Goal: Information Seeking & Learning: Learn about a topic

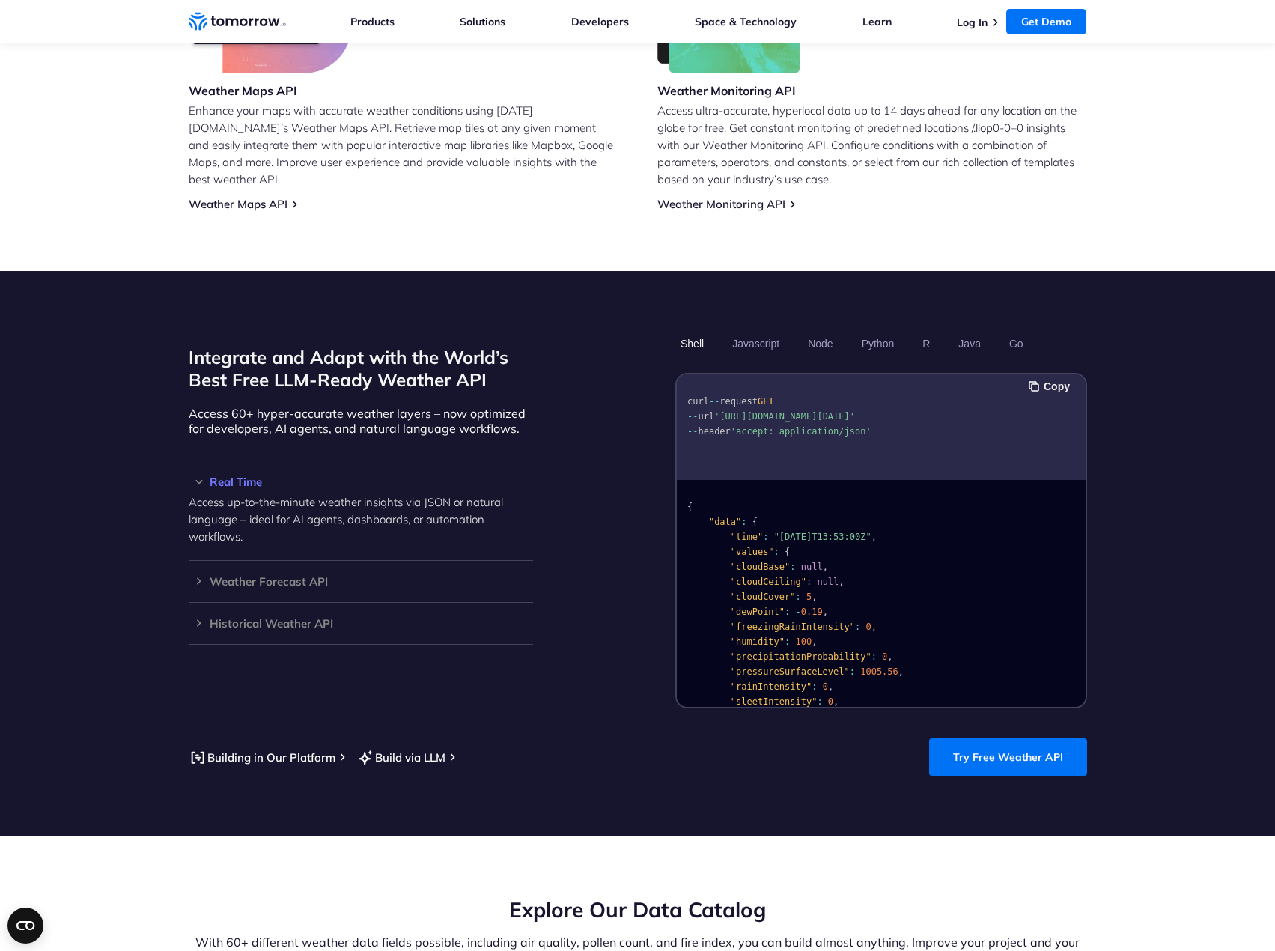
scroll to position [1049, 0]
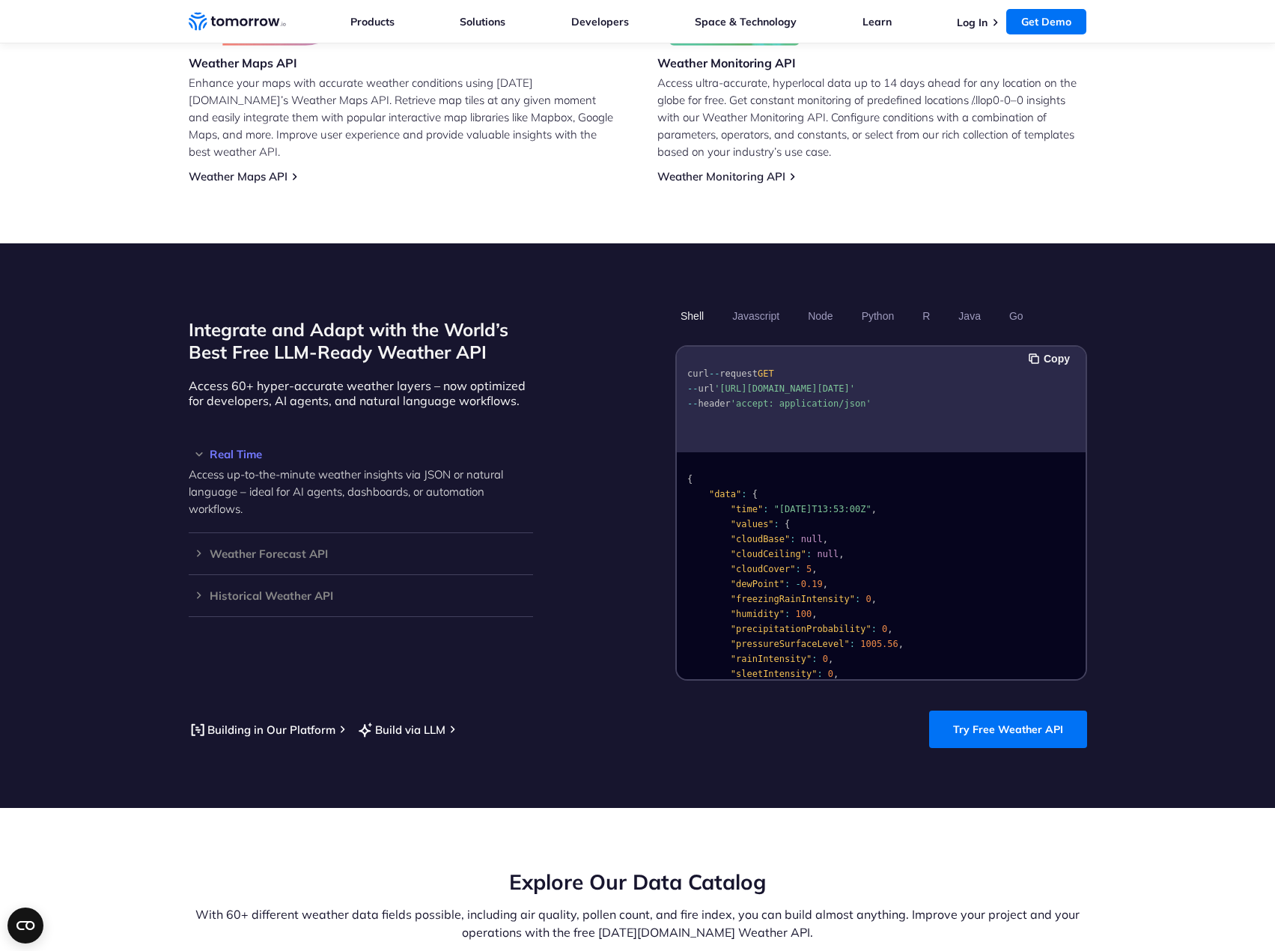
click at [547, 711] on div "Building in Our Platform Build via LLM Try Free Weather API" at bounding box center [638, 729] width 899 height 37
click at [280, 641] on div "Integrate and Adapt with the World’s Best Free LLM-Ready Weather API Access 60+…" at bounding box center [361, 491] width 344 height 377
click at [285, 533] on div "Weather Forecast API Access ultra-accurate, hyperlocal data up to 14 days in th…" at bounding box center [361, 554] width 344 height 42
click at [285, 548] on h3 "Weather Forecast API" at bounding box center [361, 553] width 344 height 11
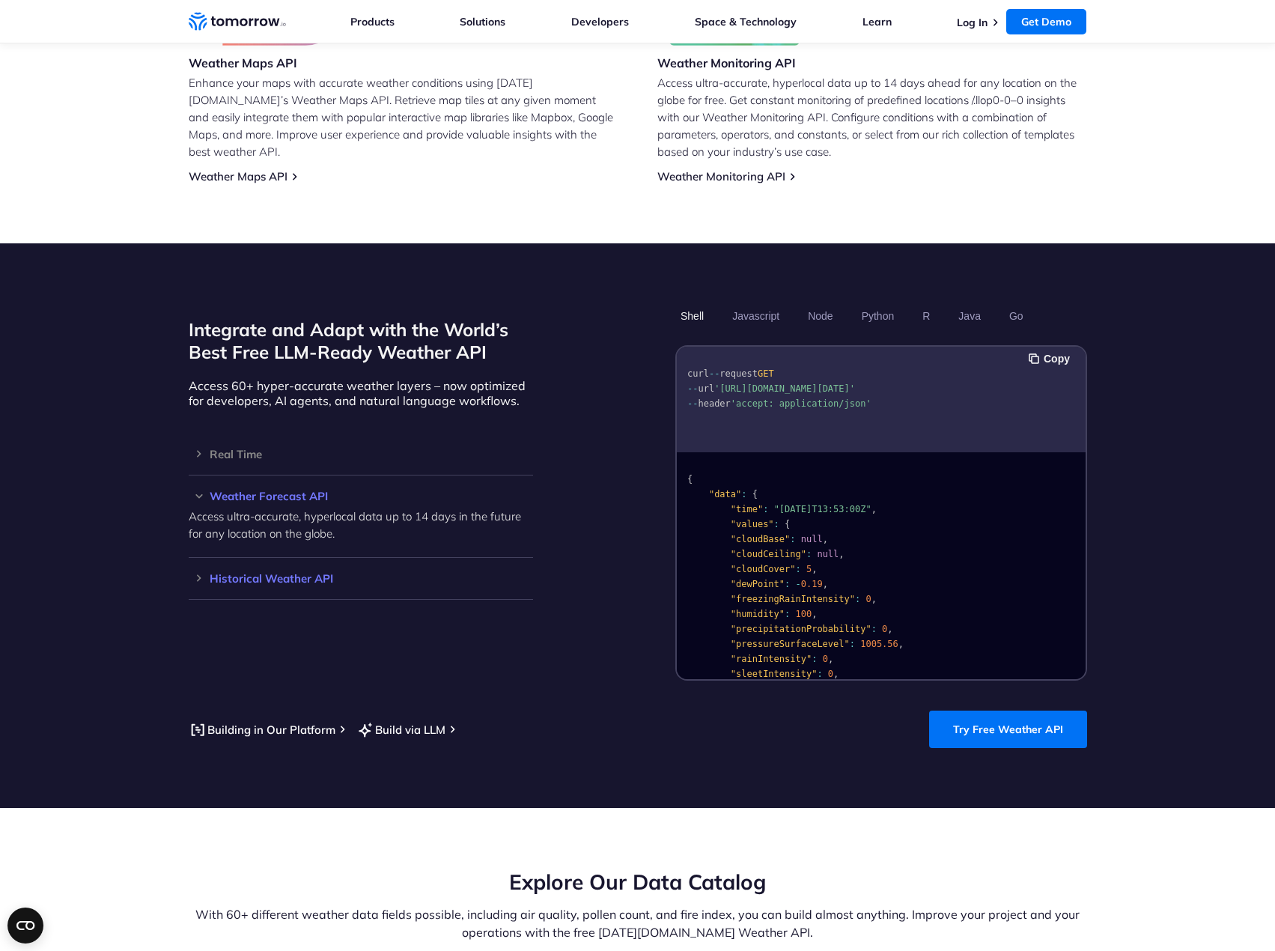
click at [288, 573] on h3 "Historical Weather API" at bounding box center [361, 578] width 344 height 11
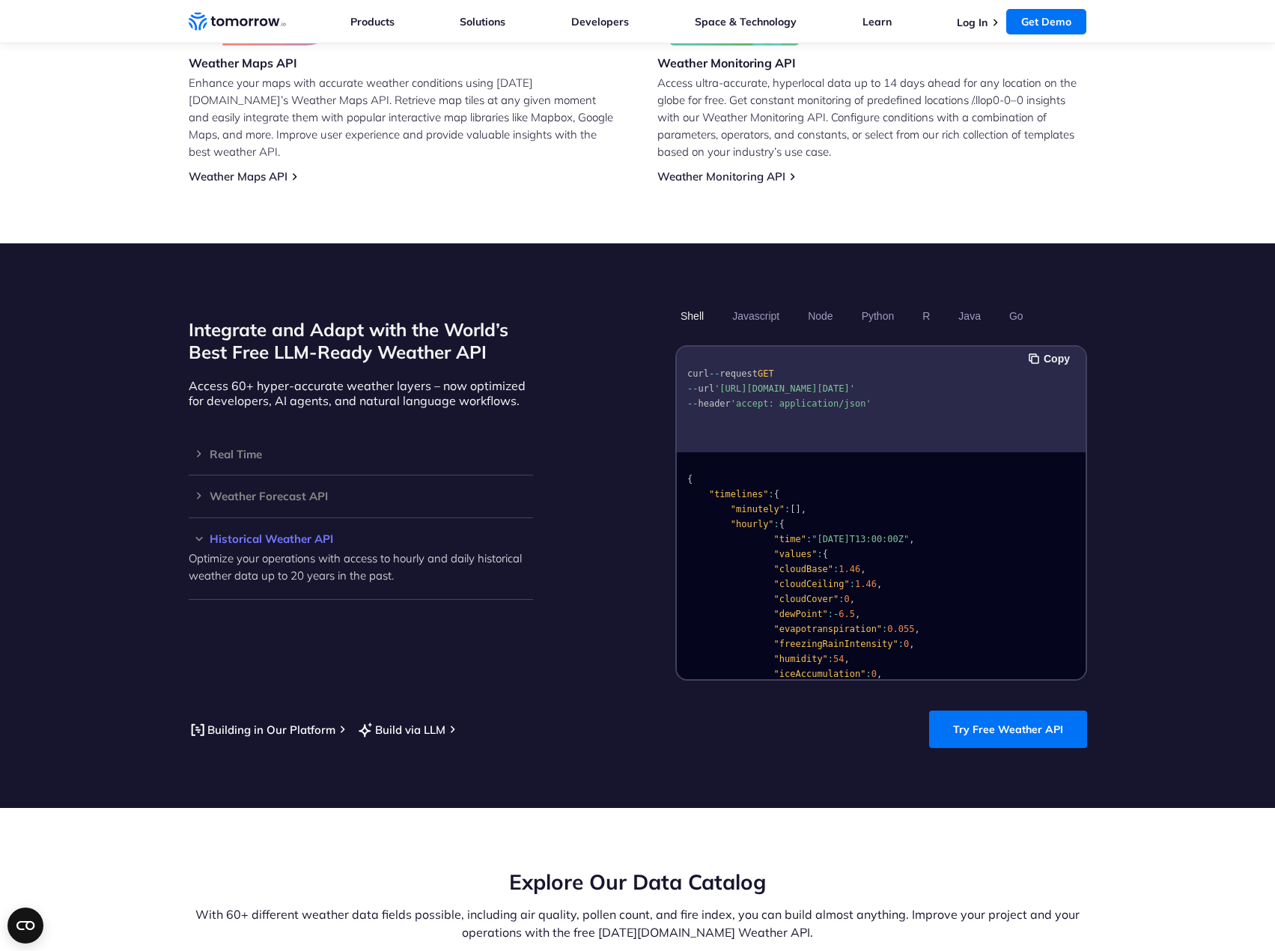
click at [330, 675] on section "Integrate and Adapt with the World’s Best Free LLM-Ready Weather API Access 60+…" at bounding box center [637, 525] width 1275 height 565
click at [281, 490] on h3 "Weather Forecast API" at bounding box center [361, 495] width 344 height 11
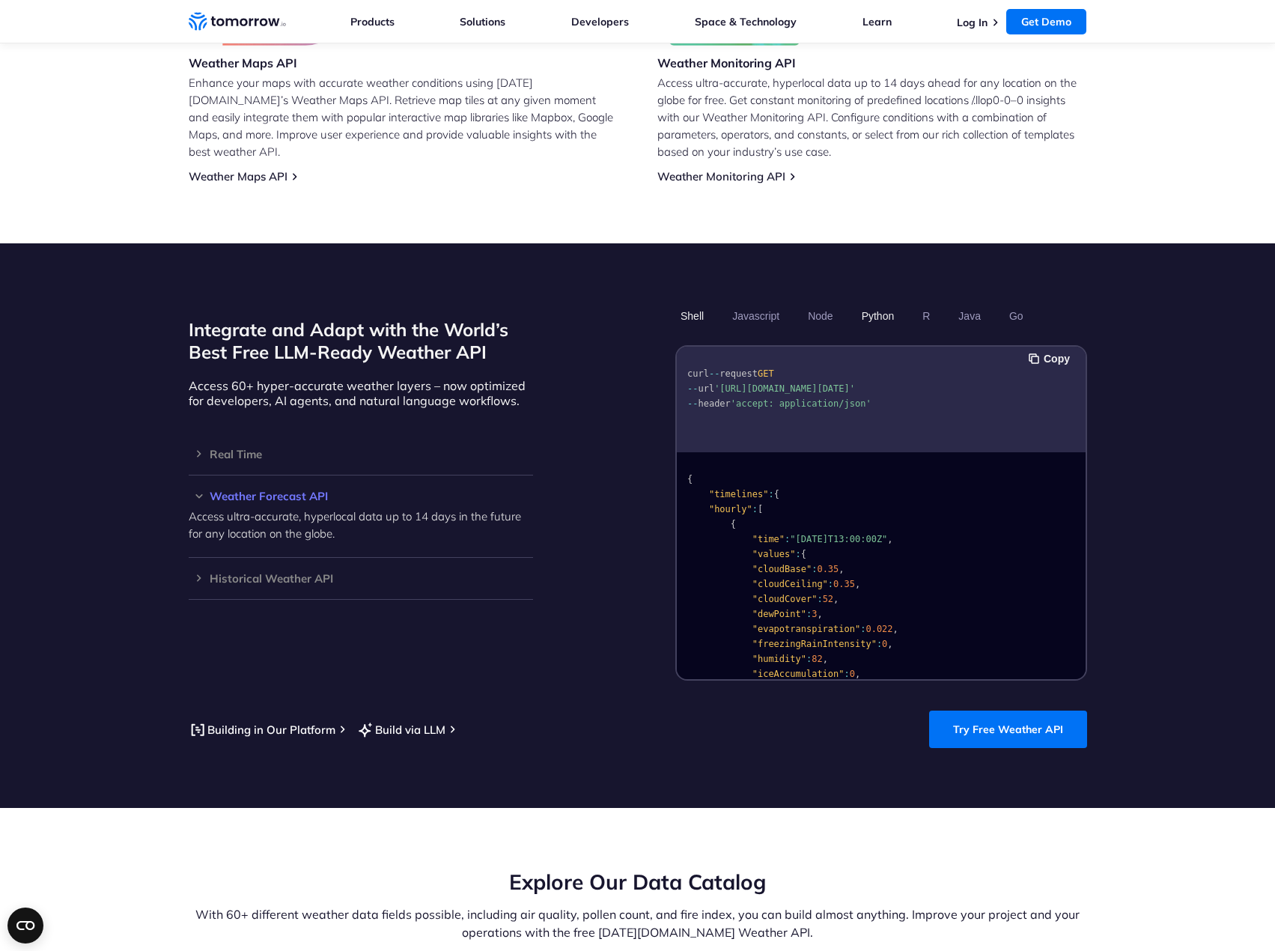
click at [886, 304] on button "Python" at bounding box center [877, 315] width 43 height 25
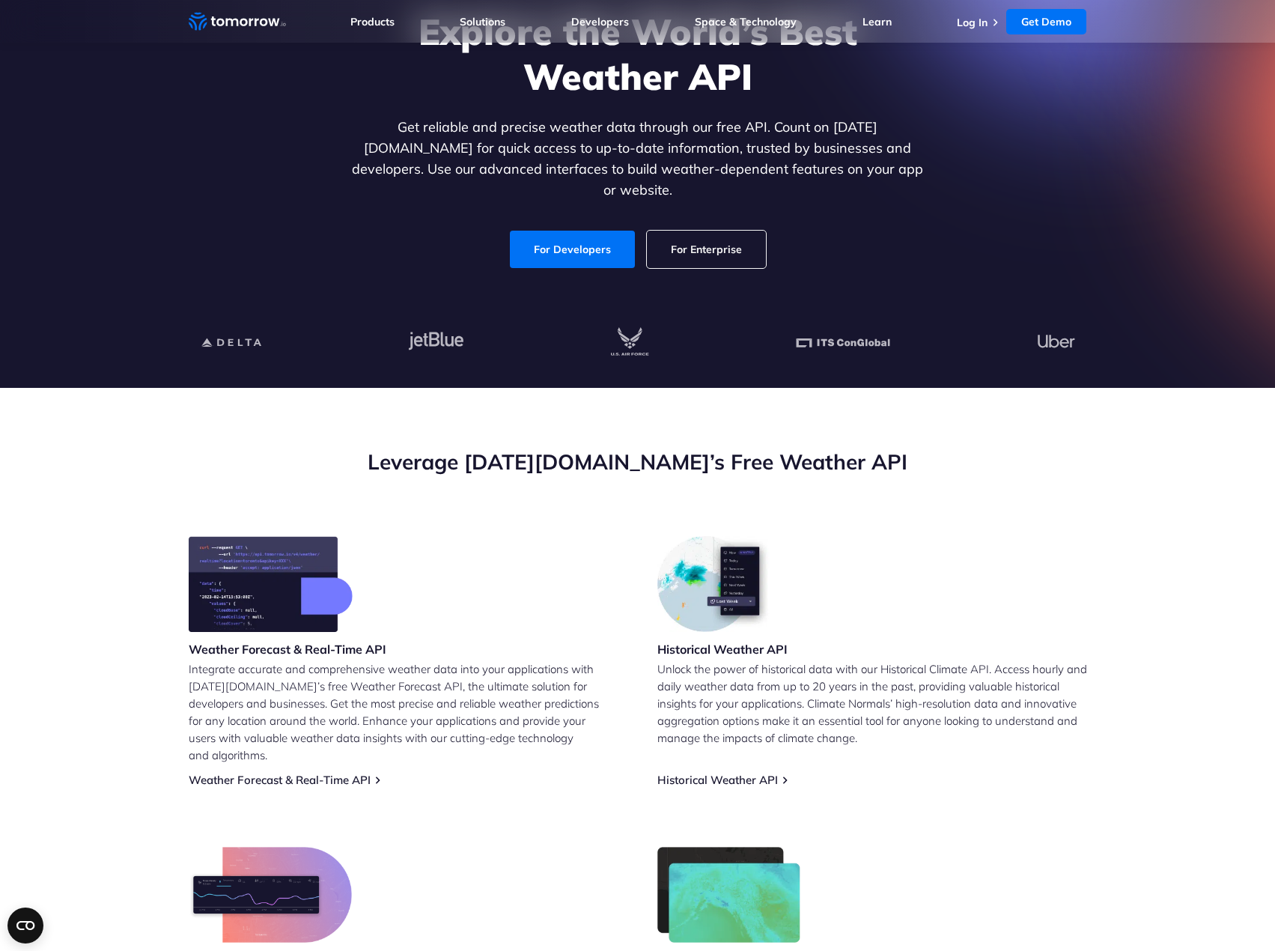
scroll to position [0, 0]
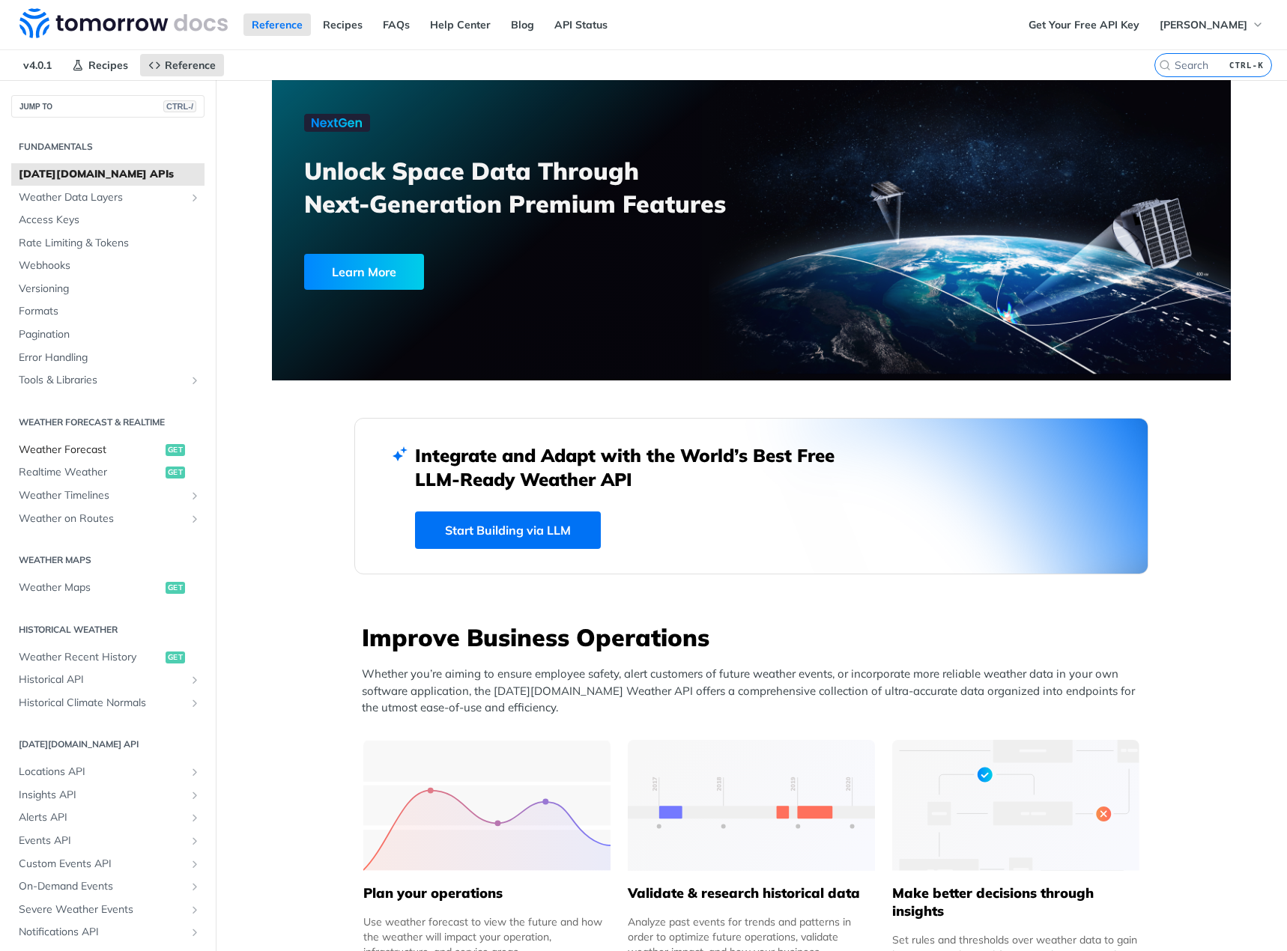
click at [37, 446] on span "Weather Forecast" at bounding box center [90, 450] width 143 height 15
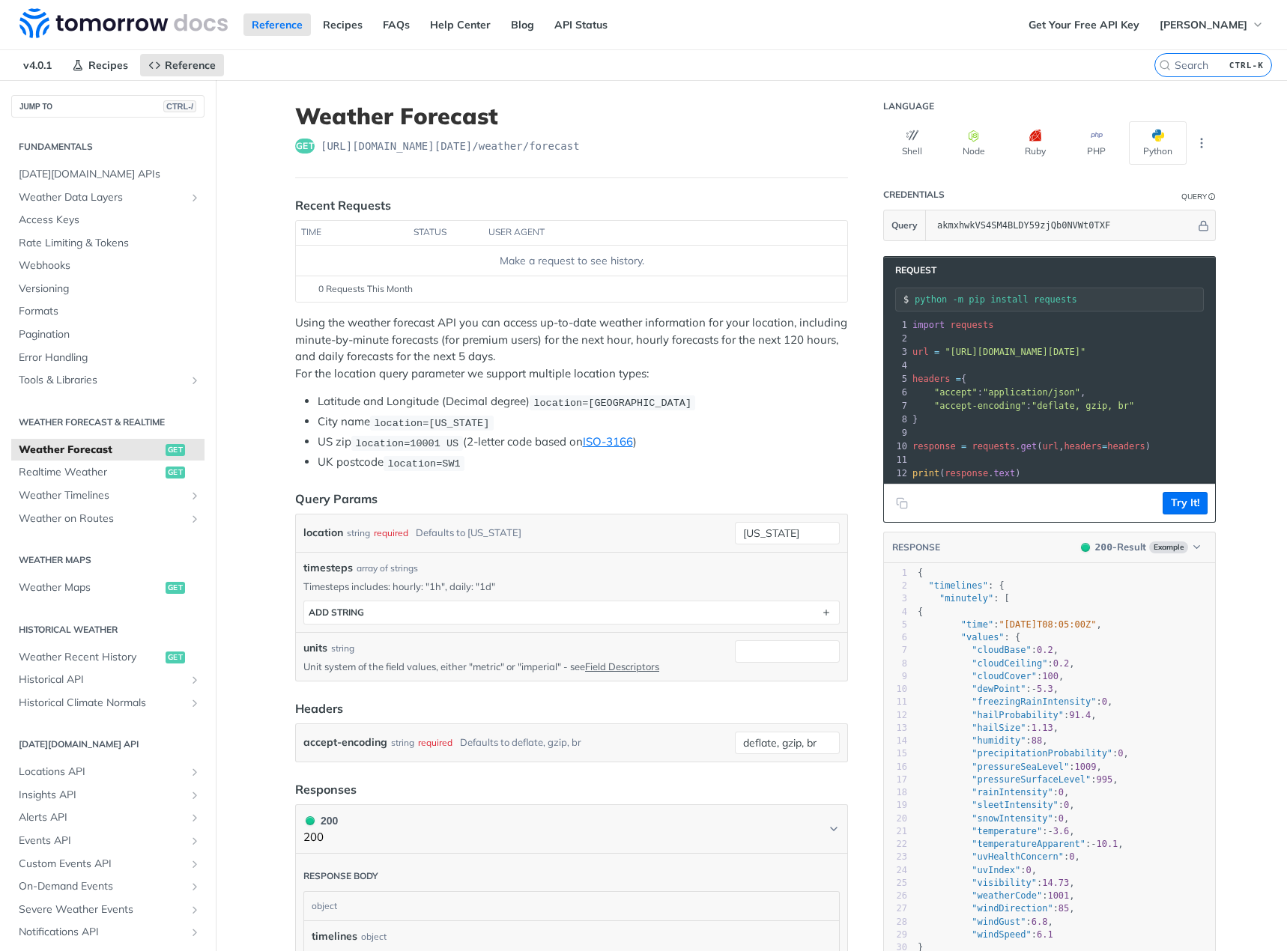
click at [637, 383] on div "Using the weather forecast API you can access up-to-date weather information fo…" at bounding box center [571, 393] width 553 height 157
click at [601, 372] on p "Using the weather forecast API you can access up-to-date weather information fo…" at bounding box center [571, 348] width 553 height 67
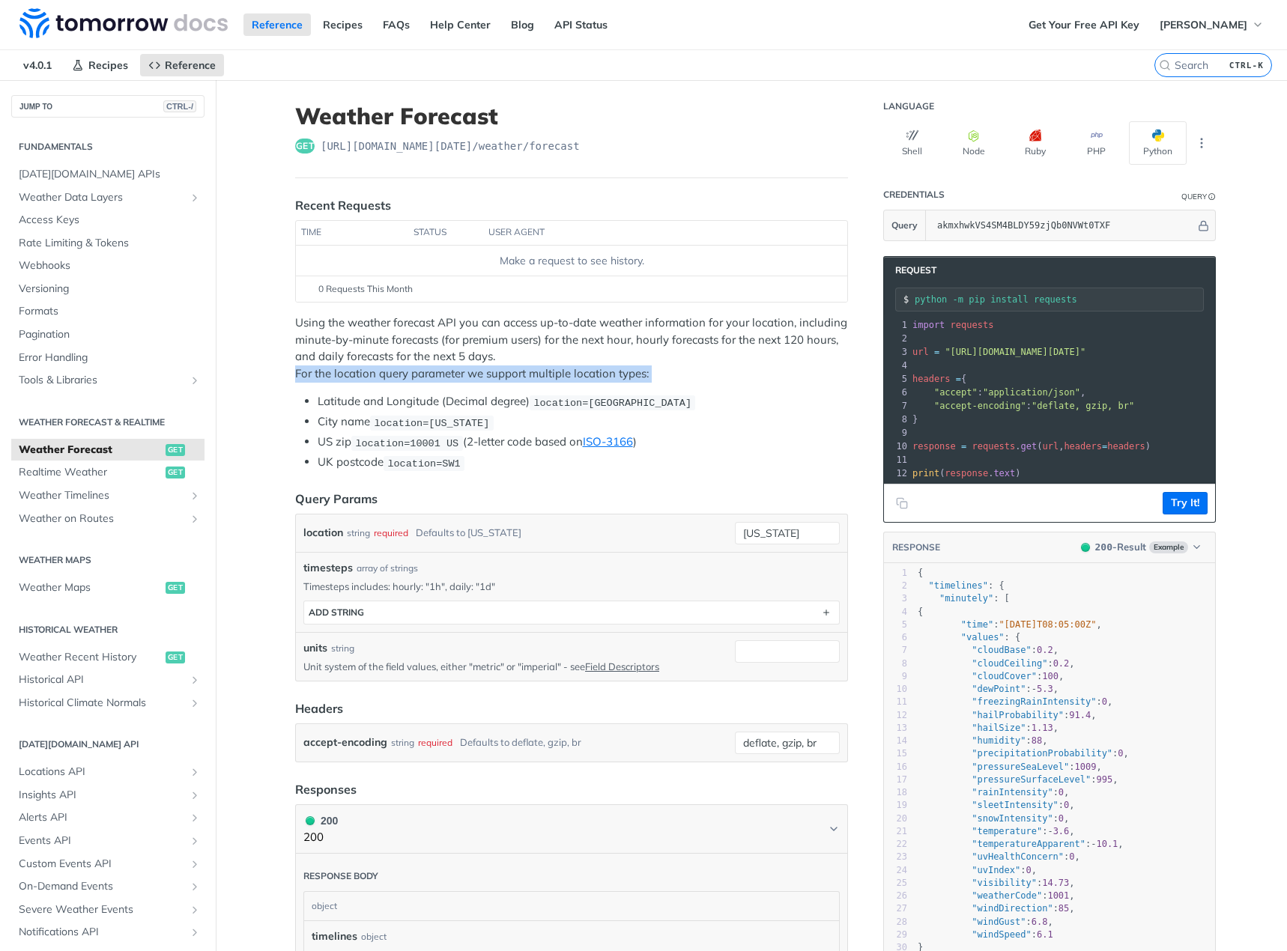
click at [601, 372] on p "Using the weather forecast API you can access up-to-date weather information fo…" at bounding box center [571, 348] width 553 height 67
click at [537, 430] on ul "Latitude and Longitude (Decimal degree) location=[GEOGRAPHIC_DATA] City name lo…" at bounding box center [571, 432] width 553 height 78
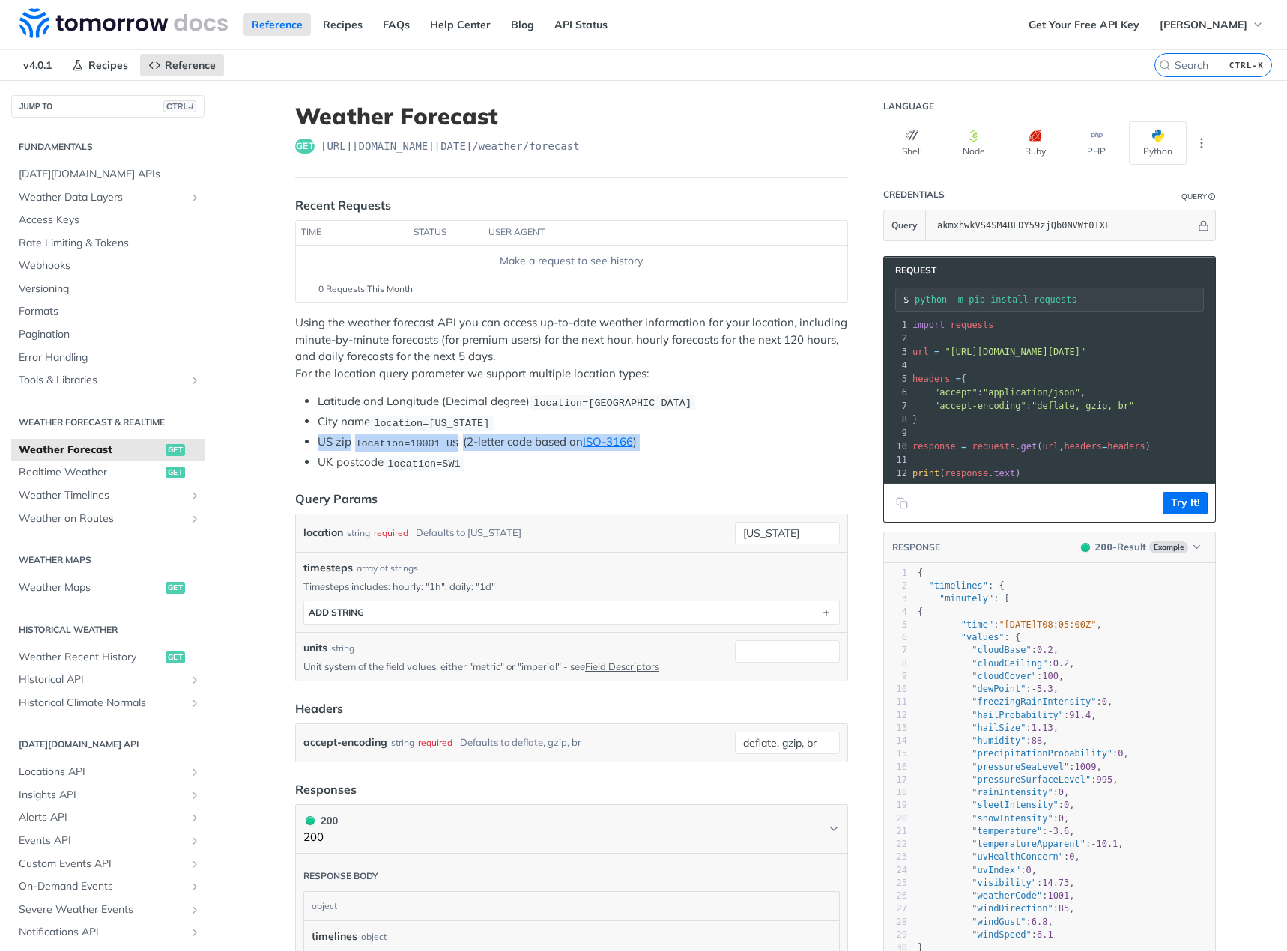
click at [537, 430] on ul "Latitude and Longitude (Decimal degree) location=[GEOGRAPHIC_DATA] City name lo…" at bounding box center [571, 432] width 553 height 78
click at [529, 434] on li "US zip location=10001 [GEOGRAPHIC_DATA] (2-letter code based on ISO-3166 )" at bounding box center [583, 442] width 530 height 17
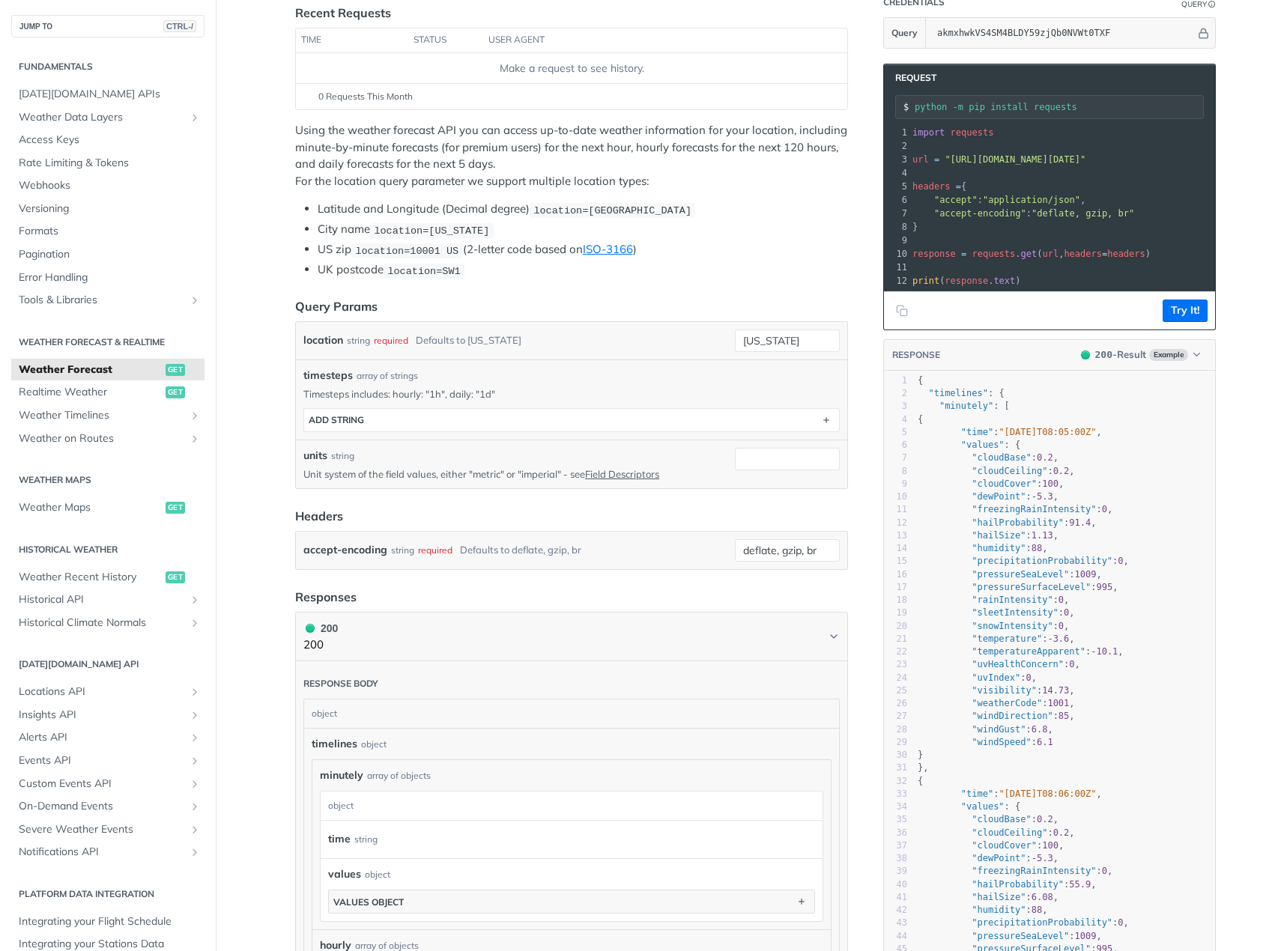
scroll to position [374, 0]
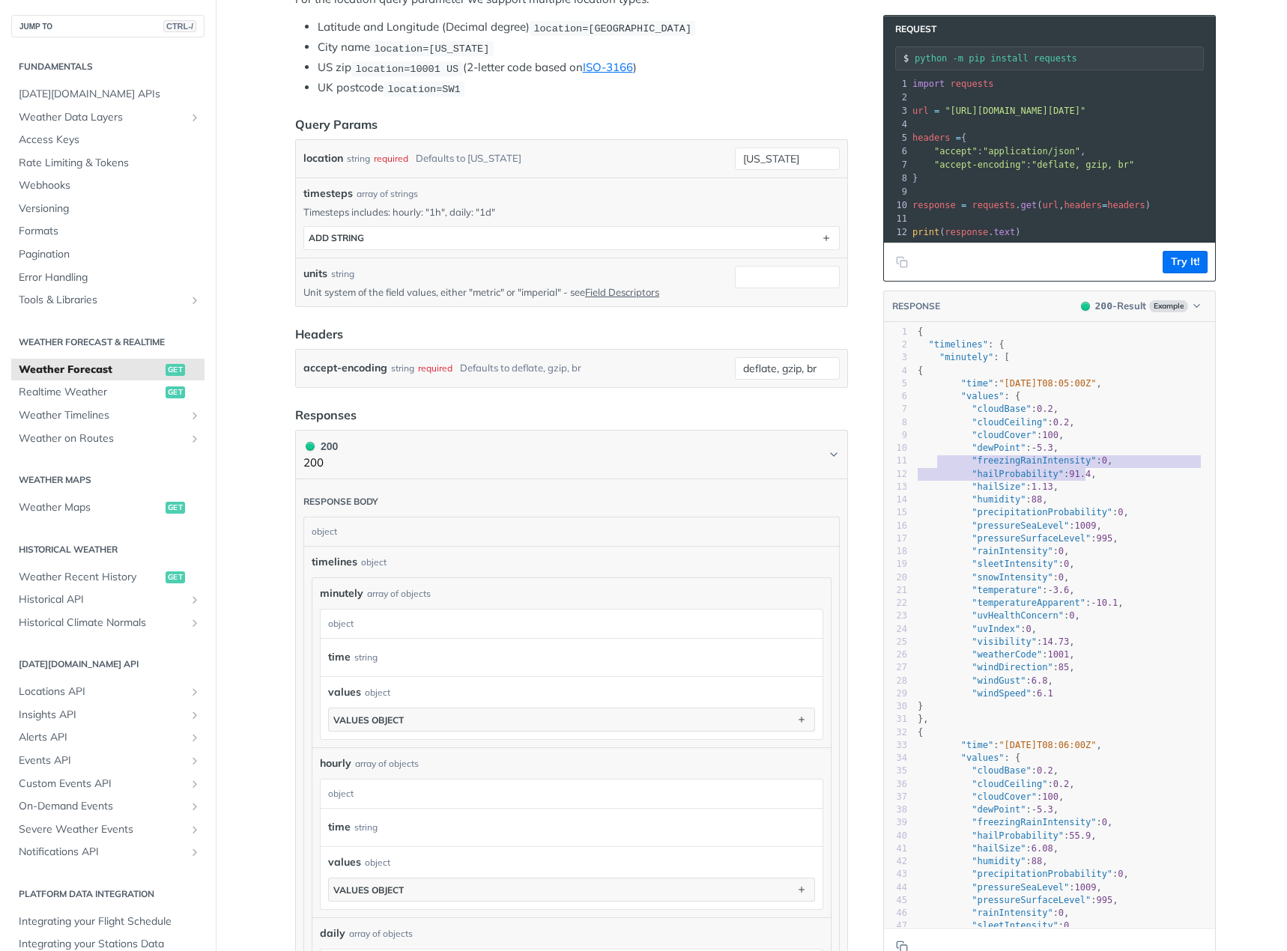
type textarea ""hailProbability": 91.4,"
drag, startPoint x: 1100, startPoint y: 480, endPoint x: 915, endPoint y: 482, distance: 185.0
click at [915, 481] on pre ""hailProbability" : 91.4 ," at bounding box center [1064, 474] width 300 height 13
type textarea ""precipitationProbability": 0,"
drag, startPoint x: 1164, startPoint y: 527, endPoint x: 917, endPoint y: 520, distance: 247.2
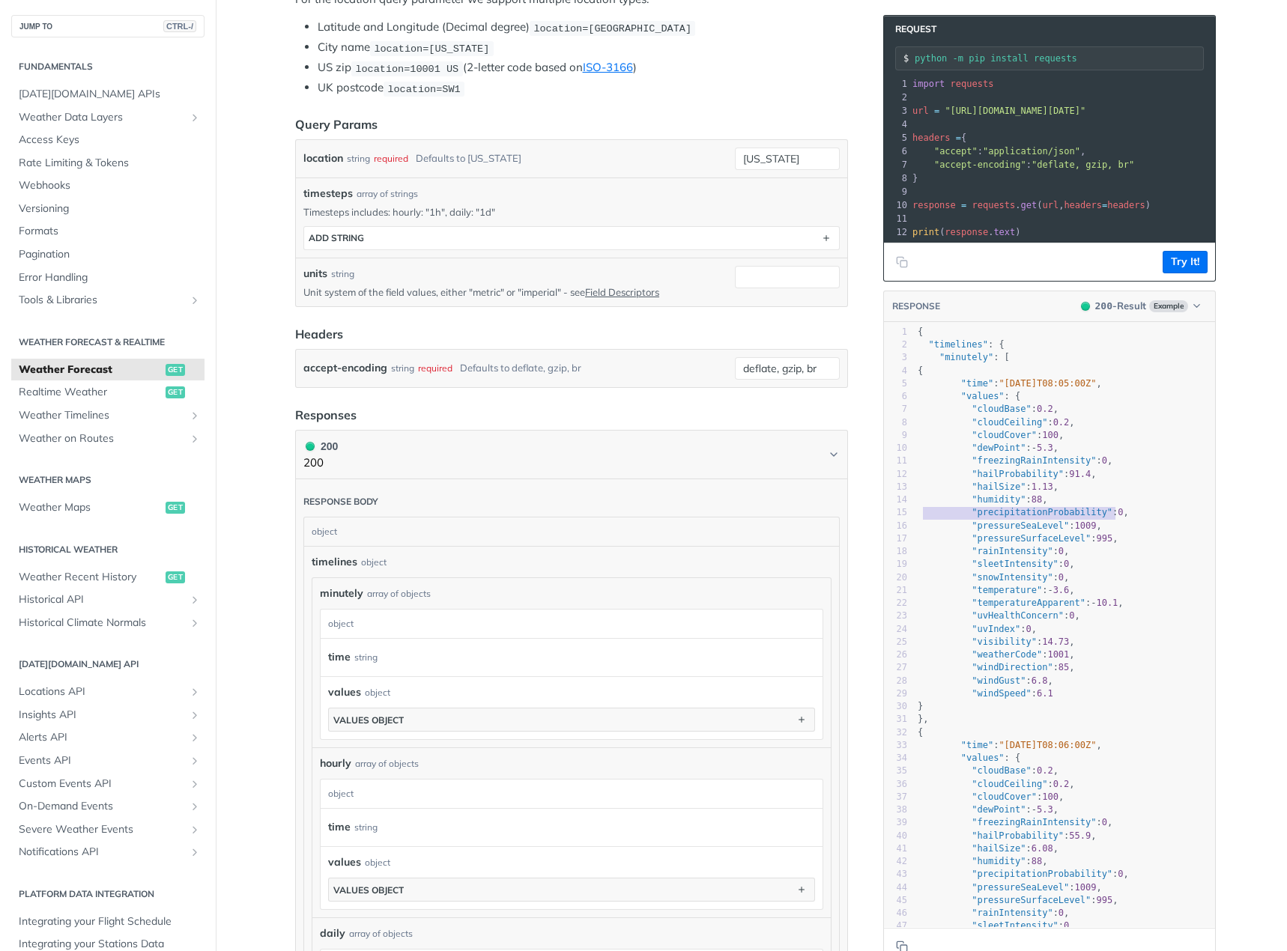
click at [917, 519] on pre ""precipitationProbability" : 0 ," at bounding box center [1064, 512] width 300 height 13
type textarea ""precipitationProbability": 0, "pressureSeaLevel": 1009, "pressureSurfaceLevel"…"
drag, startPoint x: 1098, startPoint y: 548, endPoint x: 900, endPoint y: 529, distance: 198.6
click at [914, 529] on div "1 { 2 "timelines" : { 3 "minutely" : [ 4 { 5 "time" : "[DATE]T08:05:00Z" , 6 "v…" at bounding box center [1064, 681] width 300 height 711
click at [914, 535] on div "1 { 2 "timelines" : { 3 "minutely" : [ 4 { 5 "time" : "[DATE]T08:05:00Z" , 6 "v…" at bounding box center [1064, 681] width 300 height 711
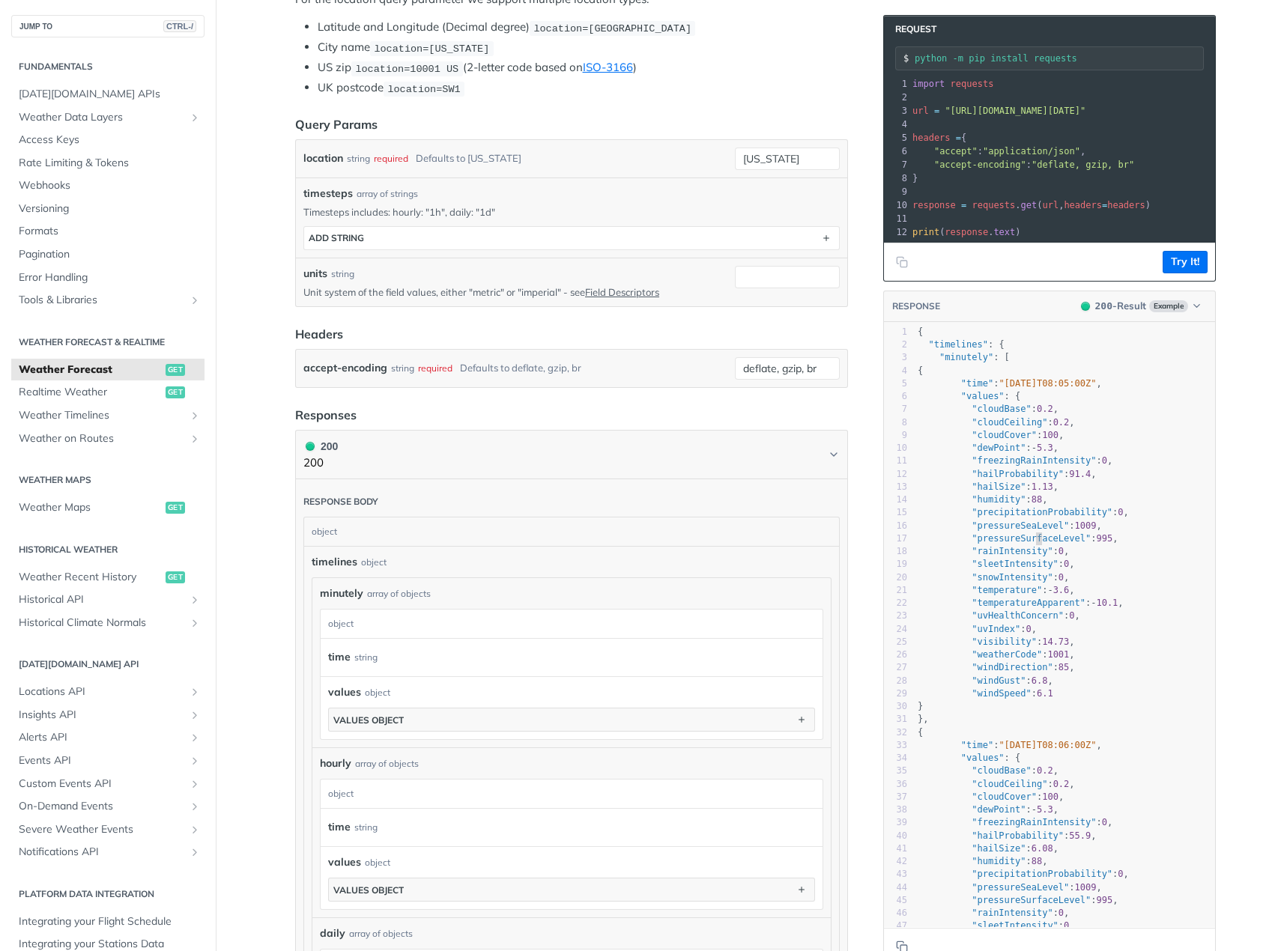
click at [1033, 544] on span ""pressureSurfaceLevel"" at bounding box center [1030, 538] width 119 height 10
type textarea ""pressureSurfaceLevel": 995,"
click at [1033, 544] on span ""pressureSurfaceLevel"" at bounding box center [1030, 538] width 119 height 10
click at [1027, 531] on span ""pressureSeaLevel"" at bounding box center [1019, 525] width 97 height 10
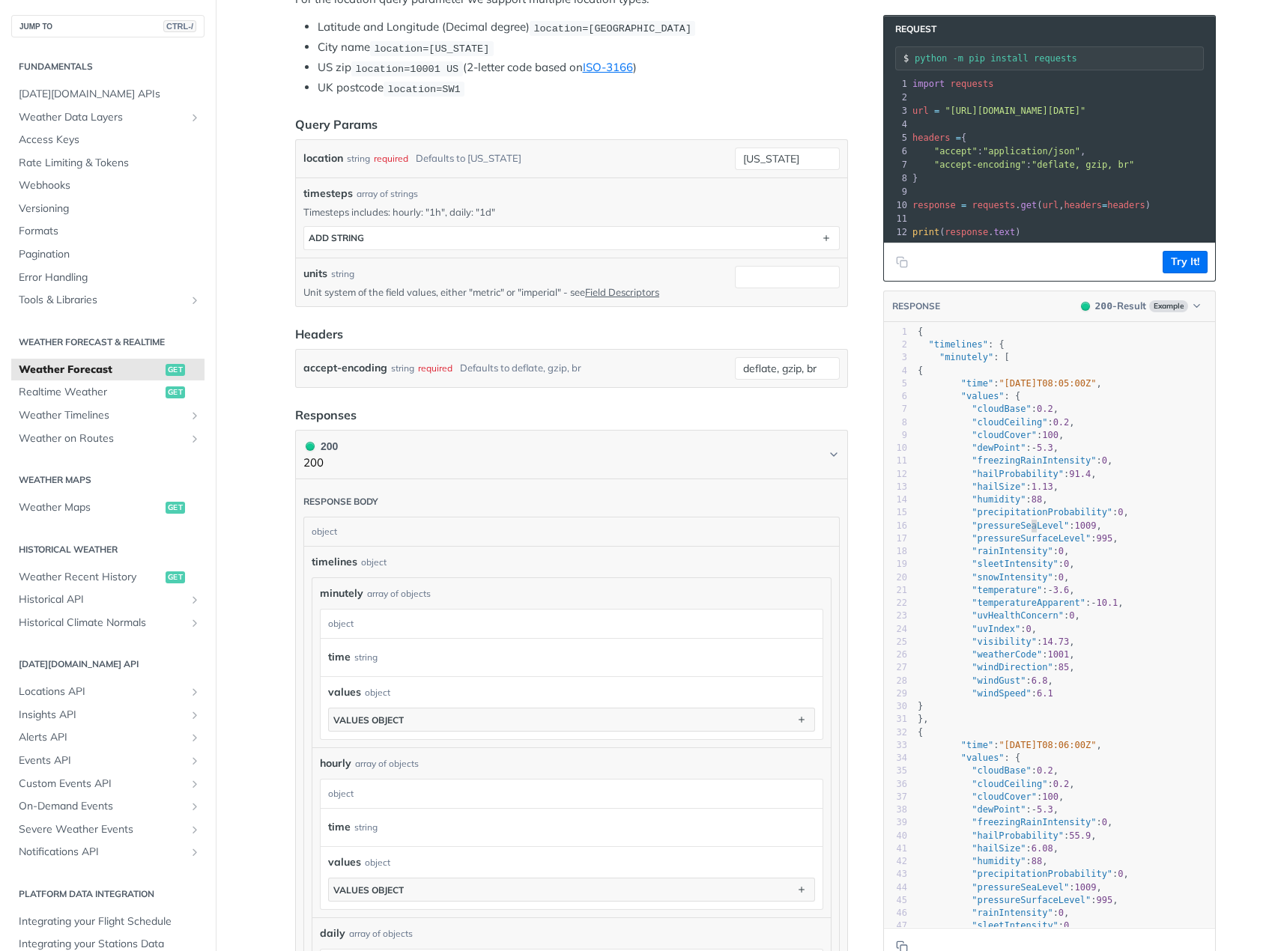
click at [1027, 531] on span ""pressureSeaLevel"" at bounding box center [1019, 525] width 97 height 10
type textarea ""pressureSeaLevel": 1009,"
click at [1027, 531] on span ""pressureSeaLevel"" at bounding box center [1019, 525] width 97 height 10
click at [1039, 556] on span ""rainIntensity" : 0 ," at bounding box center [992, 551] width 151 height 10
click at [801, 460] on button "200 200" at bounding box center [571, 455] width 536 height 34
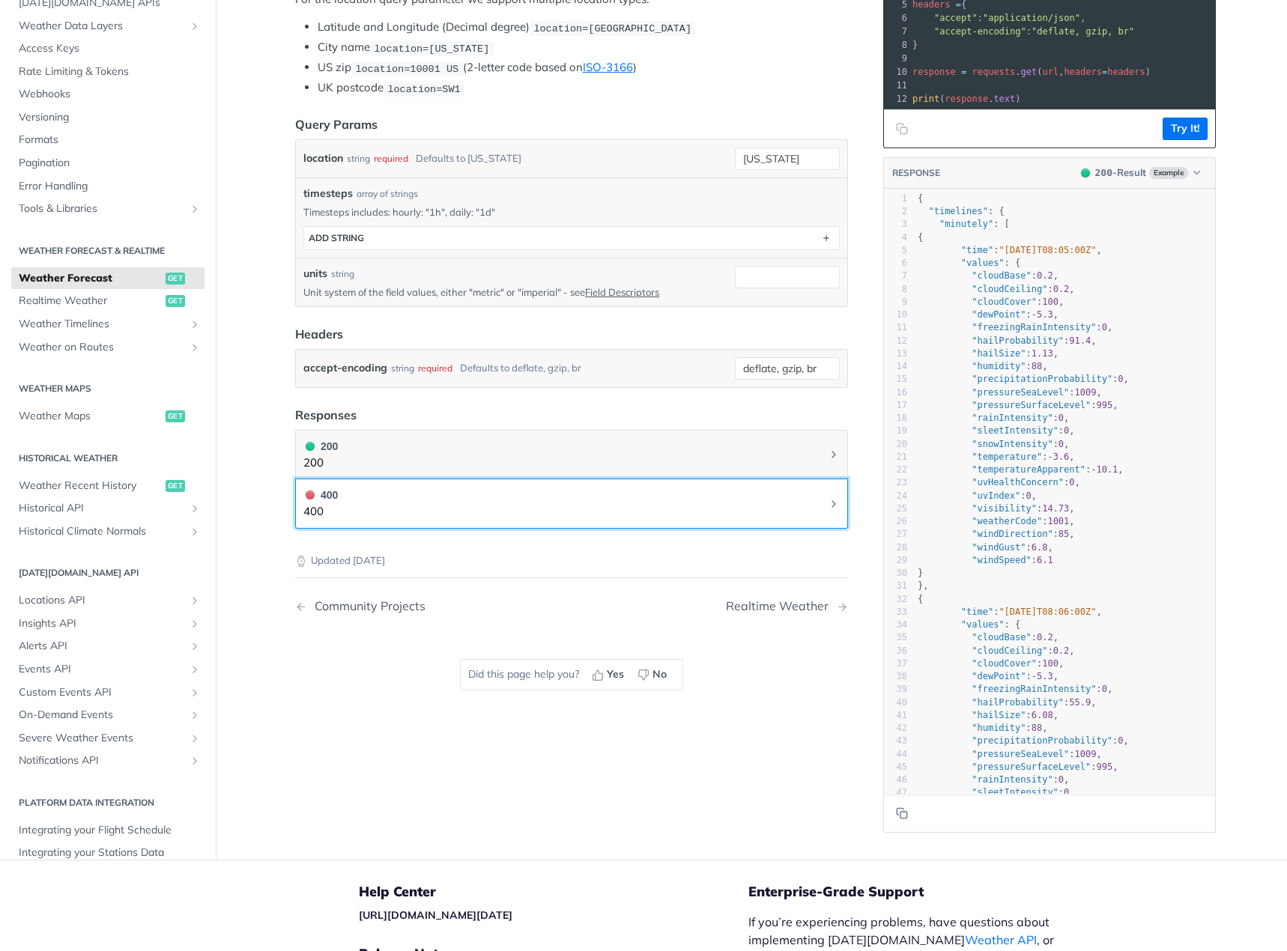
click at [828, 505] on icon "Chevron" at bounding box center [833, 504] width 12 height 12
click at [604, 420] on header "Responses" at bounding box center [571, 415] width 553 height 18
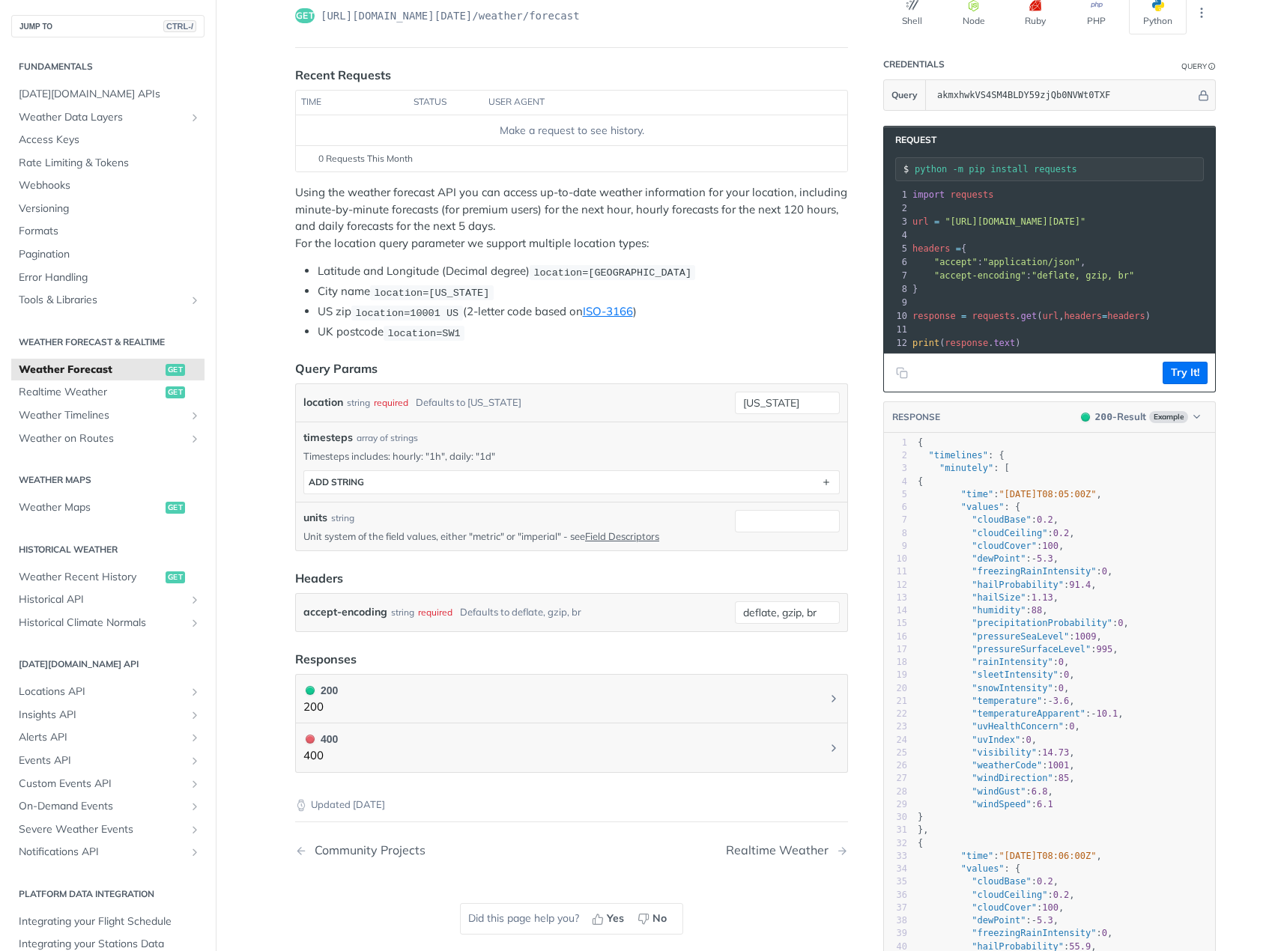
scroll to position [75, 0]
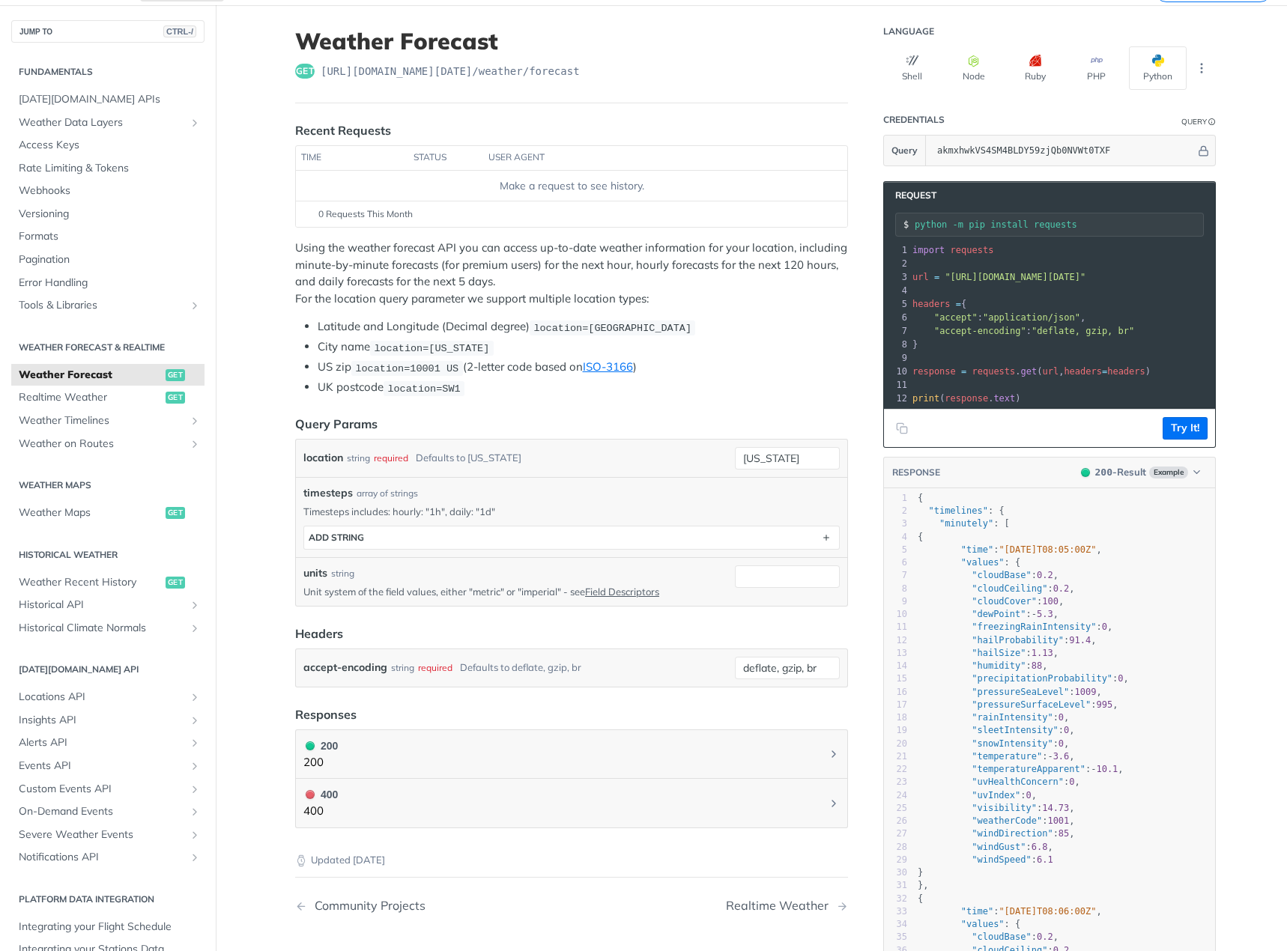
click at [651, 292] on p "Using the weather forecast API you can access up-to-date weather information fo…" at bounding box center [571, 273] width 553 height 67
click at [666, 273] on p "Using the weather forecast API you can access up-to-date weather information fo…" at bounding box center [571, 273] width 553 height 67
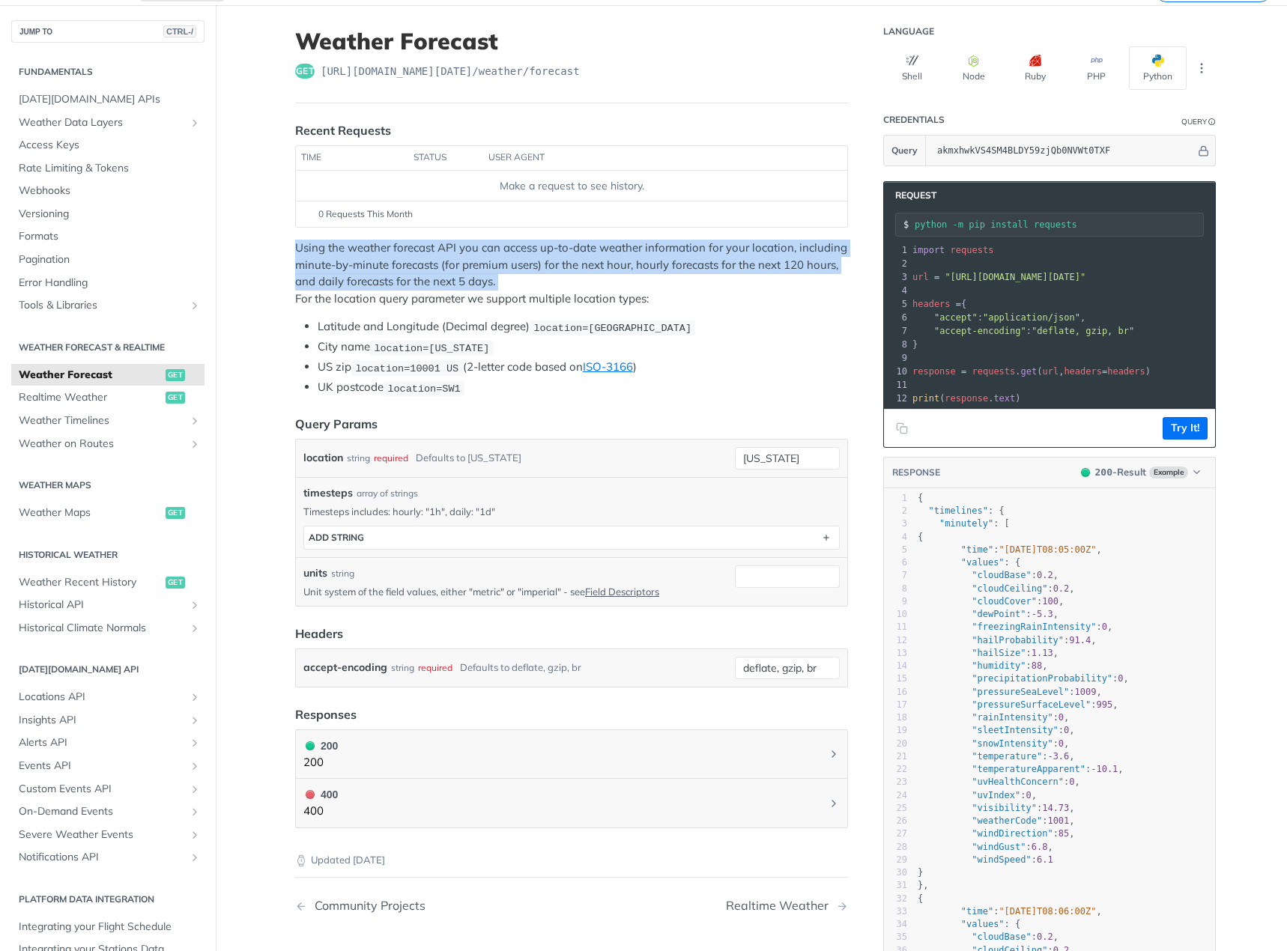
click at [666, 273] on p "Using the weather forecast API you can access up-to-date weather information fo…" at bounding box center [571, 273] width 553 height 67
click at [666, 275] on p "Using the weather forecast API you can access up-to-date weather information fo…" at bounding box center [571, 273] width 553 height 67
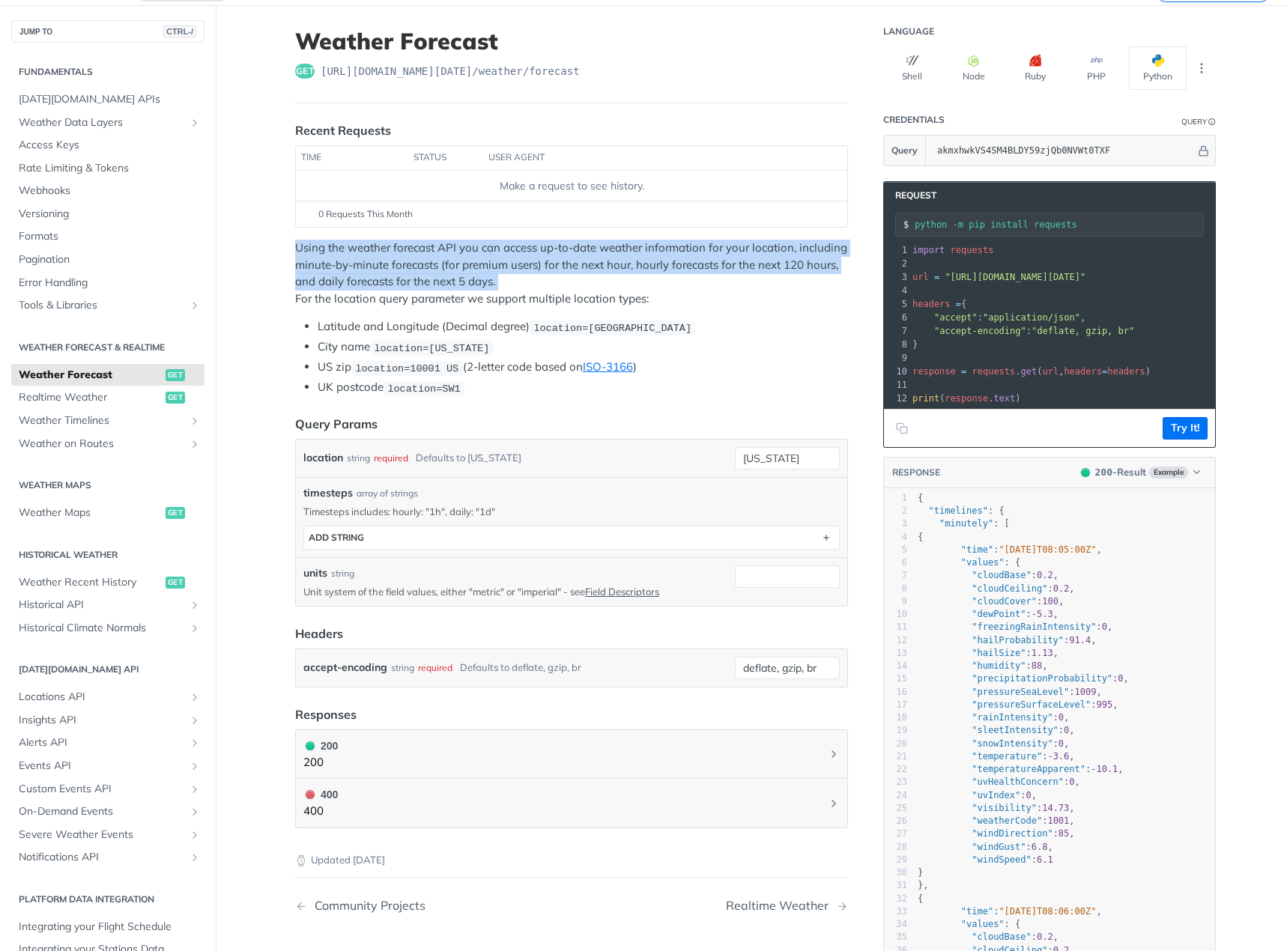
click at [666, 275] on p "Using the weather forecast API you can access up-to-date weather information fo…" at bounding box center [571, 273] width 553 height 67
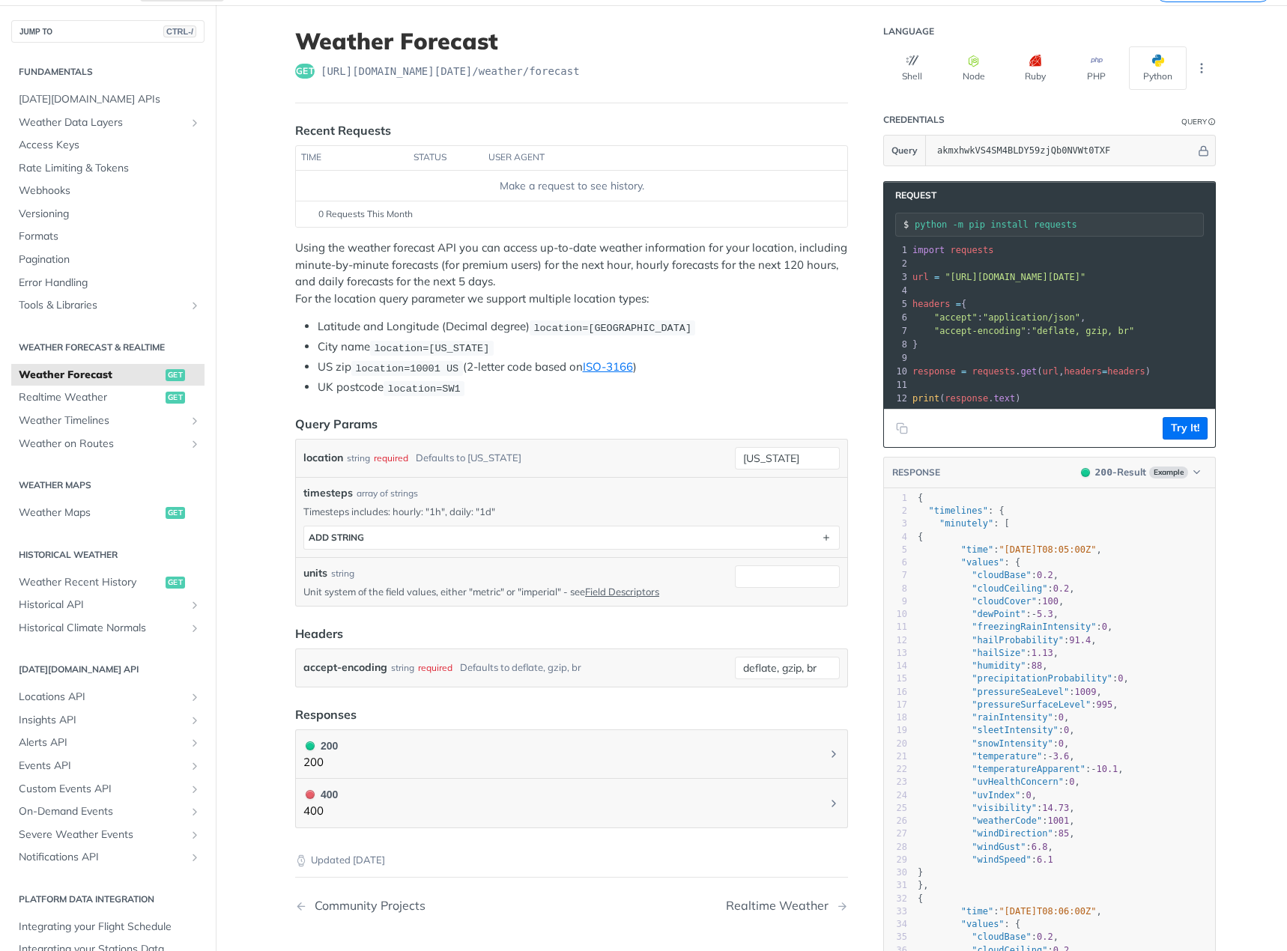
click at [664, 276] on p "Using the weather forecast API you can access up-to-date weather information fo…" at bounding box center [571, 273] width 553 height 67
drag, startPoint x: 504, startPoint y: 275, endPoint x: 316, endPoint y: 285, distance: 188.3
click at [316, 285] on p "Using the weather forecast API you can access up-to-date weather information fo…" at bounding box center [571, 273] width 553 height 67
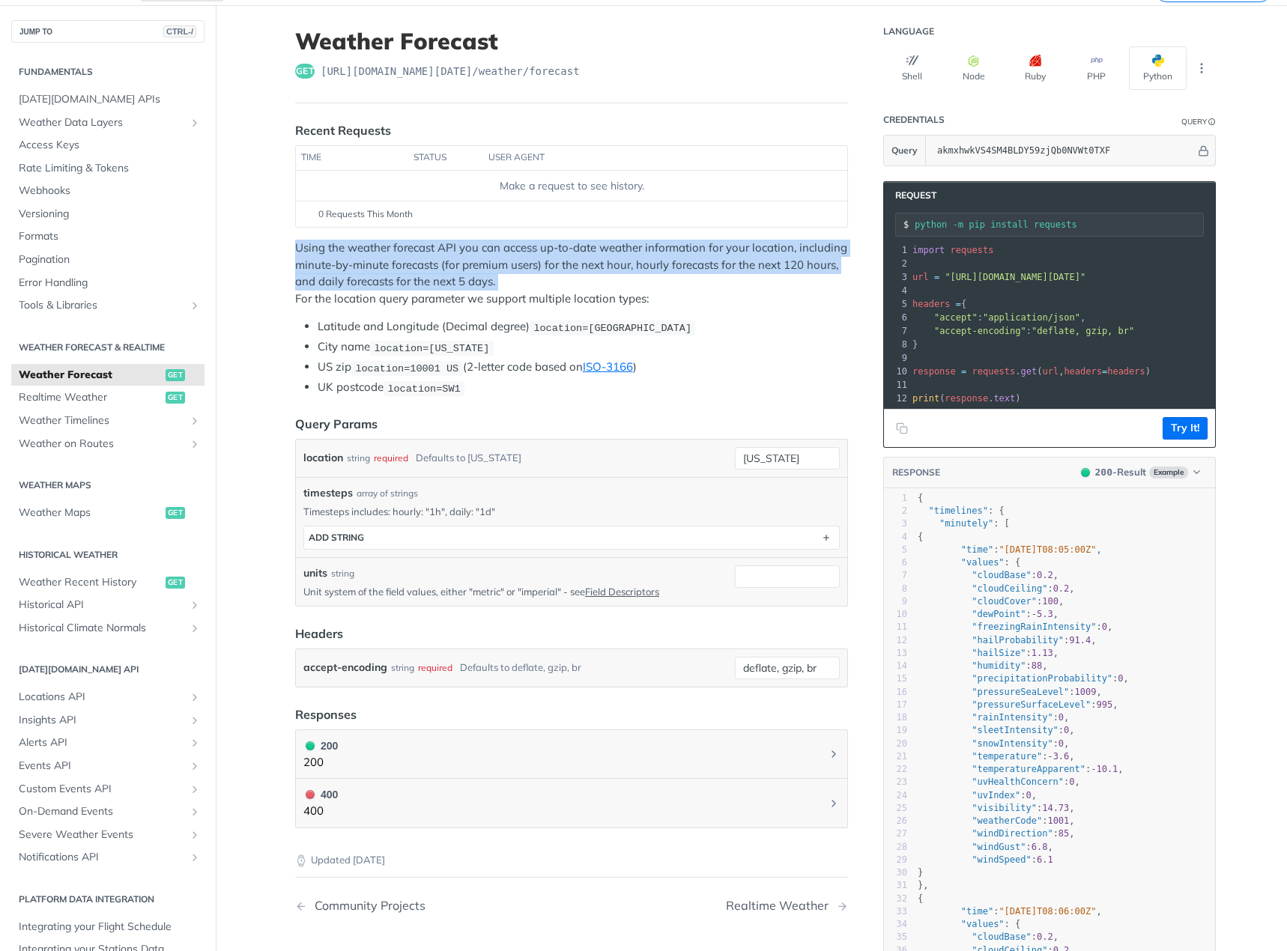
click at [316, 285] on p "Using the weather forecast API you can access up-to-date weather information fo…" at bounding box center [571, 273] width 553 height 67
click at [625, 274] on p "Using the weather forecast API you can access up-to-date weather information fo…" at bounding box center [571, 273] width 553 height 67
click at [620, 279] on p "Using the weather forecast API you can access up-to-date weather information fo…" at bounding box center [571, 273] width 553 height 67
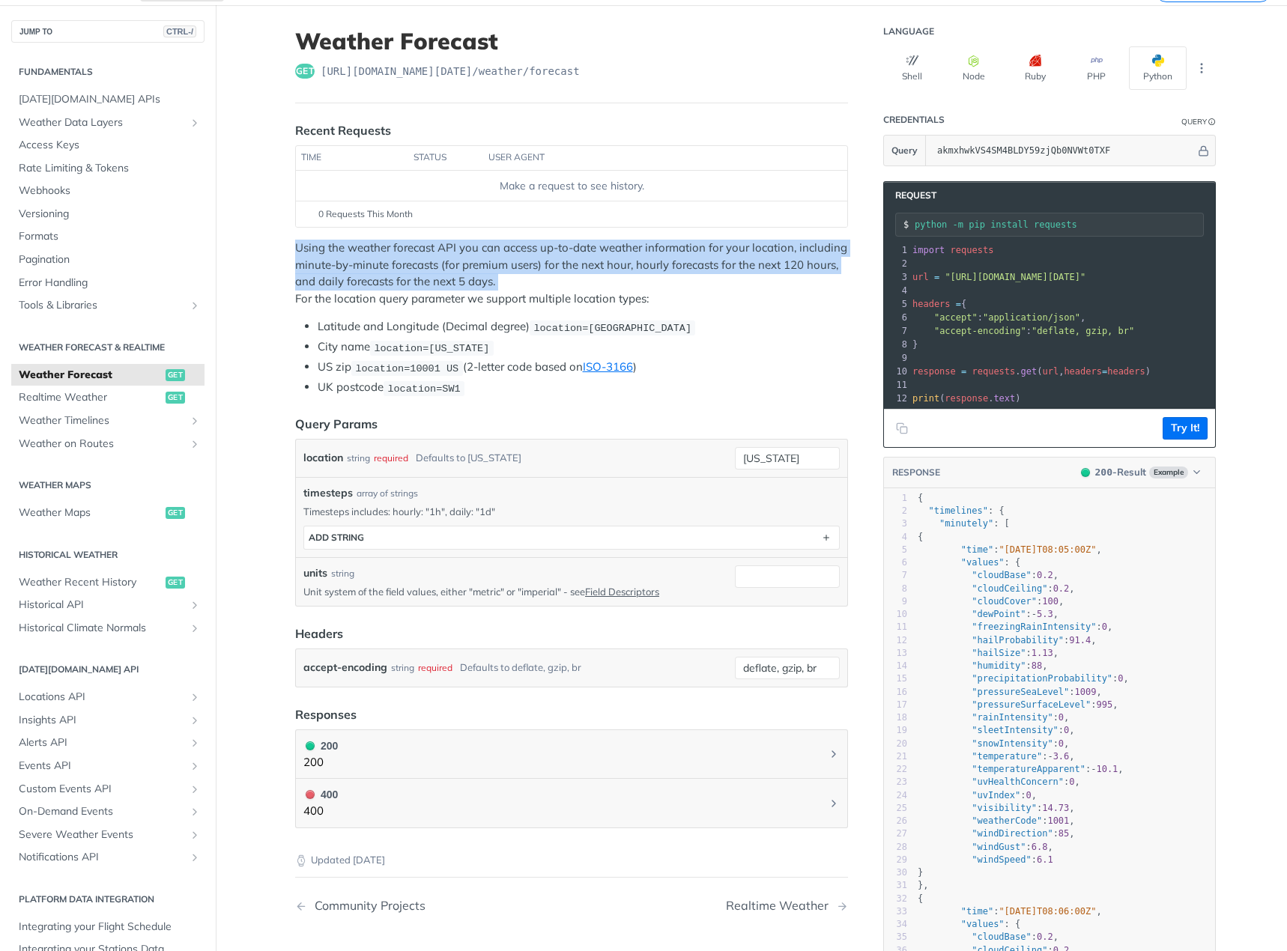
click at [620, 279] on p "Using the weather forecast API you can access up-to-date weather information fo…" at bounding box center [571, 273] width 553 height 67
click at [640, 279] on p "Using the weather forecast API you can access up-to-date weather information fo…" at bounding box center [571, 273] width 553 height 67
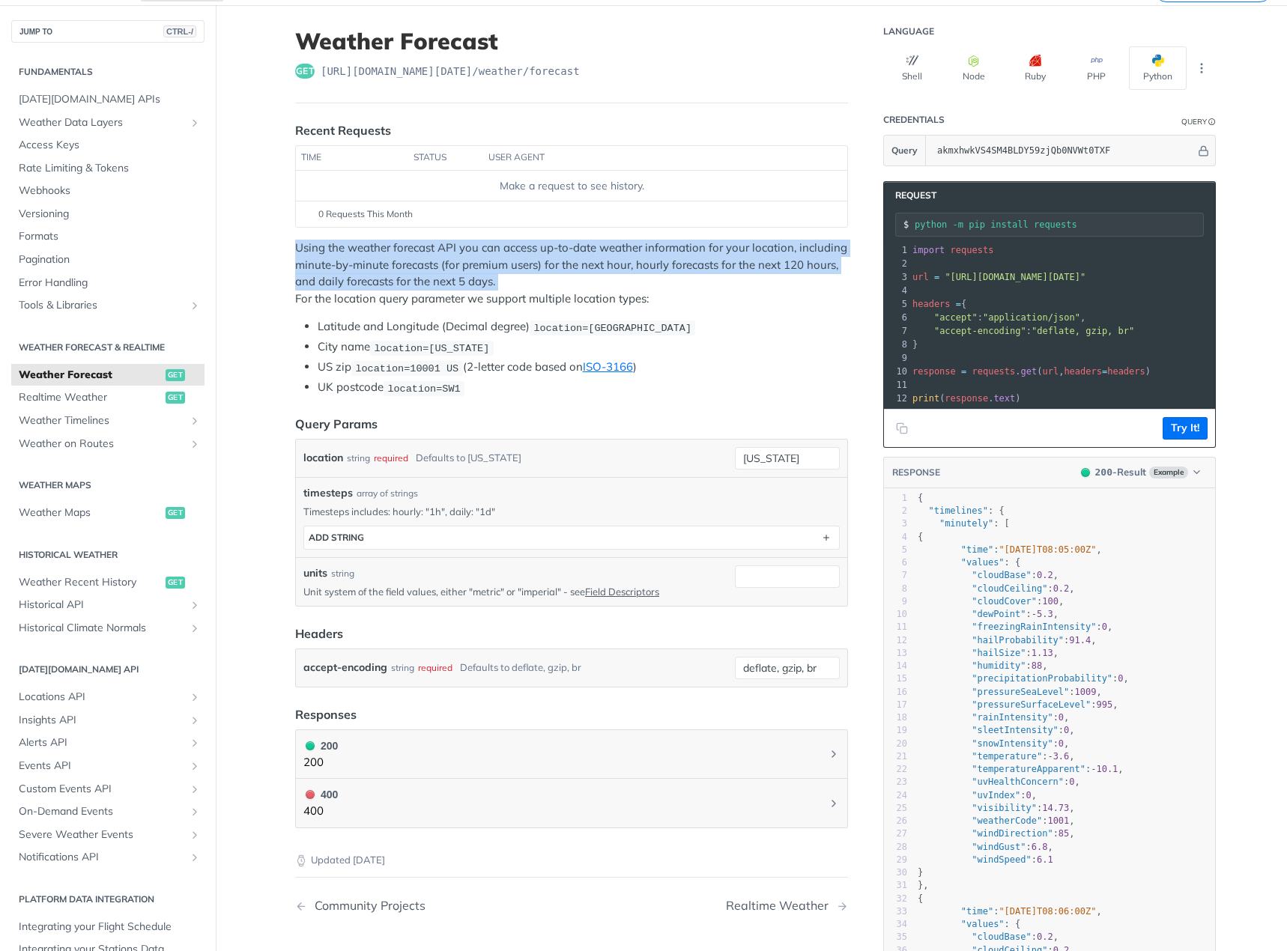
click at [672, 288] on p "Using the weather forecast API you can access up-to-date weather information fo…" at bounding box center [571, 273] width 553 height 67
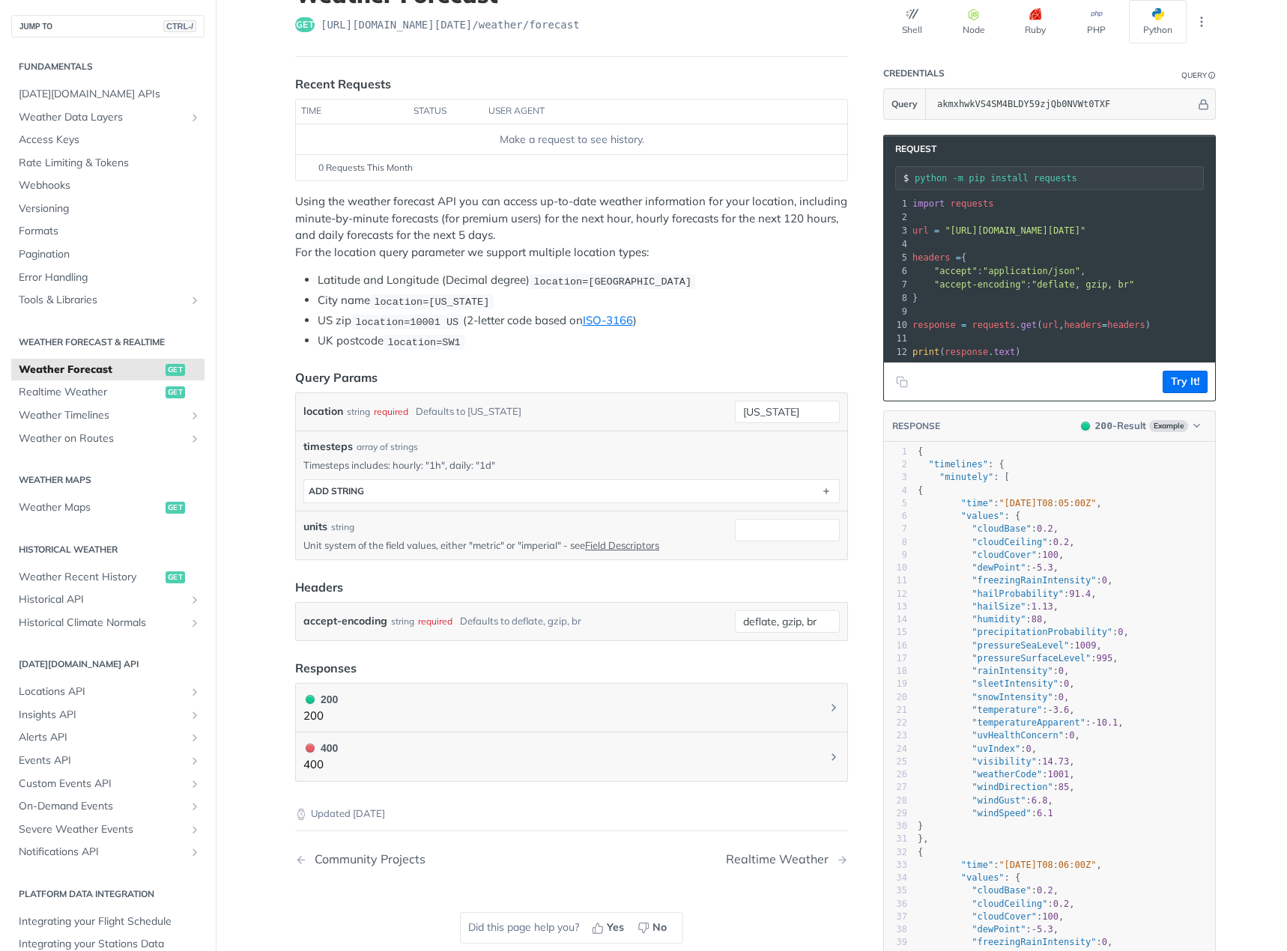
scroll to position [449, 0]
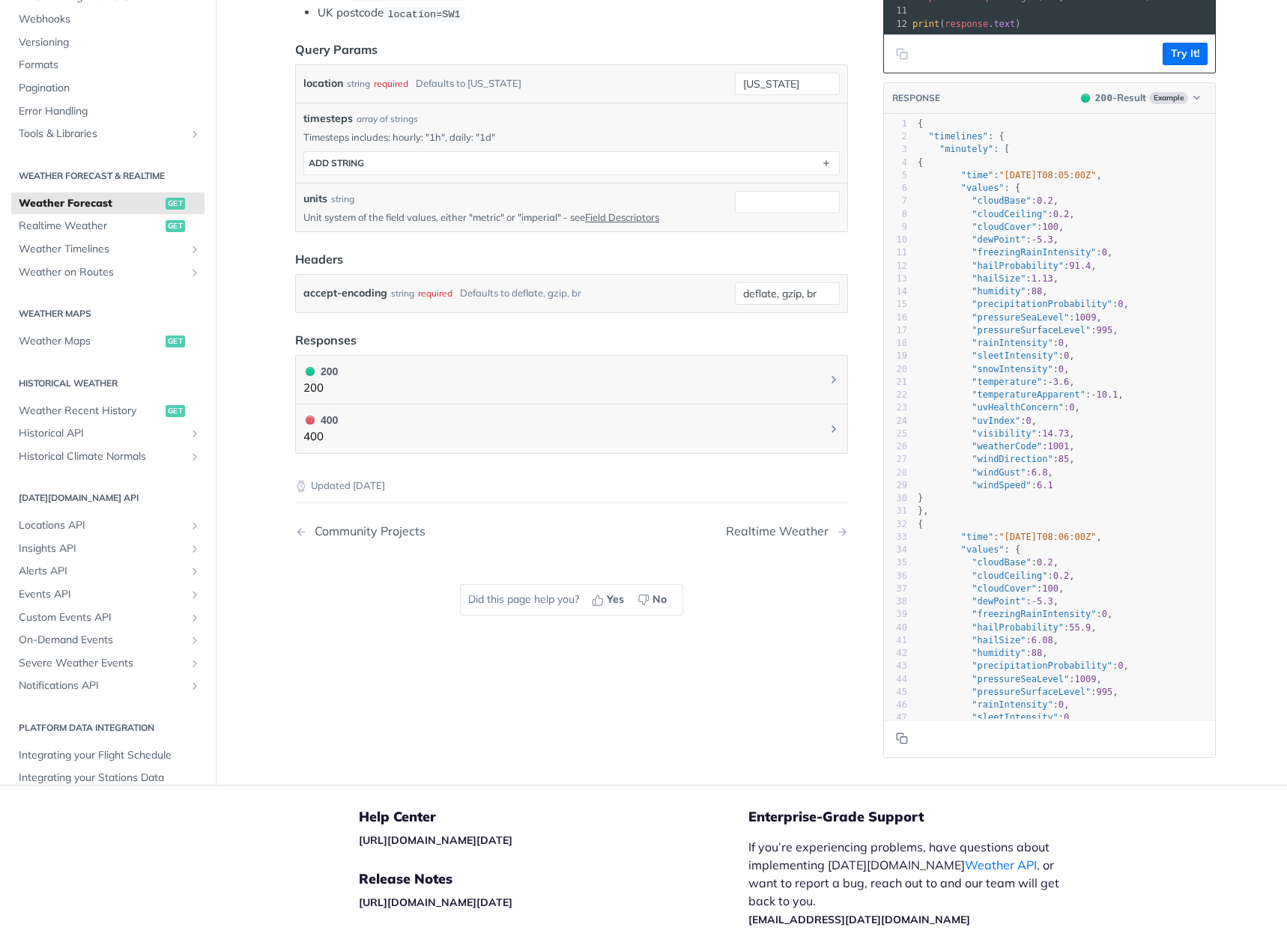
click at [574, 323] on article "Weather Forecast get [URL][DOMAIN_NAME][DATE] /weather/forecast Recent Requests…" at bounding box center [571, 208] width 599 height 1154
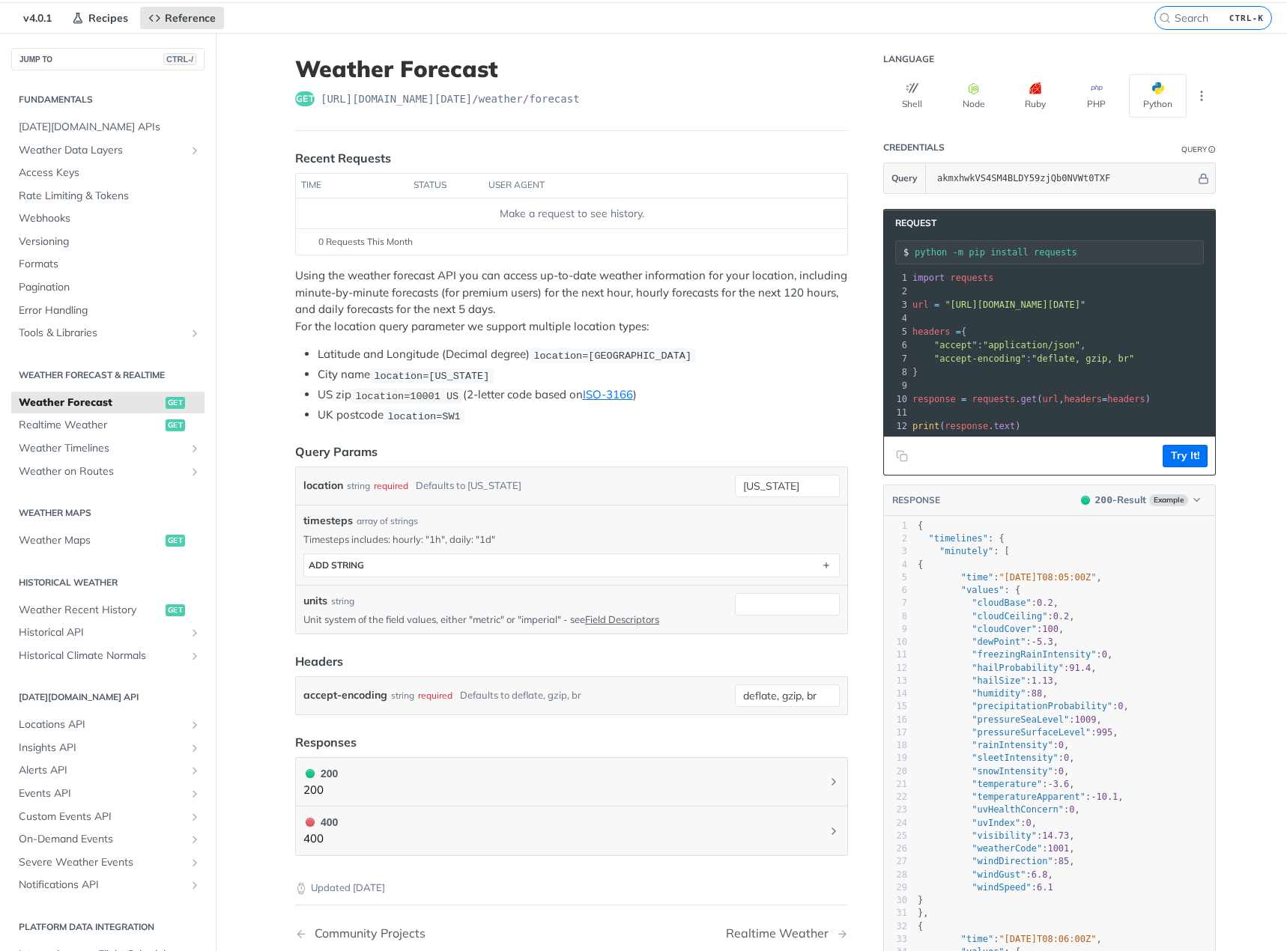
scroll to position [0, 0]
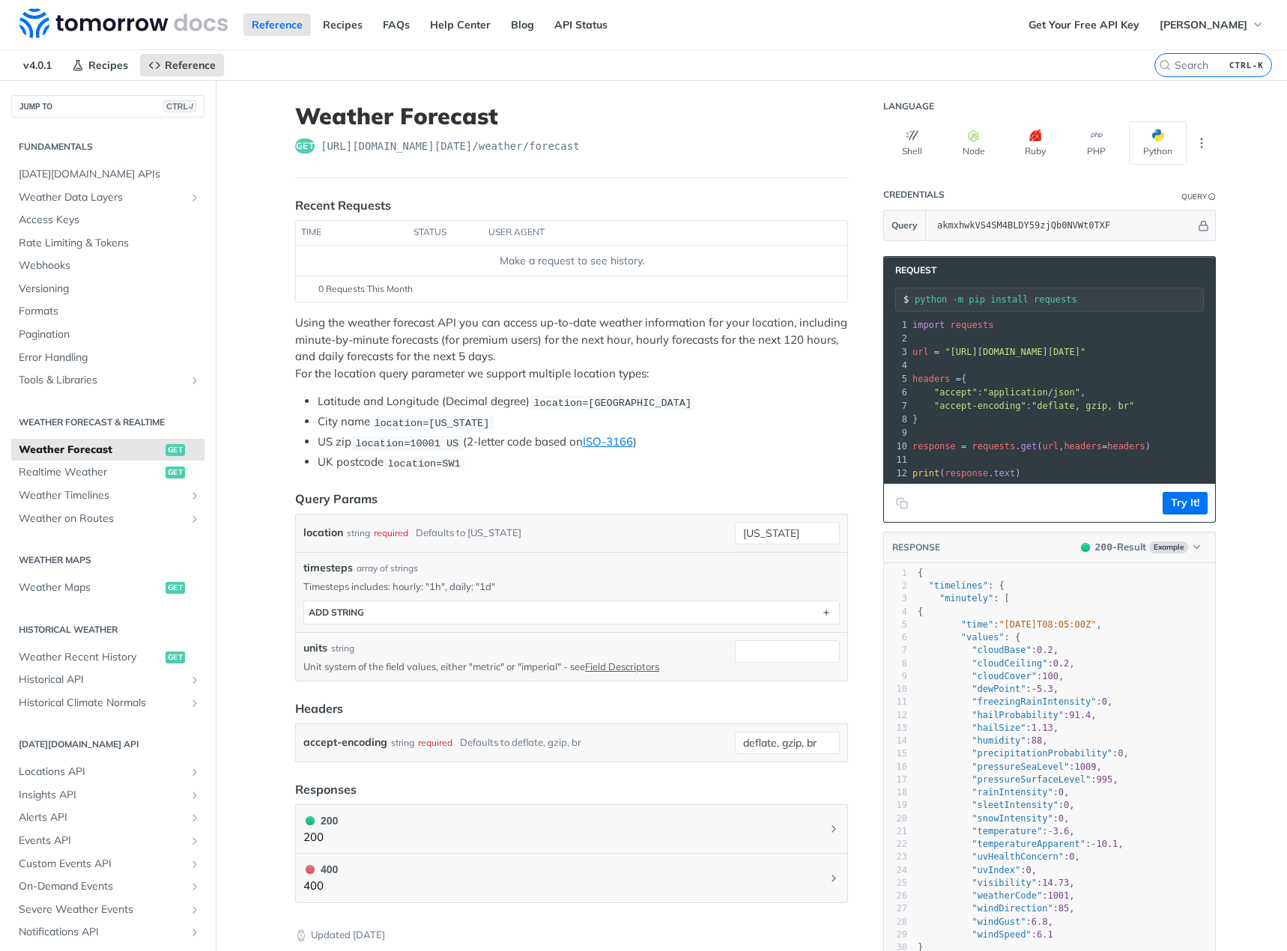
click at [520, 329] on p "Using the weather forecast API you can access up-to-date weather information fo…" at bounding box center [571, 348] width 553 height 67
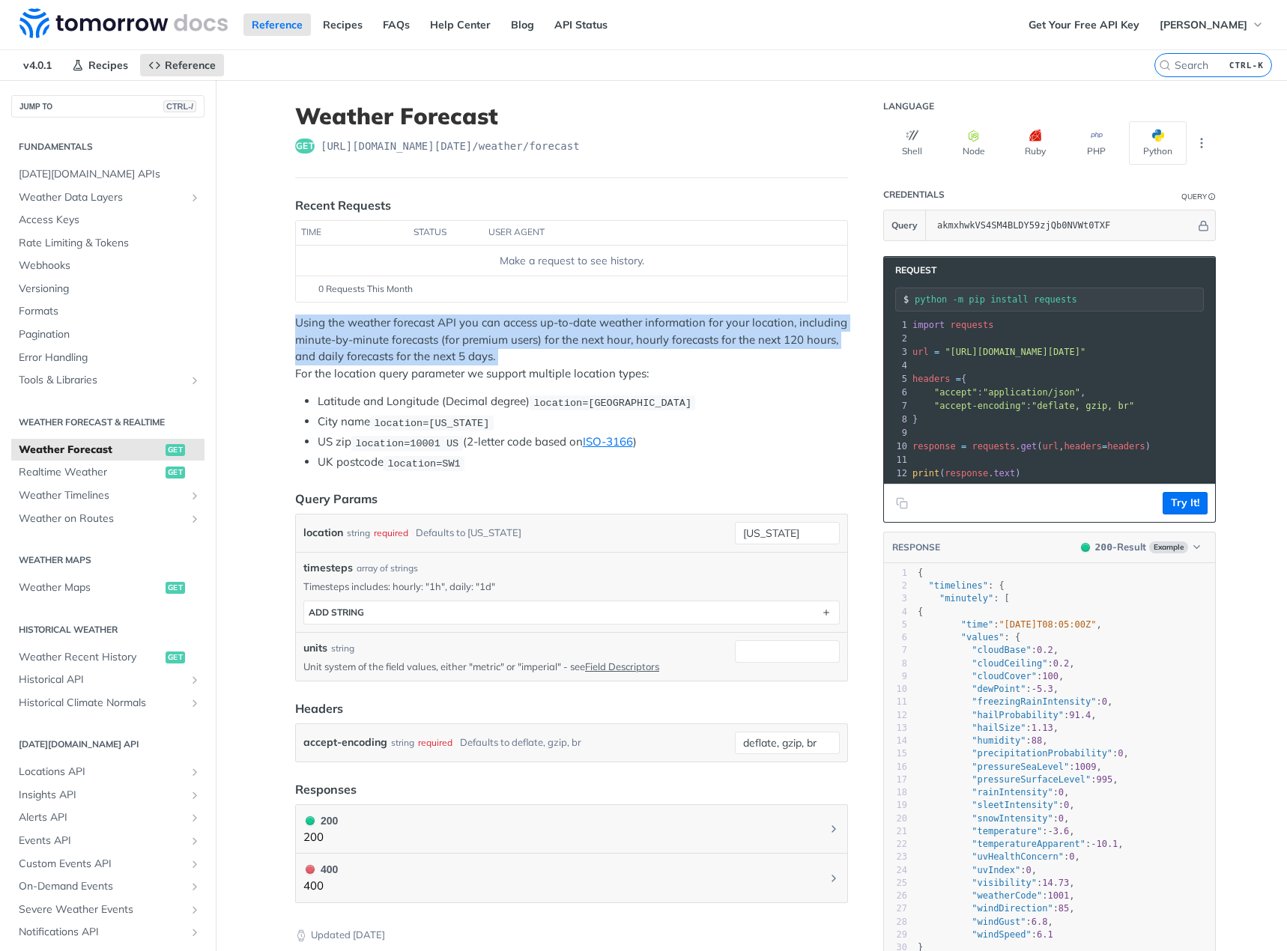
click at [520, 329] on p "Using the weather forecast API you can access up-to-date weather information fo…" at bounding box center [571, 348] width 553 height 67
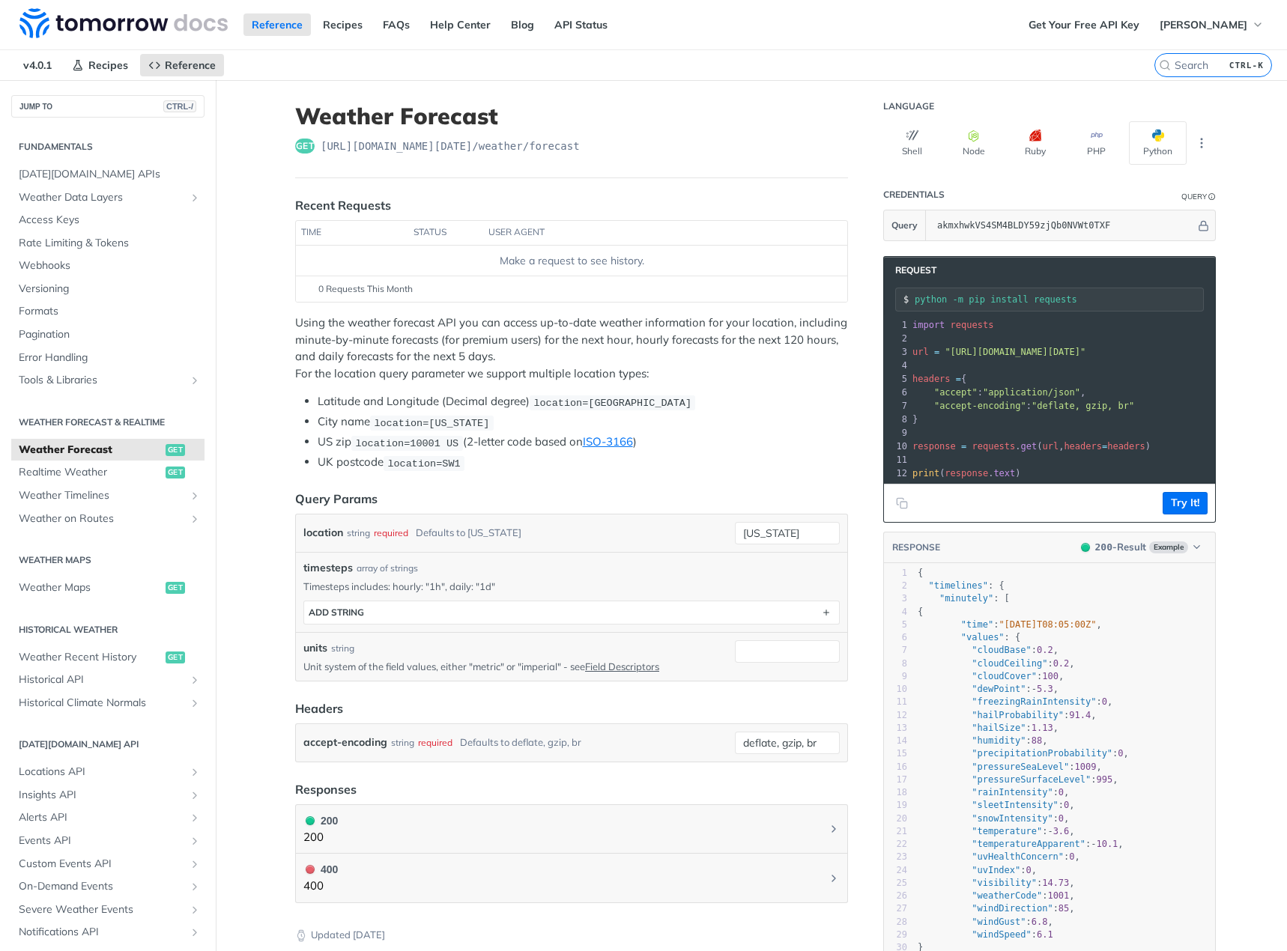
click at [648, 329] on p "Using the weather forecast API you can access up-to-date weather information fo…" at bounding box center [571, 348] width 553 height 67
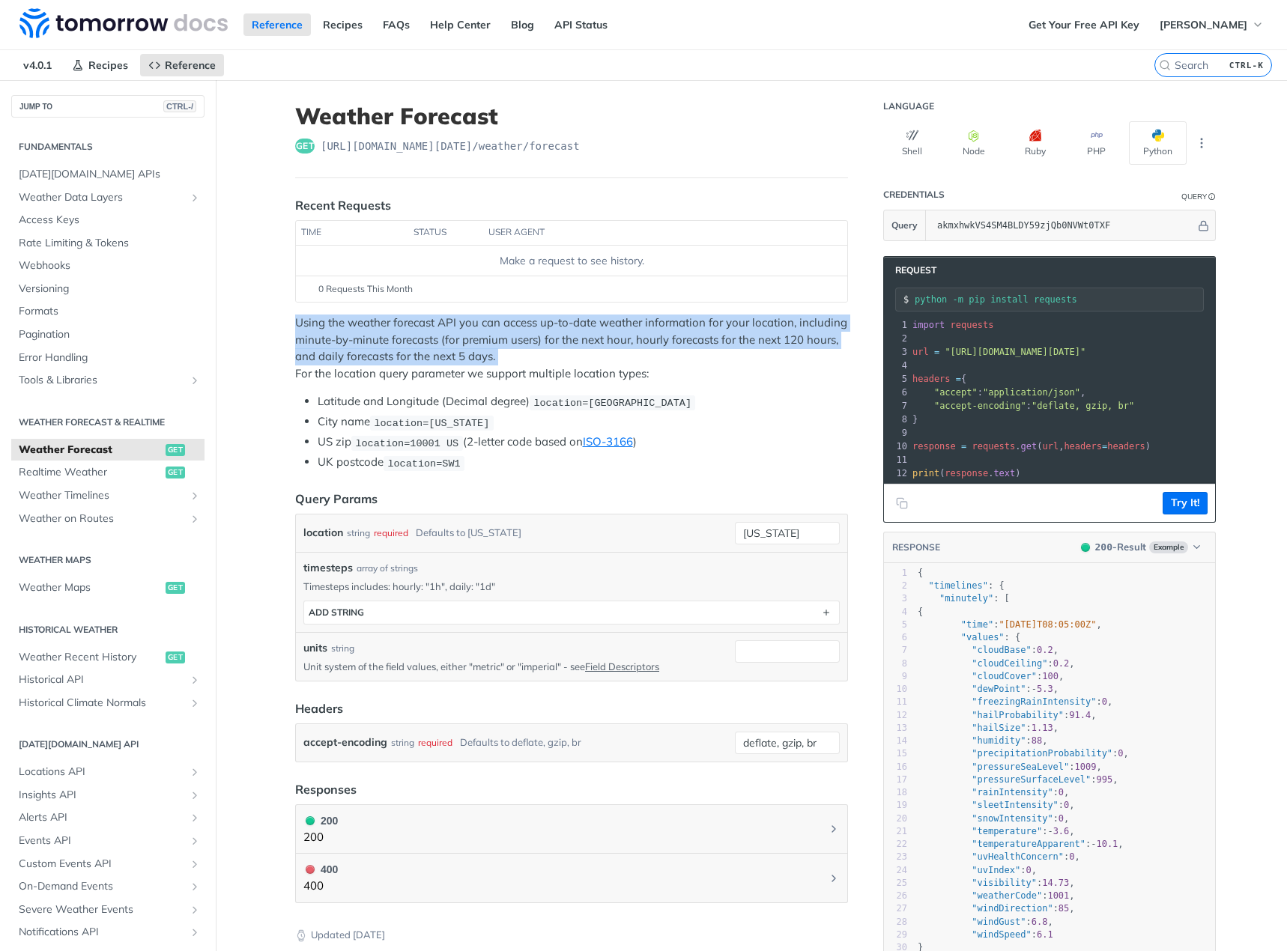
click at [648, 329] on p "Using the weather forecast API you can access up-to-date weather information fo…" at bounding box center [571, 348] width 553 height 67
click at [654, 356] on p "Using the weather forecast API you can access up-to-date weather information fo…" at bounding box center [571, 348] width 553 height 67
click at [697, 358] on p "Using the weather forecast API you can access up-to-date weather information fo…" at bounding box center [571, 348] width 553 height 67
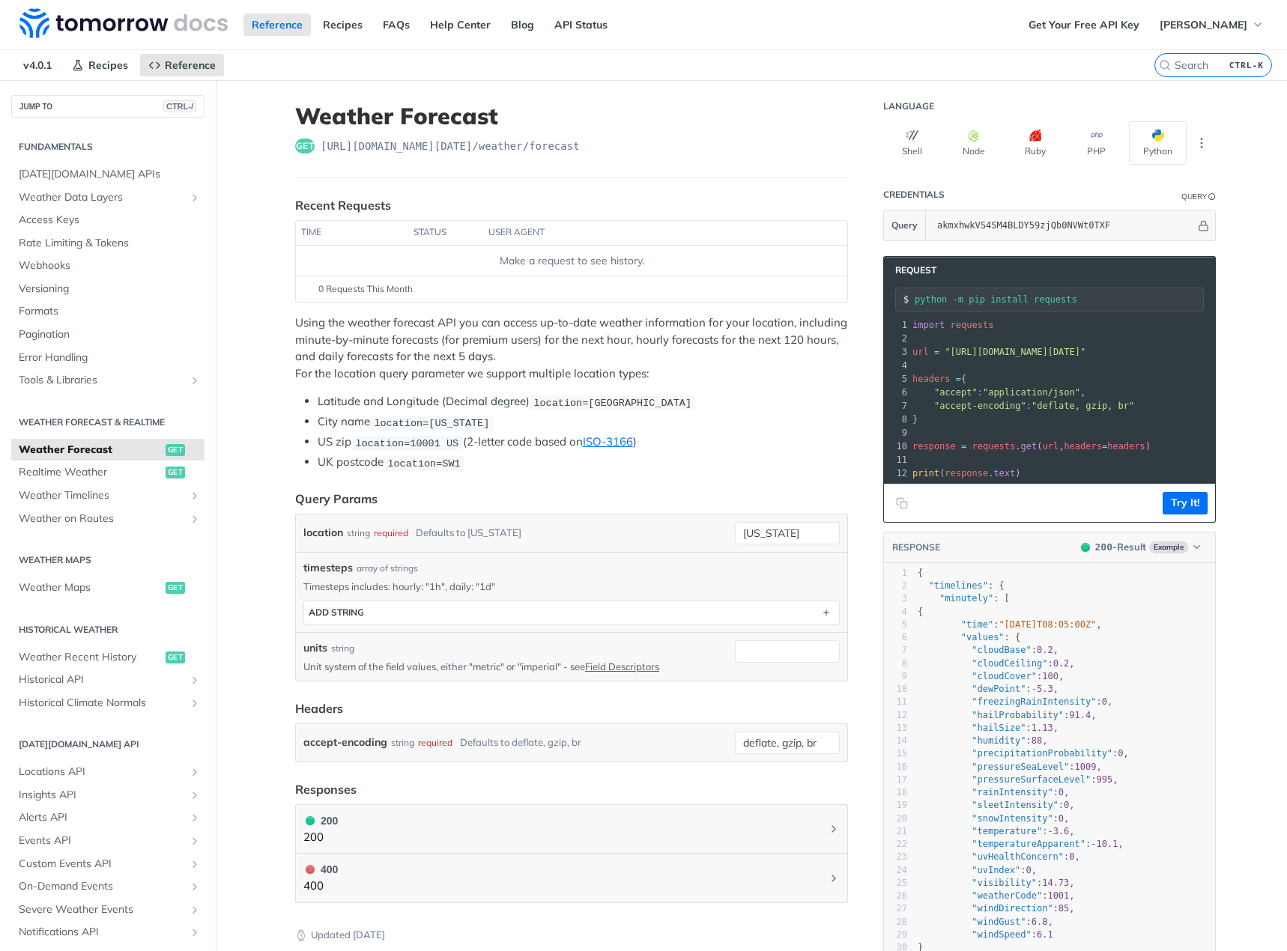
click at [765, 352] on p "Using the weather forecast API you can access up-to-date weather information fo…" at bounding box center [571, 348] width 553 height 67
drag, startPoint x: 312, startPoint y: 360, endPoint x: 484, endPoint y: 354, distance: 172.3
click at [484, 354] on p "Using the weather forecast API you can access up-to-date weather information fo…" at bounding box center [571, 348] width 553 height 67
click at [564, 361] on p "Using the weather forecast API you can access up-to-date weather information fo…" at bounding box center [571, 348] width 553 height 67
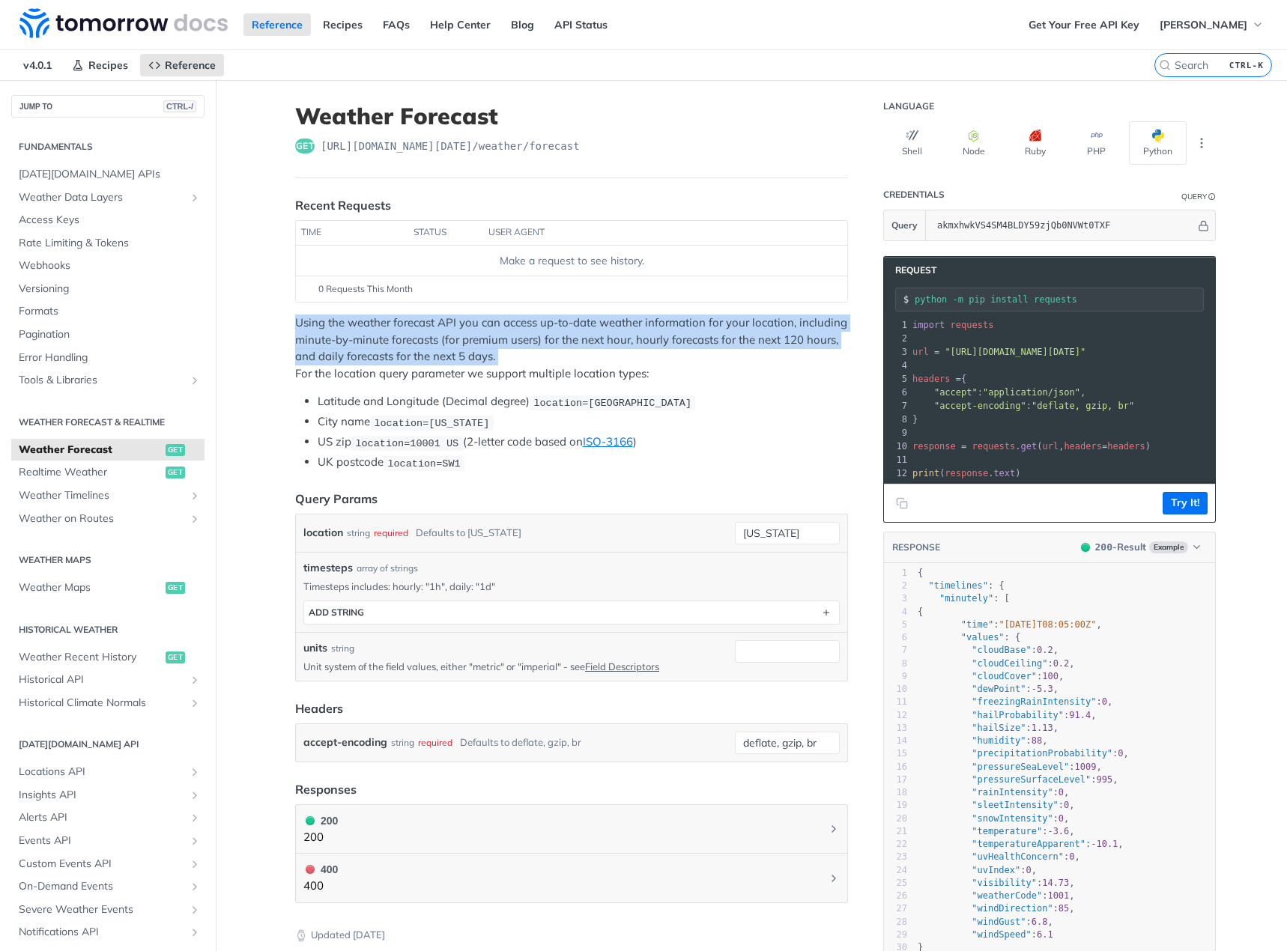
click at [564, 361] on p "Using the weather forecast API you can access up-to-date weather information fo…" at bounding box center [571, 348] width 553 height 67
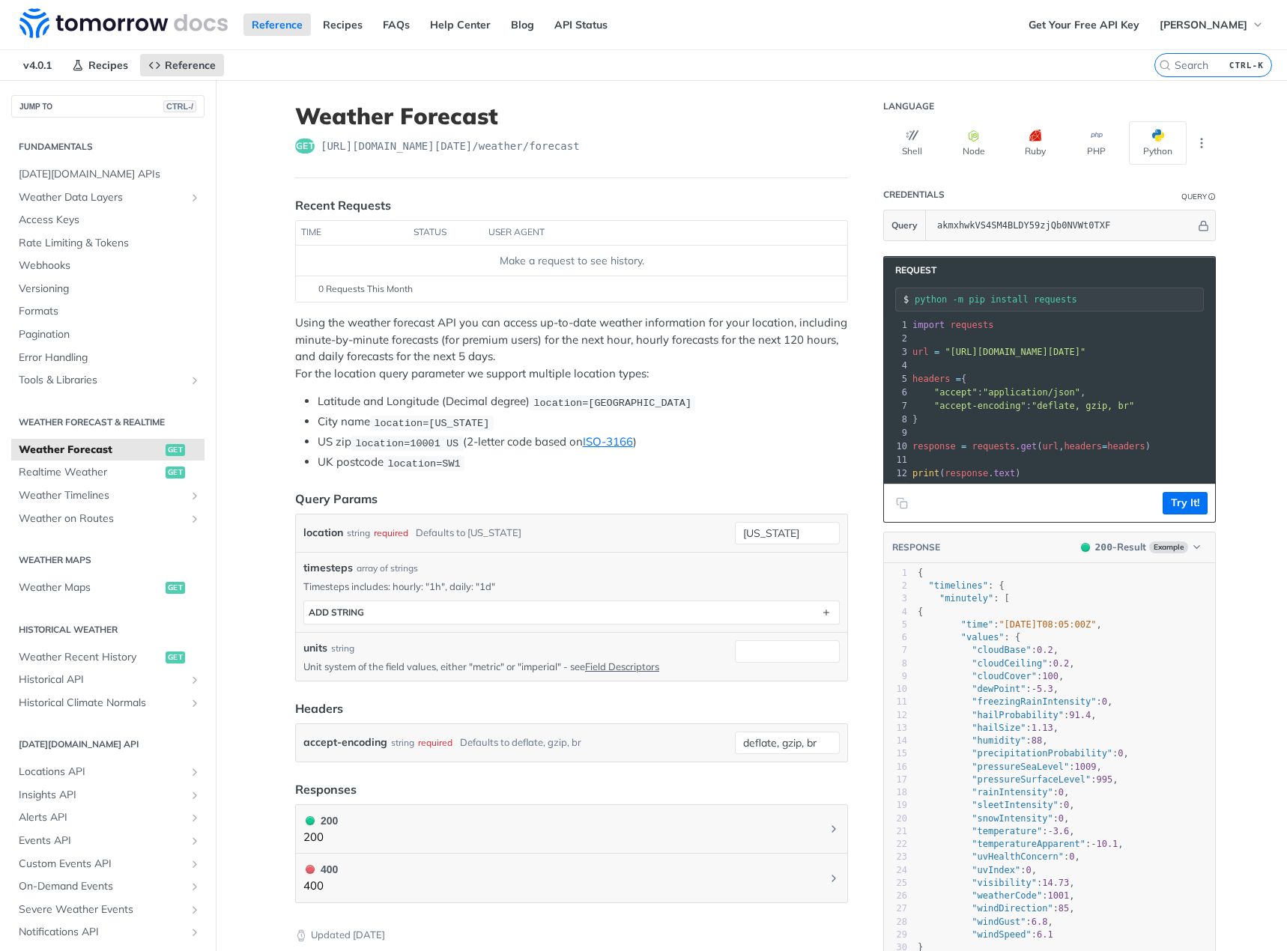
click at [564, 382] on p "Using the weather forecast API you can access up-to-date weather information fo…" at bounding box center [571, 348] width 553 height 67
click at [525, 434] on li "US zip location=10001 [GEOGRAPHIC_DATA] (2-letter code based on ISO-3166 )" at bounding box center [583, 442] width 530 height 17
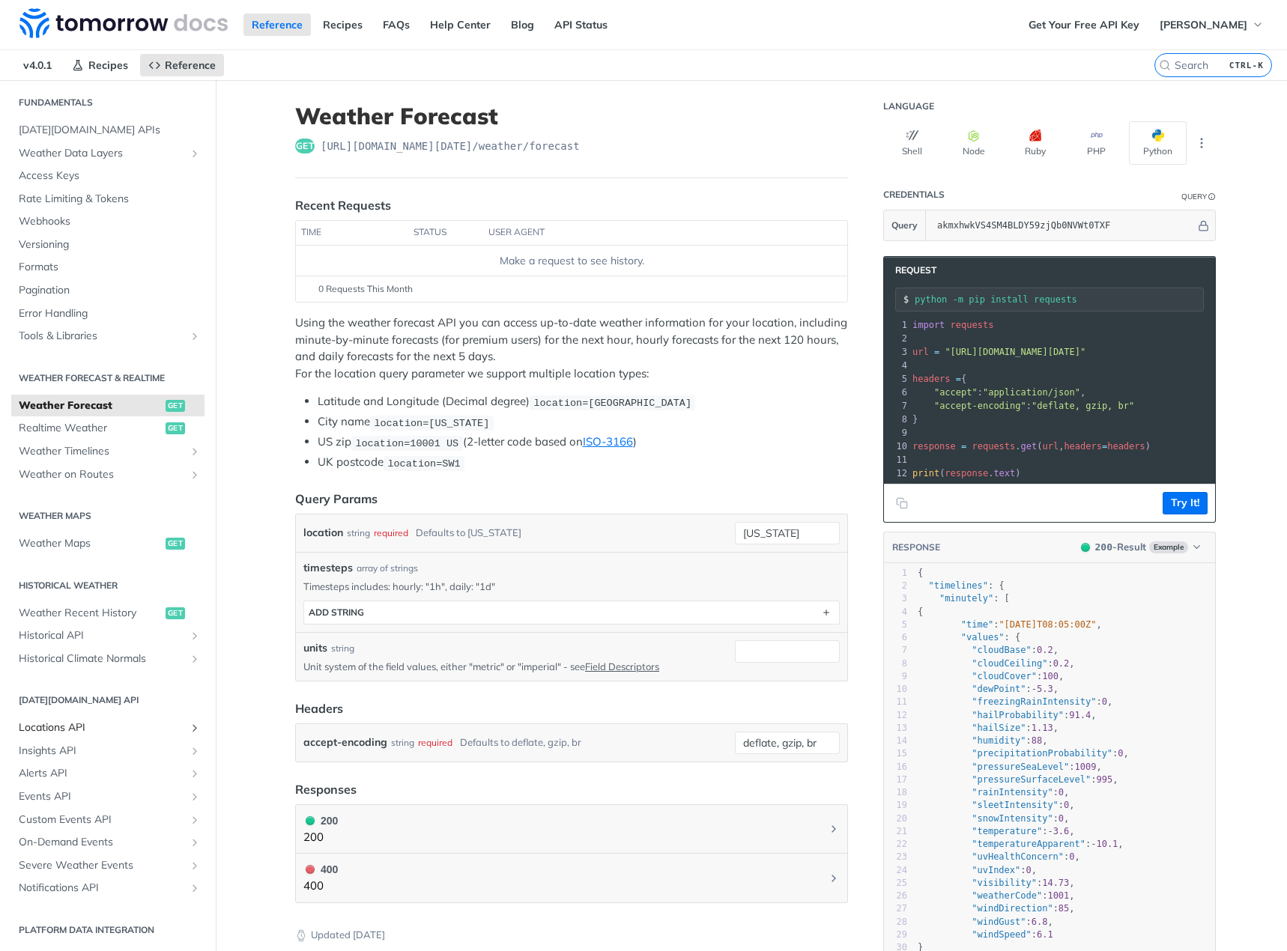
click at [103, 724] on span "Locations API" at bounding box center [102, 727] width 166 height 15
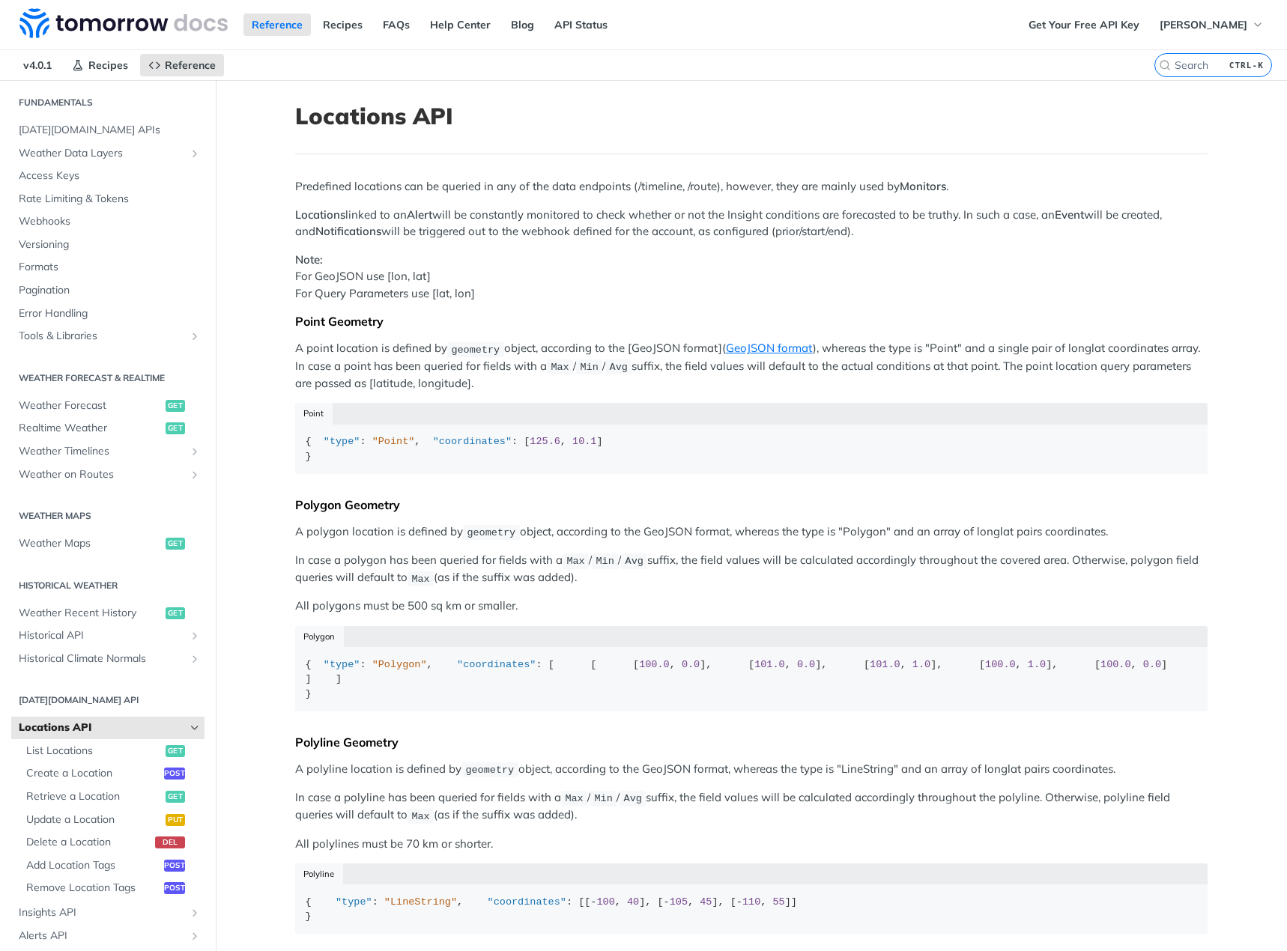
click at [476, 347] on span "geometry" at bounding box center [475, 349] width 49 height 11
click at [505, 374] on p "A point location is defined by geometry object, according to the [GeoJSON forma…" at bounding box center [751, 366] width 912 height 52
click at [335, 270] on p "Note: For GeoJSON use [lon, lat] For Query Parameters use [lat, lon]" at bounding box center [751, 277] width 912 height 51
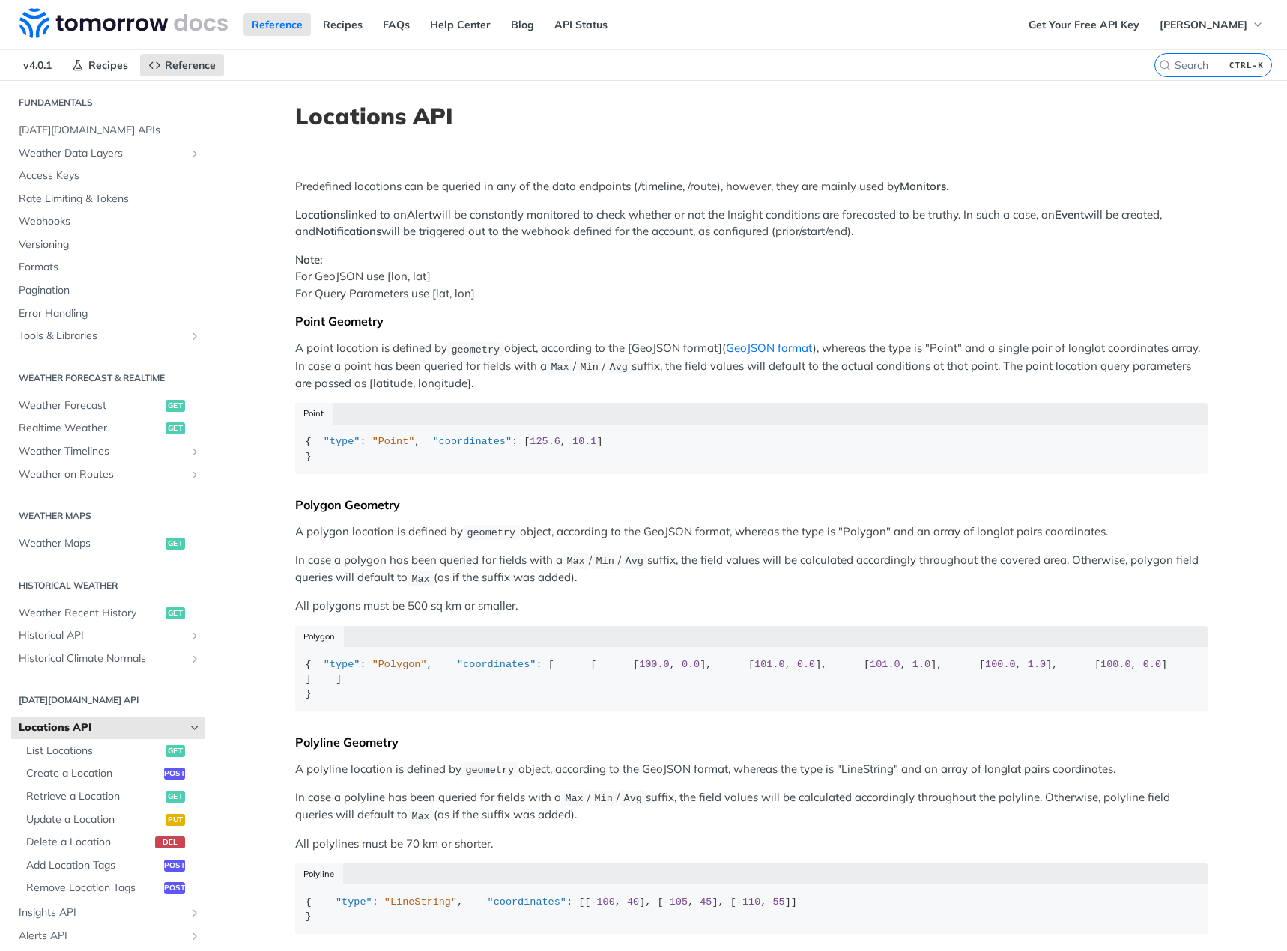
click at [434, 259] on p "Note: For GeoJSON use [lon, lat] For Query Parameters use [lat, lon]" at bounding box center [751, 277] width 912 height 51
click at [371, 186] on p "Predefined locations can be queried in any of the data endpoints (/timeline, /r…" at bounding box center [751, 186] width 912 height 17
click at [489, 213] on p "Locations linked to an Alert will be constantly monitored to check whether or n…" at bounding box center [751, 224] width 912 height 34
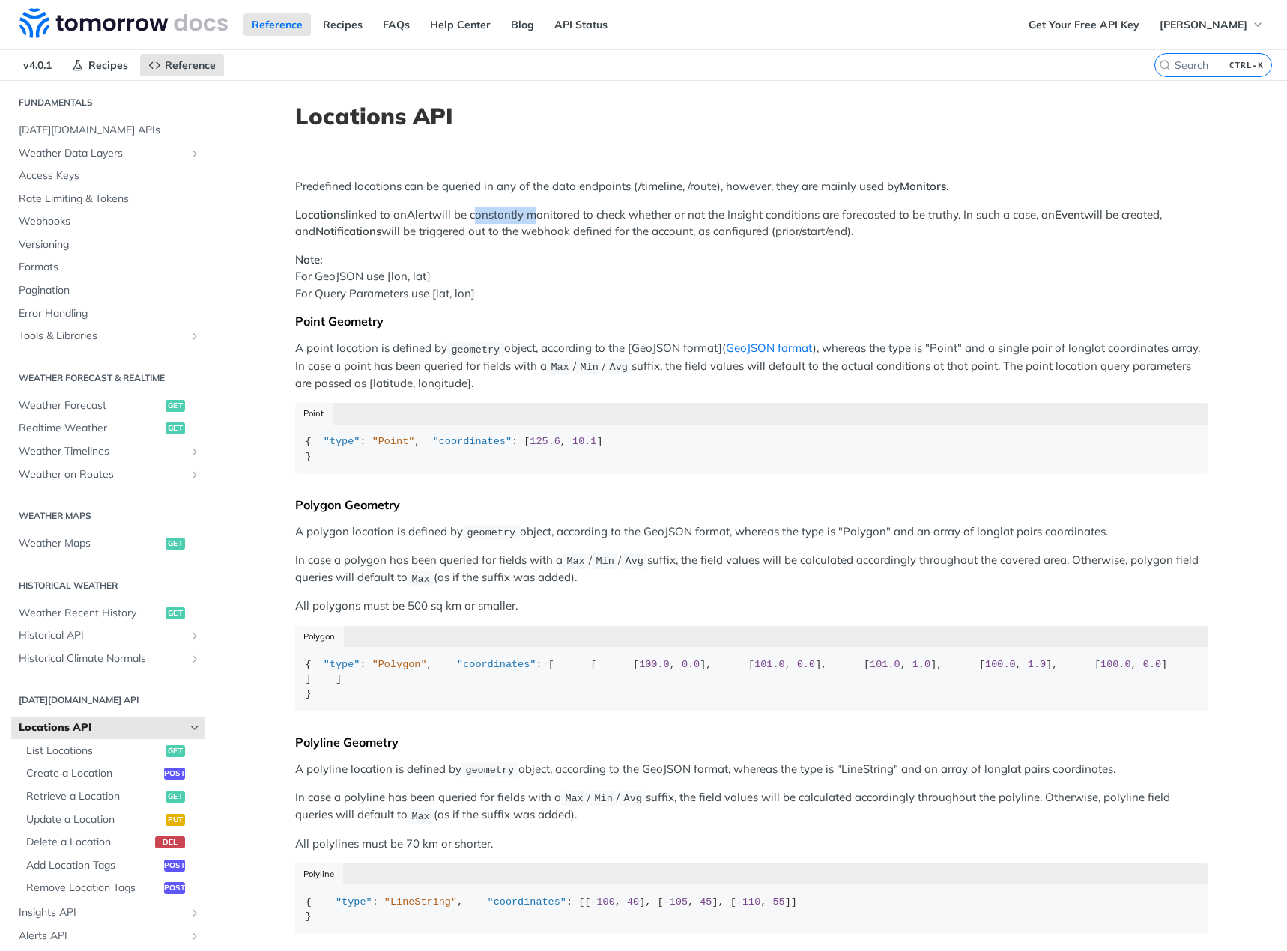
click at [489, 213] on p "Locations linked to an Alert will be constantly monitored to check whether or n…" at bounding box center [751, 224] width 912 height 34
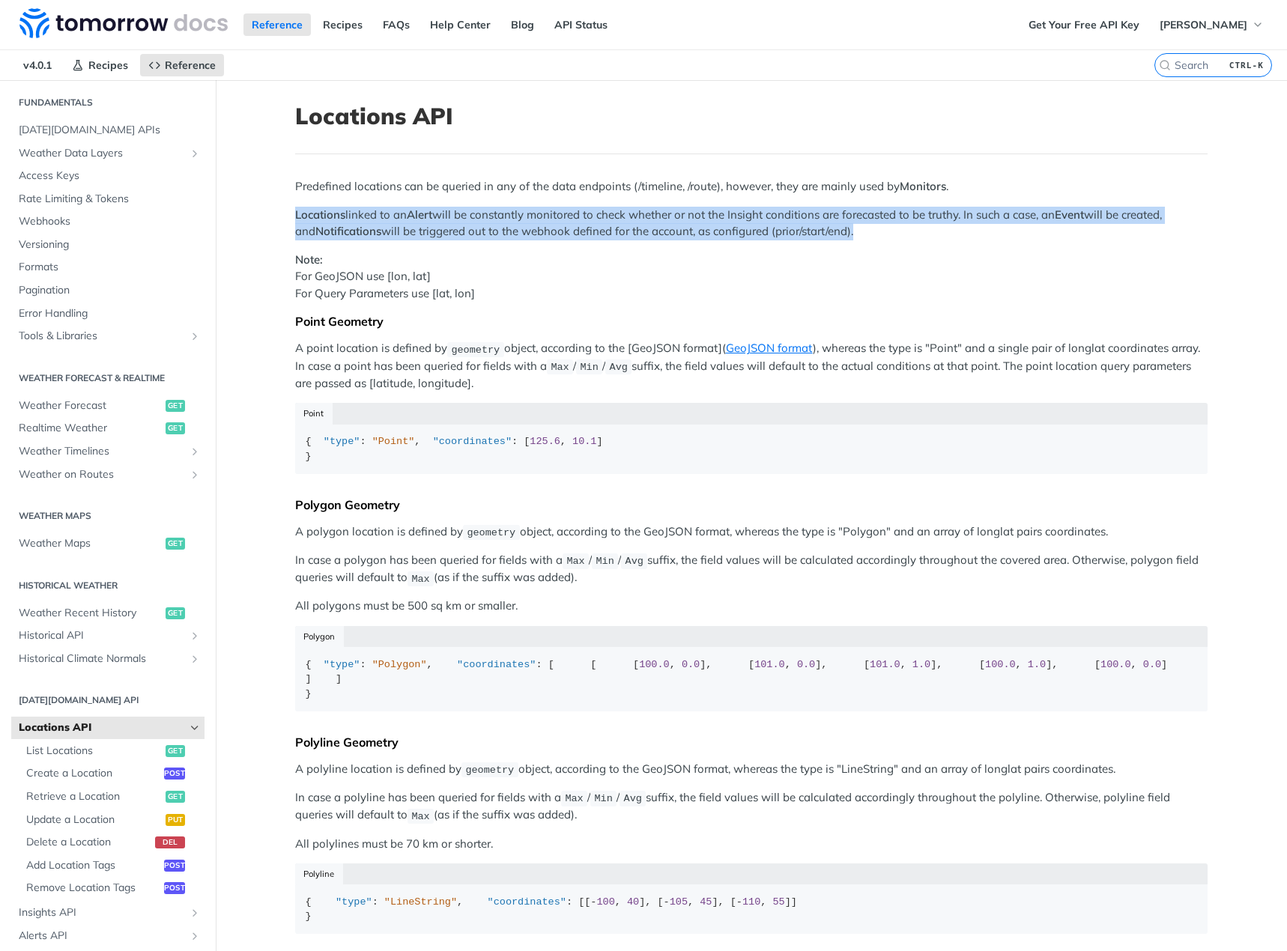
click at [489, 213] on p "Locations linked to an Alert will be constantly monitored to check whether or n…" at bounding box center [751, 224] width 912 height 34
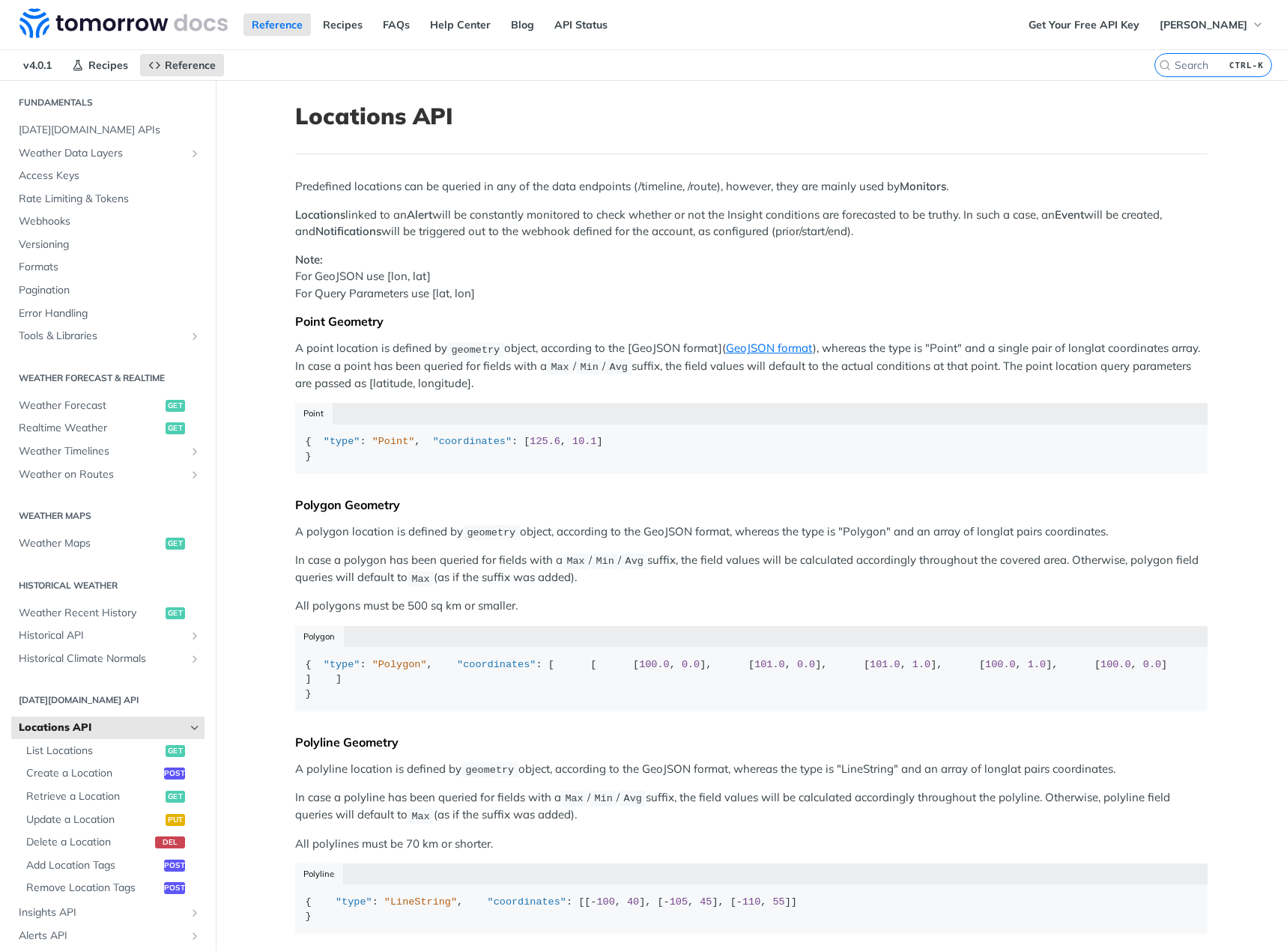
click at [765, 296] on p "Note: For GeoJSON use [lon, lat] For Query Parameters use [lat, lon]" at bounding box center [751, 277] width 912 height 51
click at [164, 771] on span "post" at bounding box center [174, 774] width 21 height 12
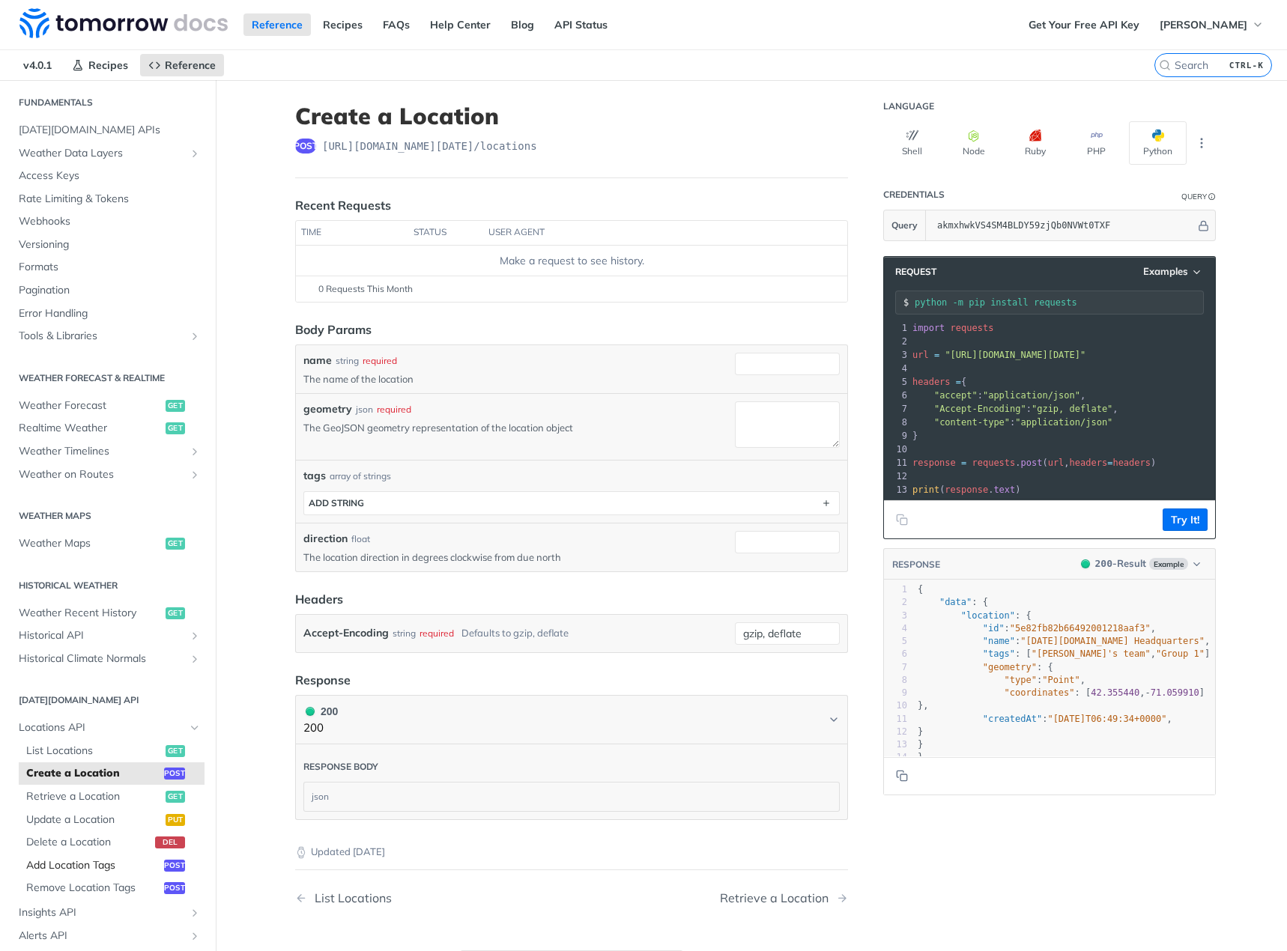
click at [86, 862] on span "Add Location Tags" at bounding box center [93, 865] width 134 height 15
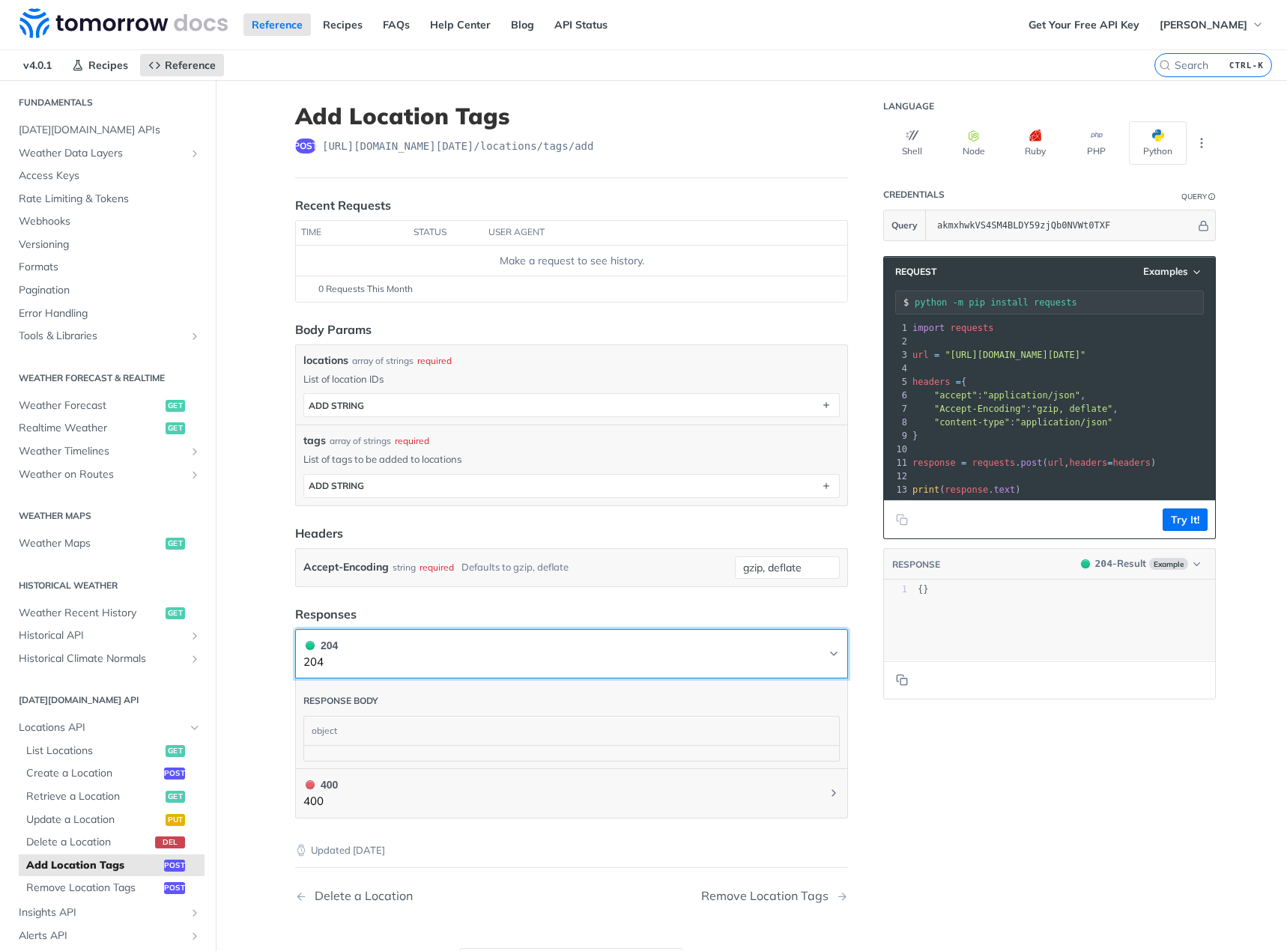
click at [474, 667] on button "204 204" at bounding box center [571, 654] width 536 height 34
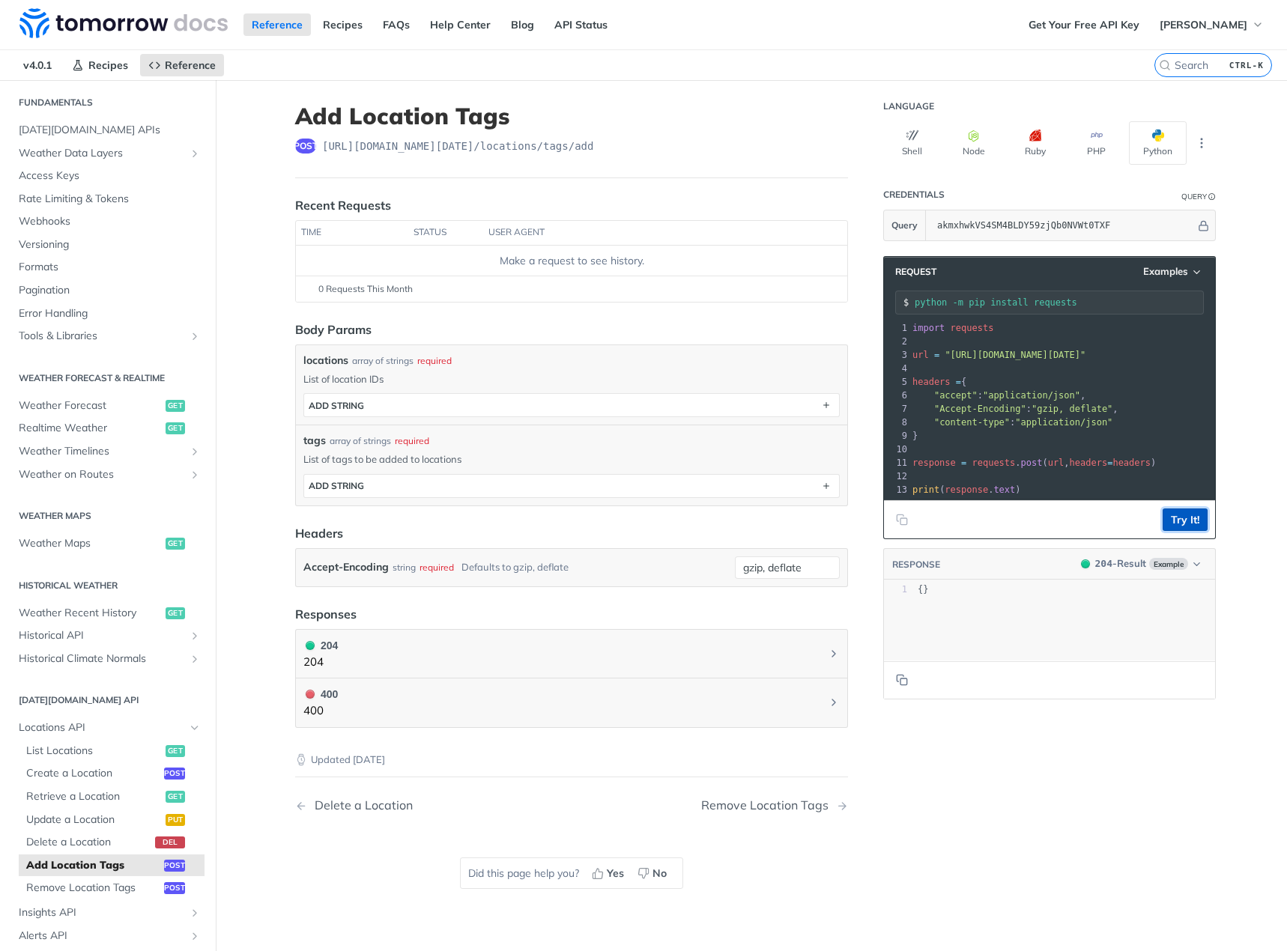
click at [1181, 526] on button "Try It!" at bounding box center [1184, 519] width 45 height 22
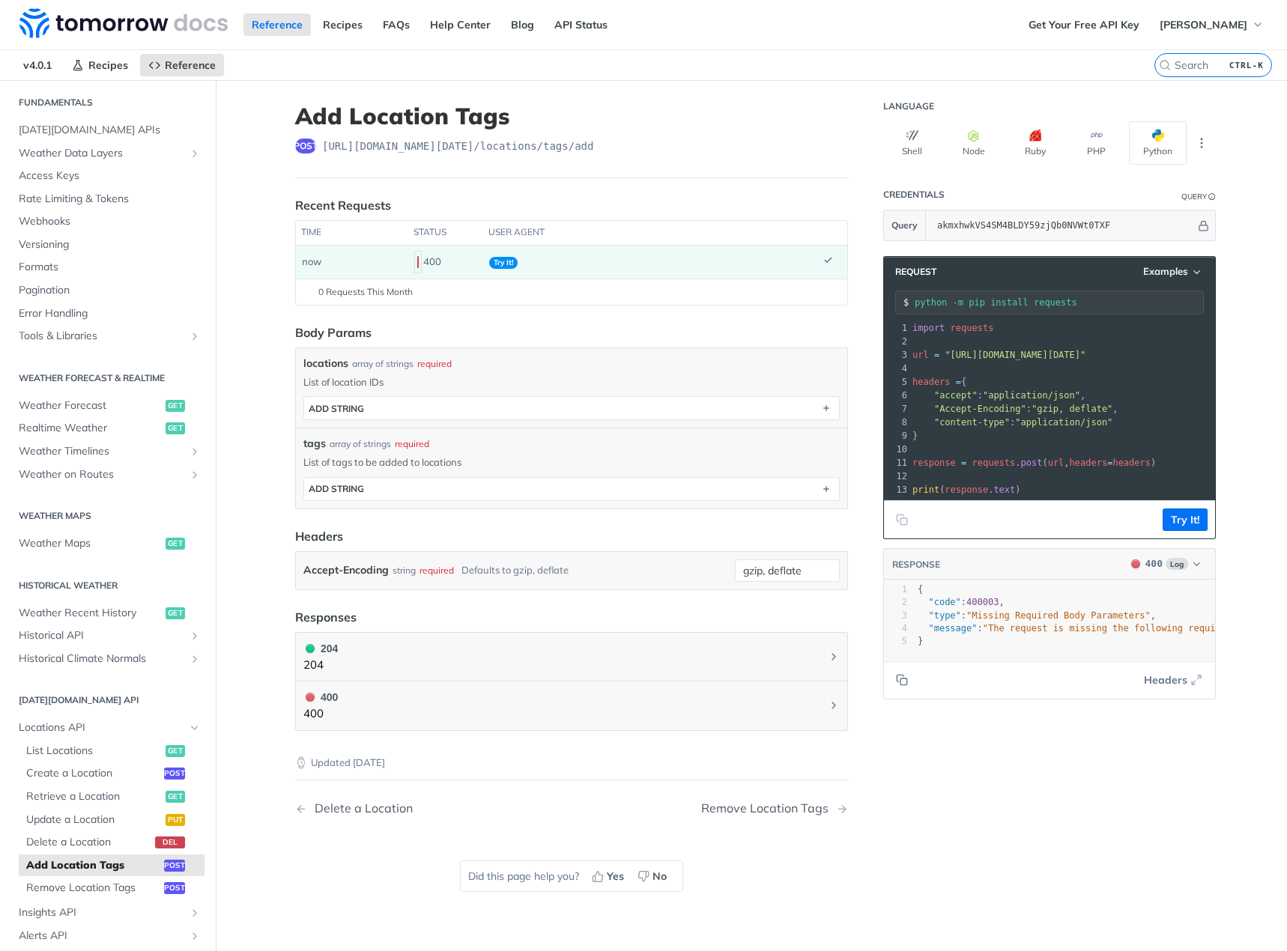
click at [1027, 515] on footer "Try It!" at bounding box center [1049, 519] width 331 height 38
click at [133, 800] on span "Retrieve a Location" at bounding box center [94, 796] width 136 height 15
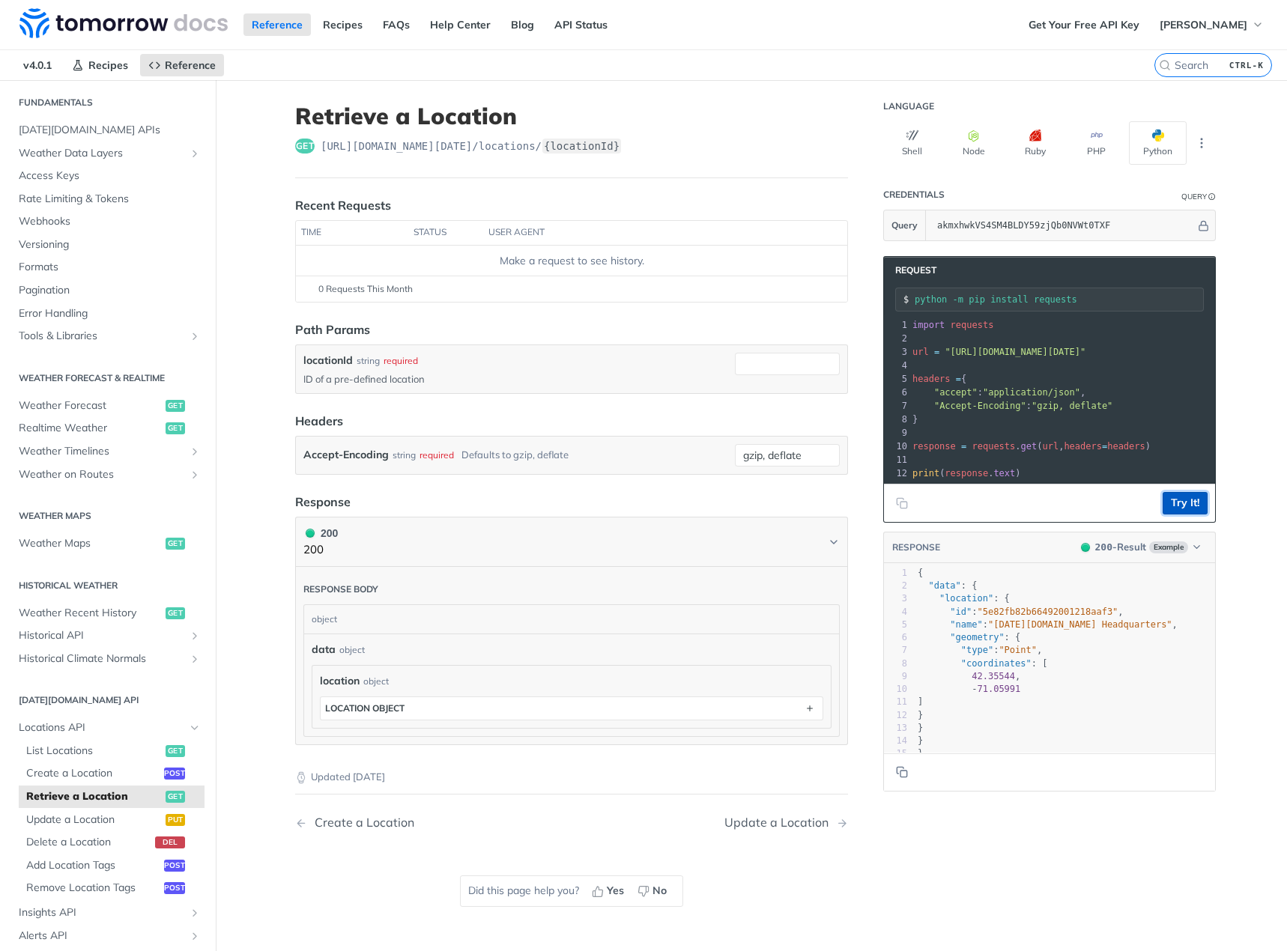
click at [1189, 514] on button "Try It!" at bounding box center [1184, 503] width 45 height 22
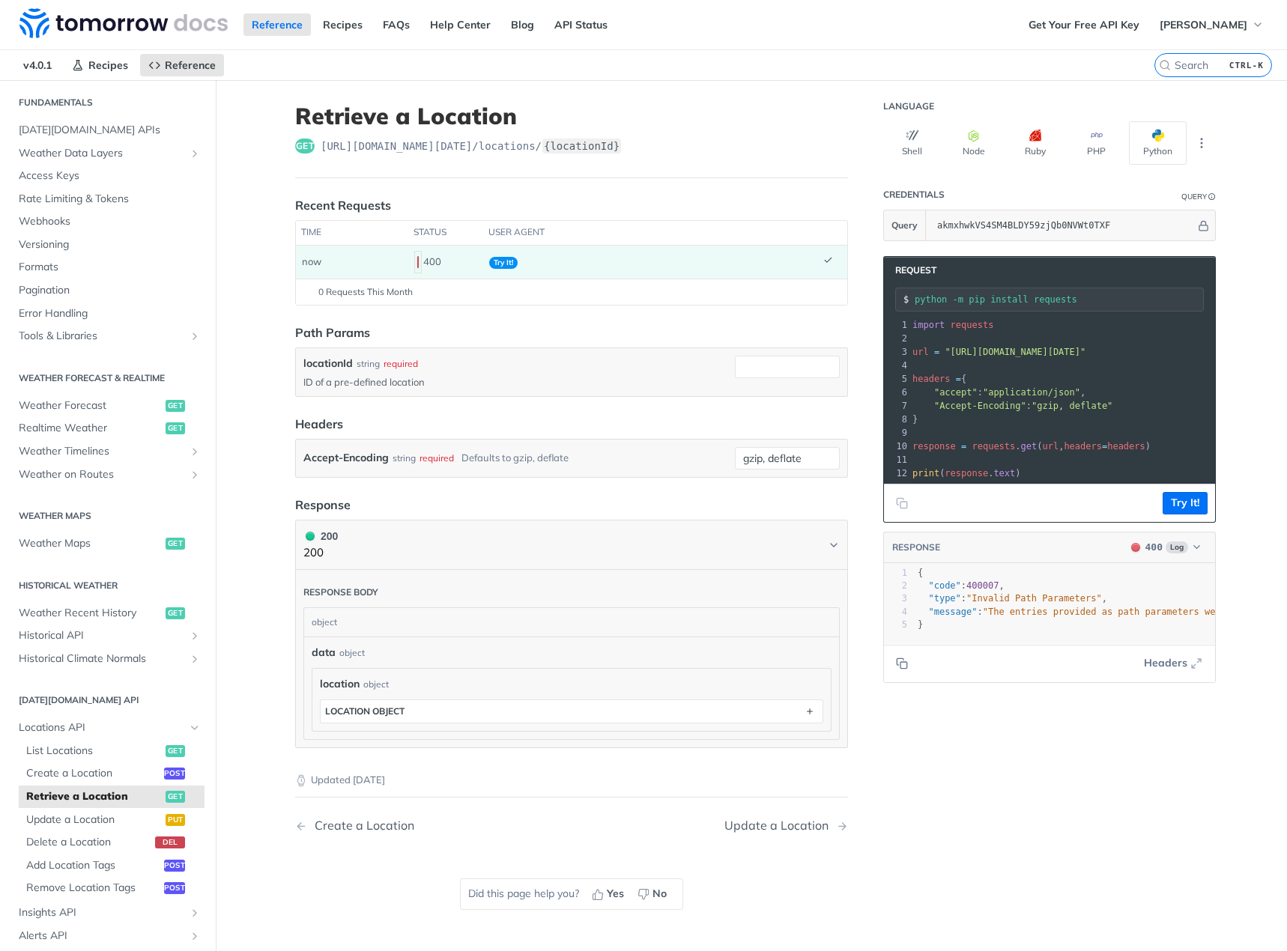
click at [1004, 336] on pre "​" at bounding box center [1146, 338] width 475 height 13
click at [1001, 351] on span ""[URL][DOMAIN_NAME][DATE]"" at bounding box center [1014, 352] width 141 height 10
click at [997, 505] on footer "Try It!" at bounding box center [1049, 503] width 331 height 38
click at [980, 523] on div "Request python -m pip install requests xxxxxxxxxx 13 1 import requests 2 ​ 3 ur…" at bounding box center [1049, 389] width 332 height 267
click at [425, 295] on div "0 Requests This Month" at bounding box center [571, 291] width 536 height 13
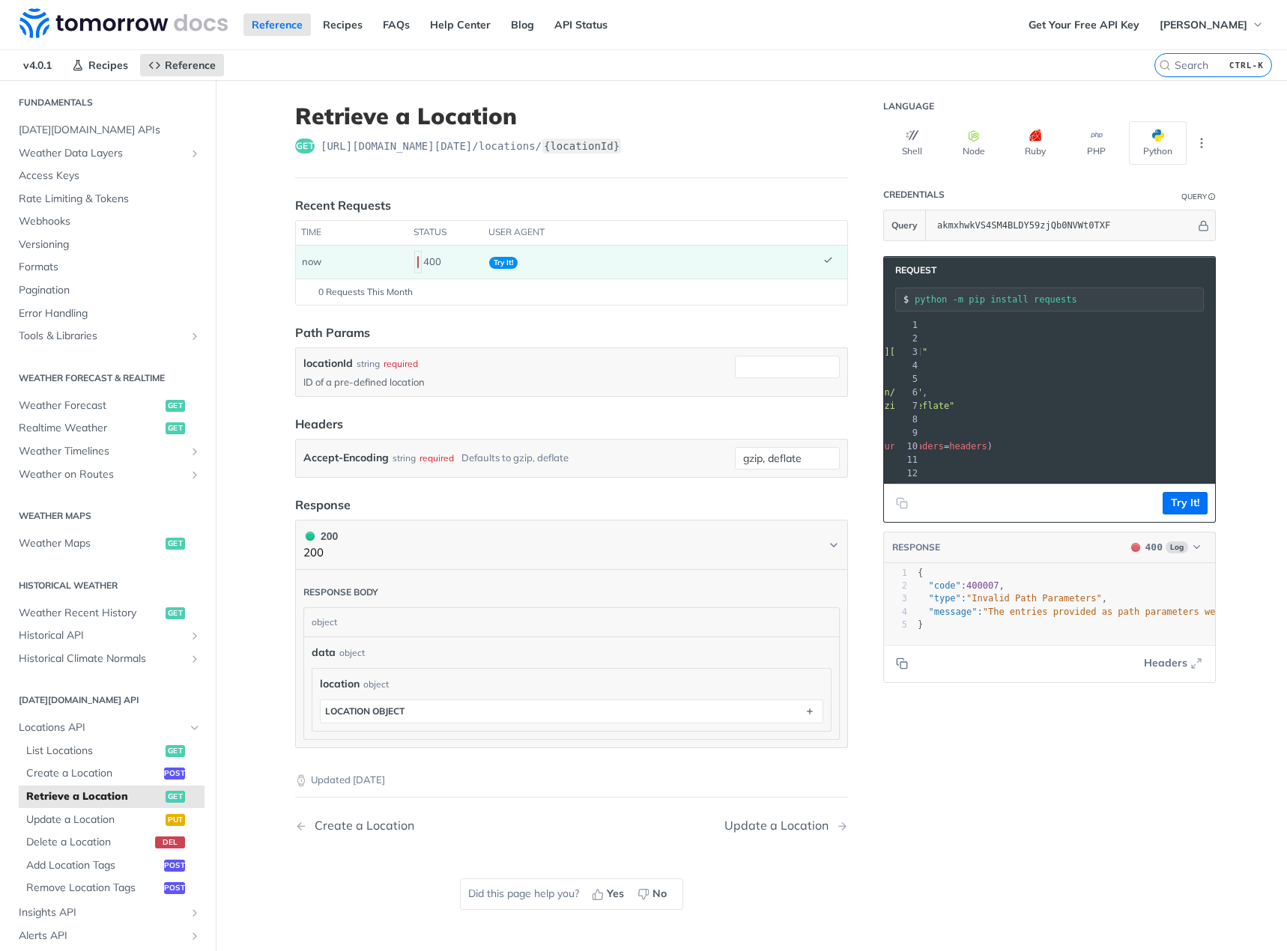
click at [425, 295] on div "0 Requests This Month" at bounding box center [571, 291] width 536 height 13
click at [428, 326] on header "Path Params" at bounding box center [571, 332] width 553 height 18
click at [490, 265] on span "Try It!" at bounding box center [503, 263] width 28 height 12
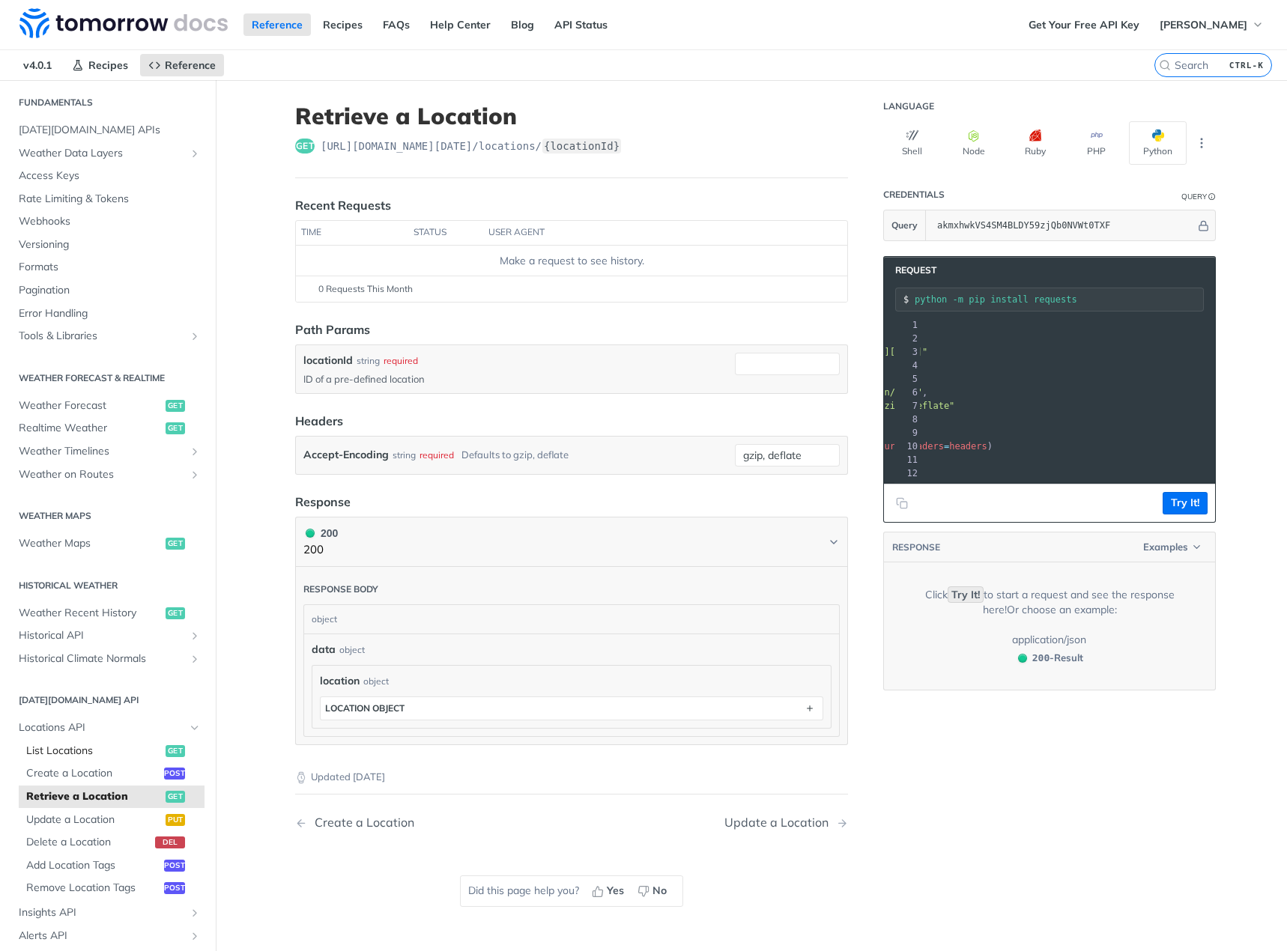
click at [87, 750] on span "List Locations" at bounding box center [94, 751] width 136 height 15
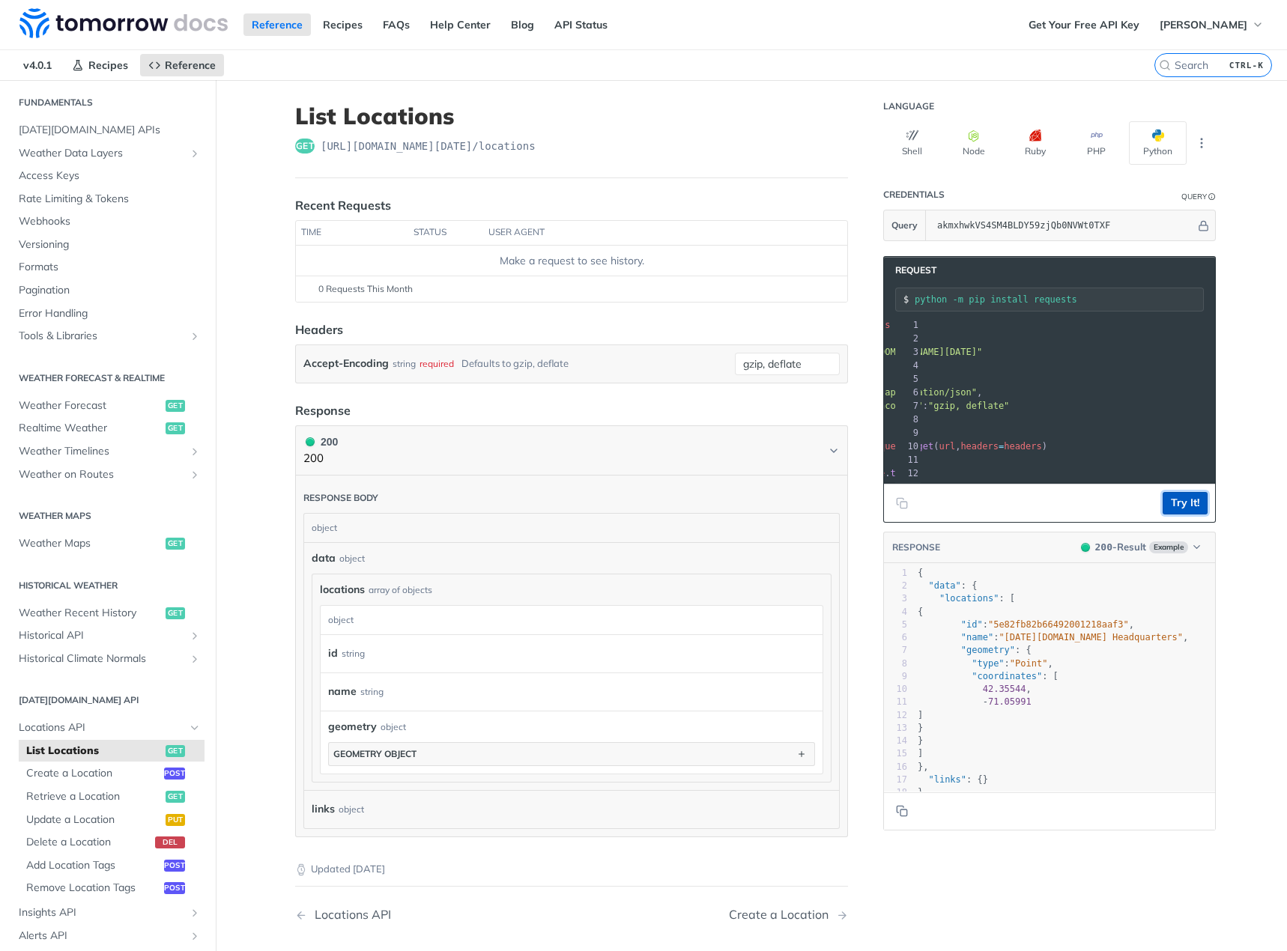
click at [1185, 514] on button "Try It!" at bounding box center [1184, 503] width 45 height 22
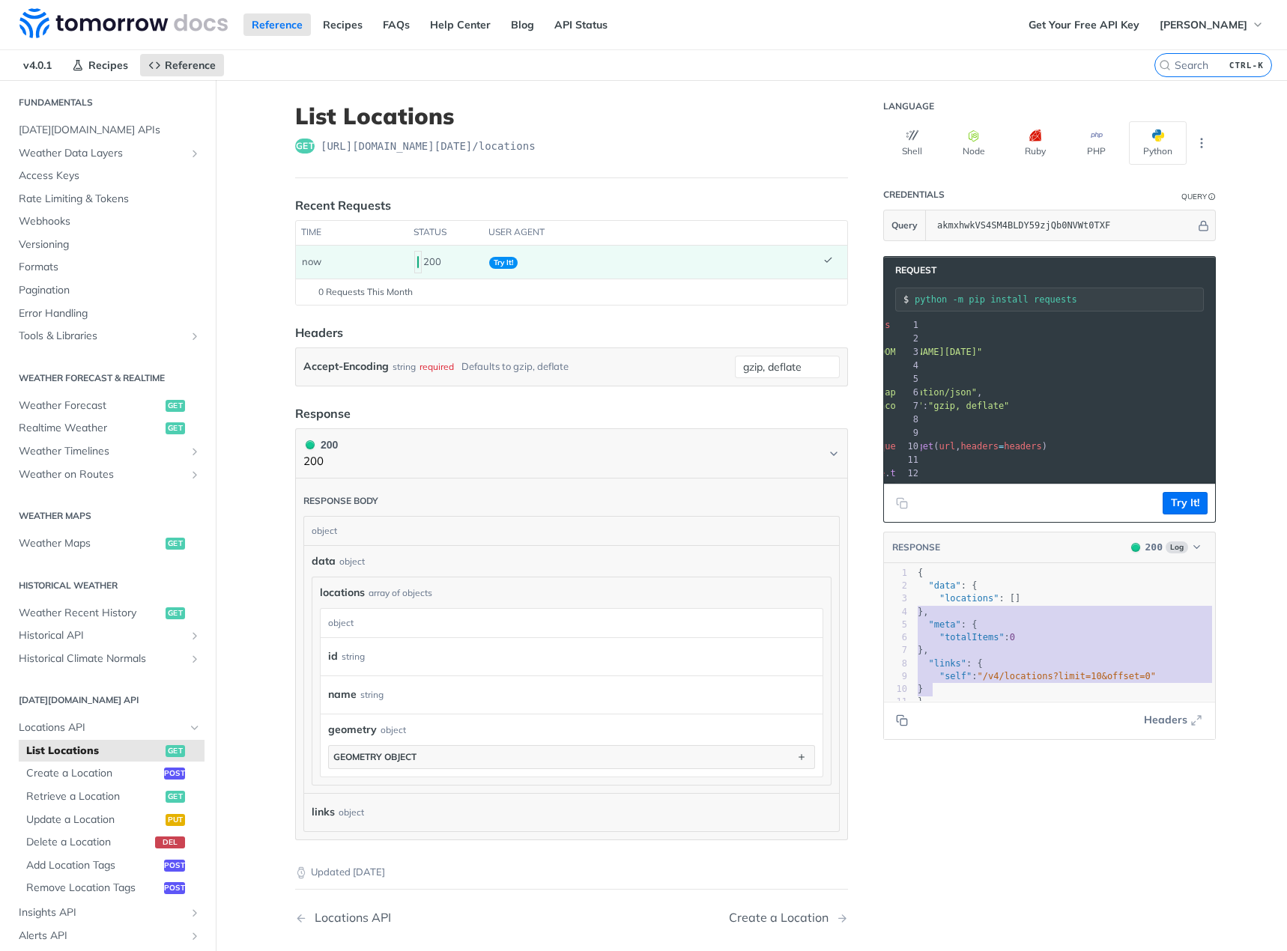
type textarea "{ "data": { "locations": [] }, "meta": { "totalItems": 0 }, "links": { "self": …"
drag, startPoint x: 1042, startPoint y: 701, endPoint x: 791, endPoint y: 565, distance: 285.8
click at [791, 565] on div "List Locations get [URL][DOMAIN_NAME][DATE] /locations Recent Requests time sta…" at bounding box center [751, 566] width 959 height 973
click at [940, 643] on span ""totalItems"" at bounding box center [971, 637] width 65 height 10
type textarea ""data": { "locations": [] }, "meta": { "totalItems": 0 }, "links": { "self": "/…"
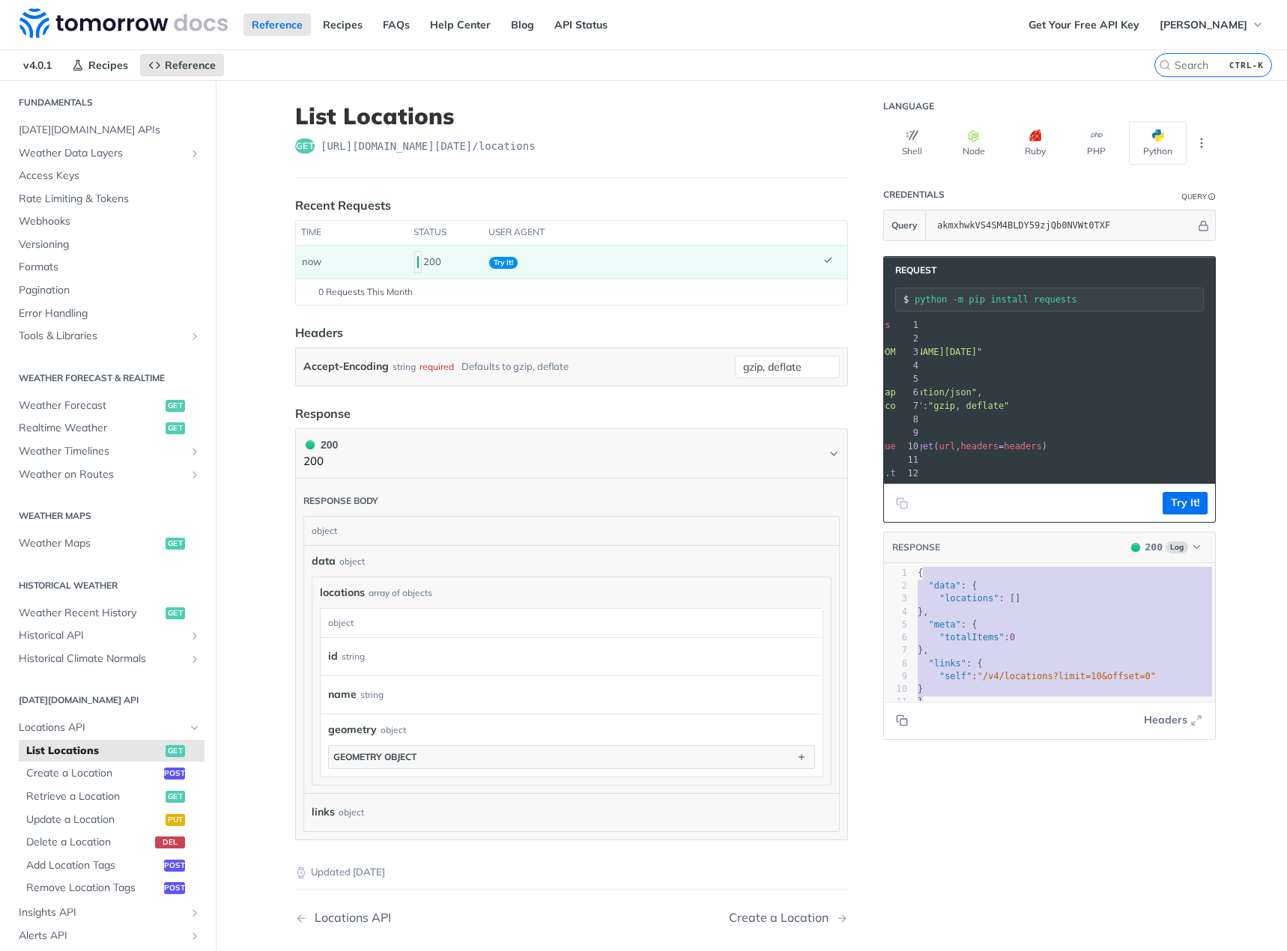
drag, startPoint x: 953, startPoint y: 708, endPoint x: 927, endPoint y: 590, distance: 120.3
click at [927, 590] on div "1 { 2 "data" : { 3 "locations" : [] 4 }, 5 "meta" : { 6 "totalItems" : 0 7 }, 8…" at bounding box center [1070, 638] width 312 height 142
click at [951, 619] on pre "}," at bounding box center [1070, 612] width 312 height 13
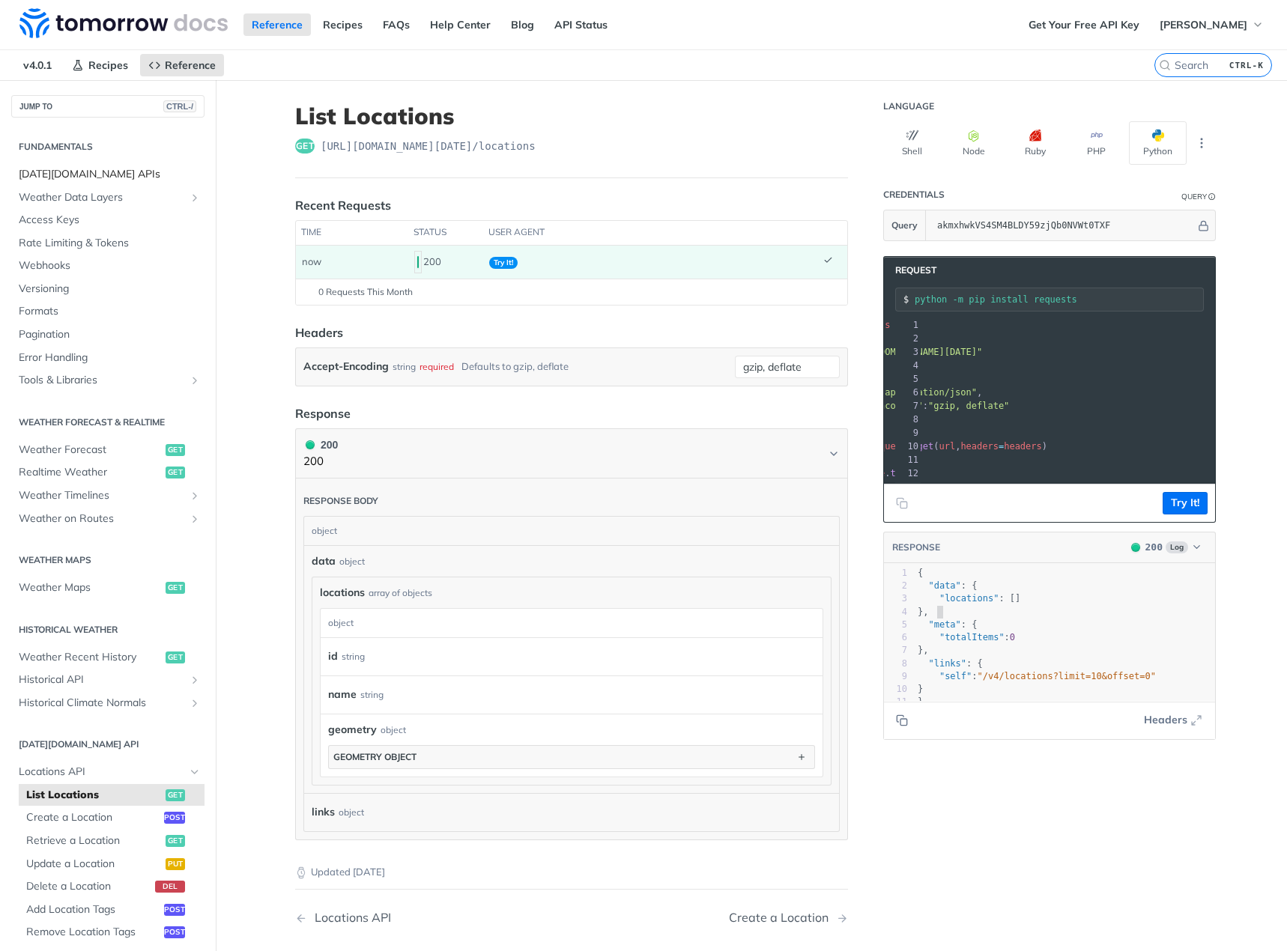
click at [142, 182] on link "[DATE][DOMAIN_NAME] APIs" at bounding box center [107, 174] width 193 height 22
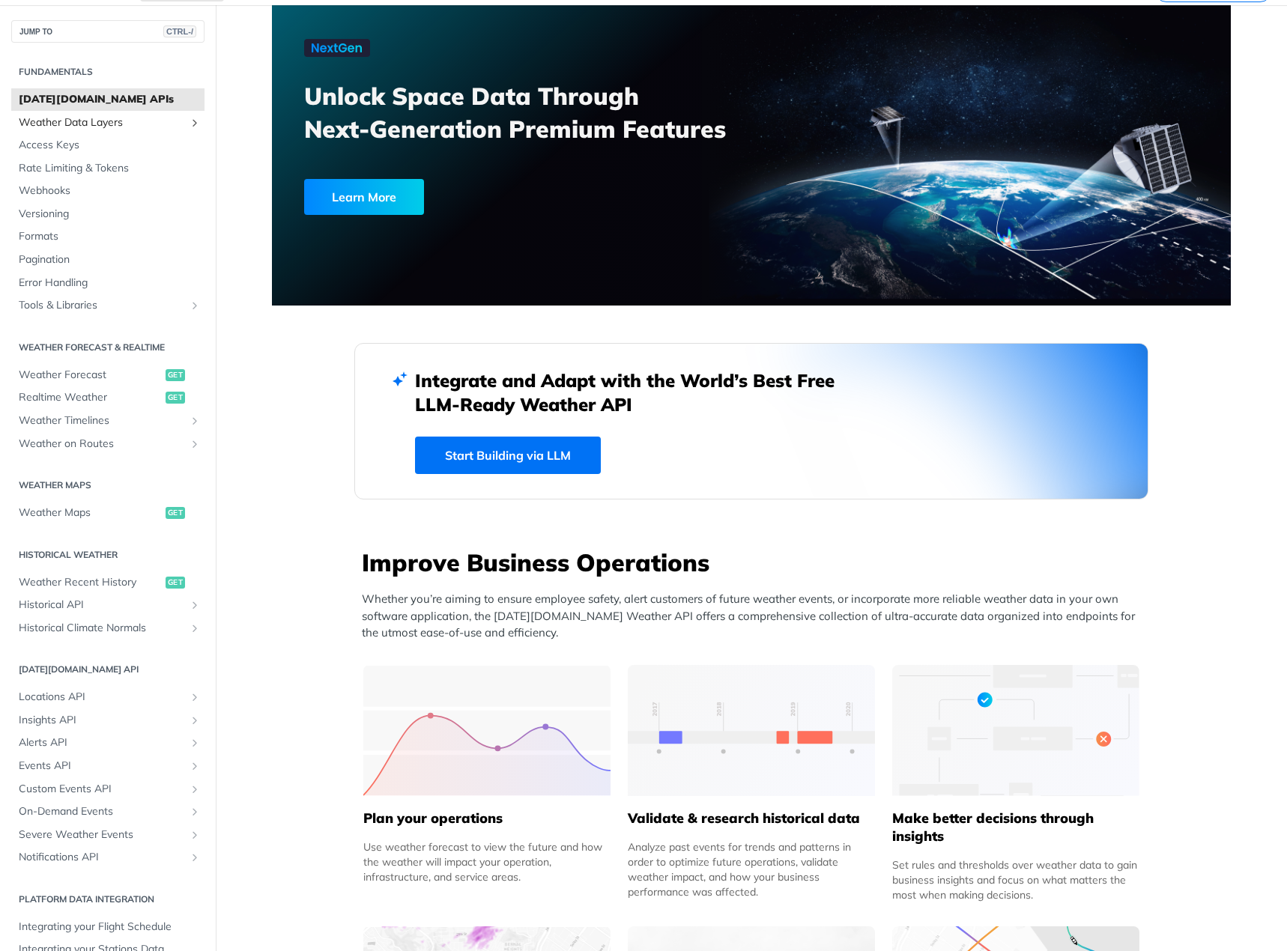
click at [127, 128] on span "Weather Data Layers" at bounding box center [102, 122] width 166 height 15
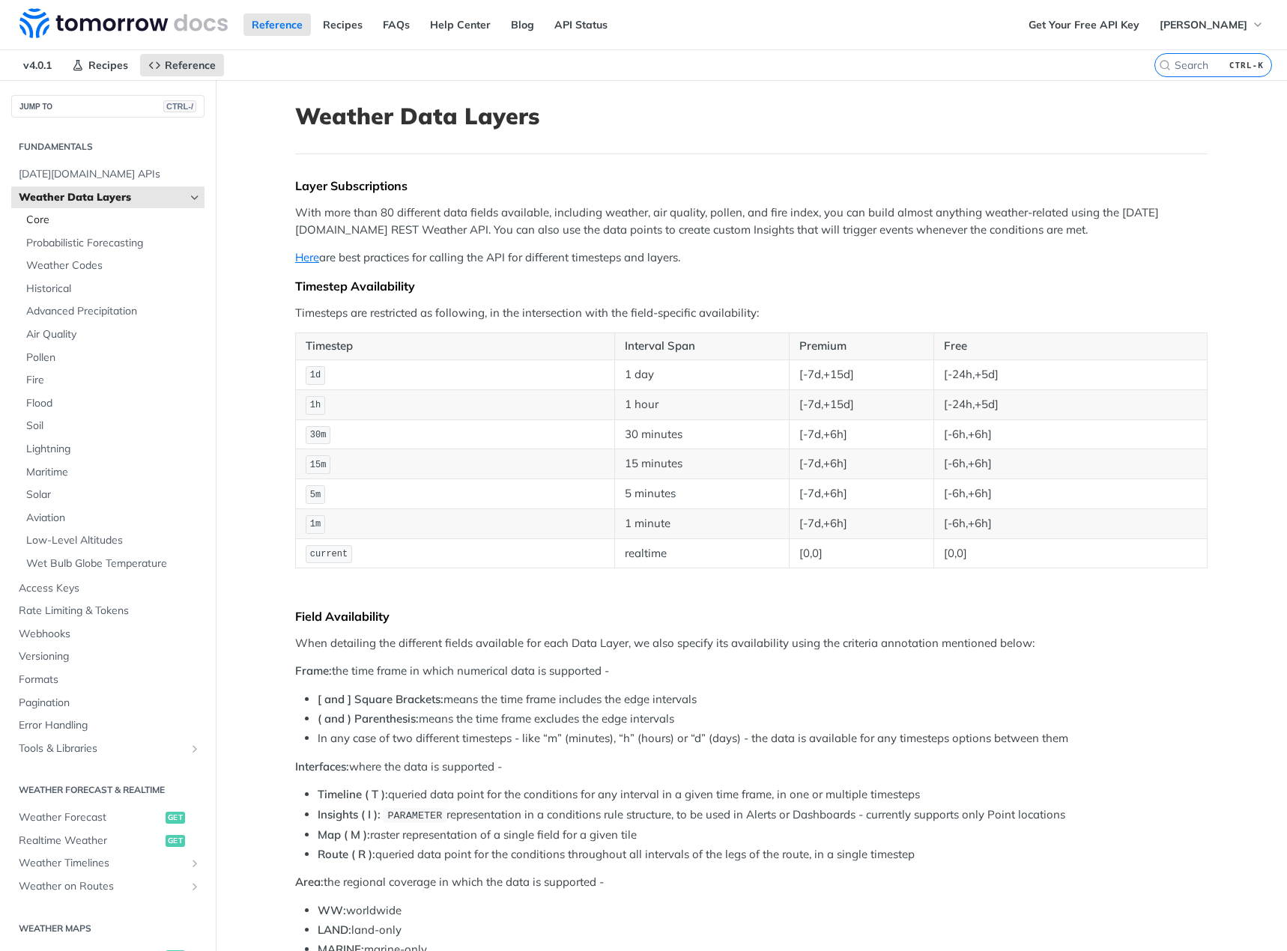
click at [127, 225] on span "Core" at bounding box center [113, 220] width 174 height 15
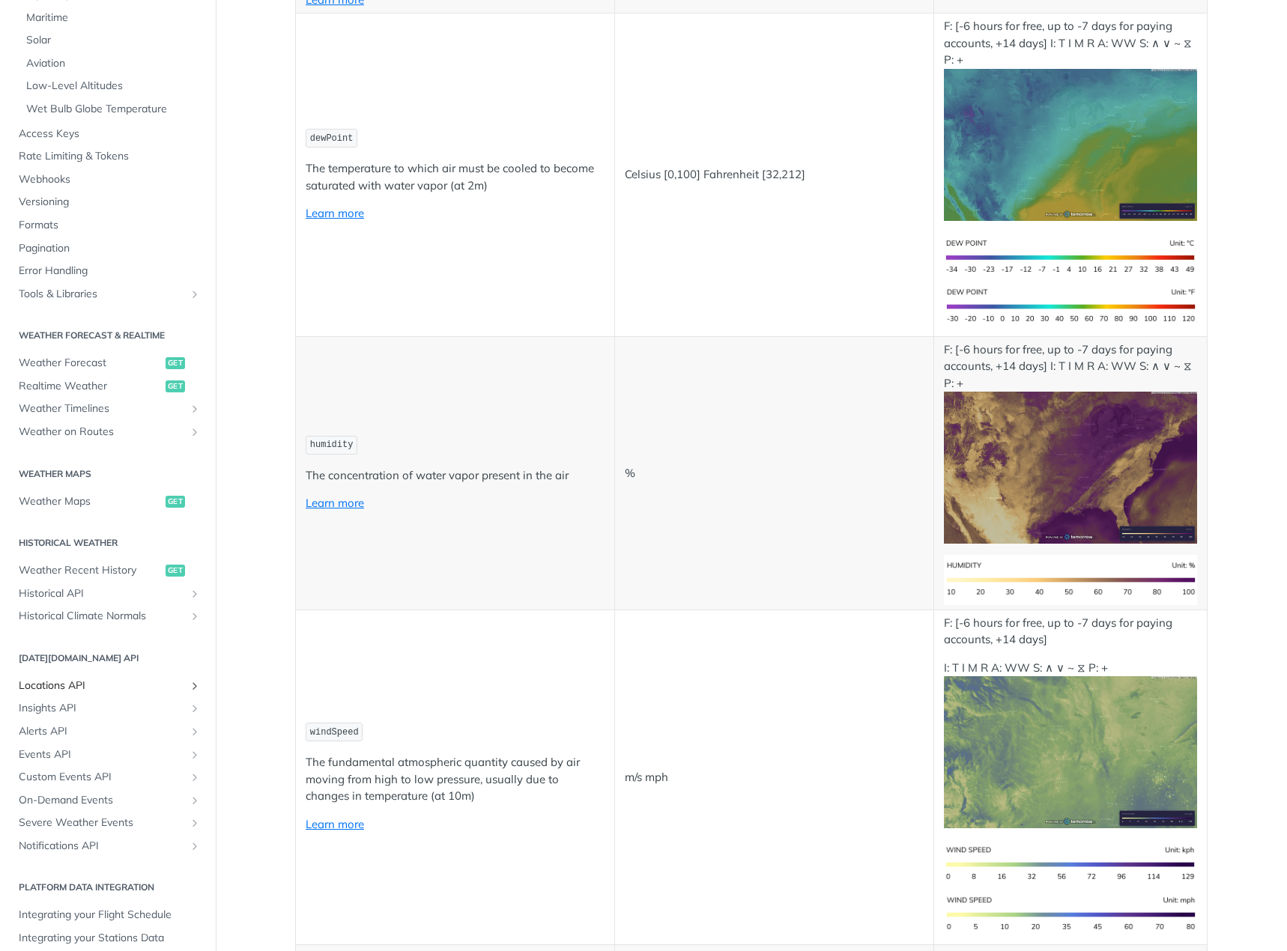
click at [105, 696] on link "Locations API" at bounding box center [107, 686] width 193 height 22
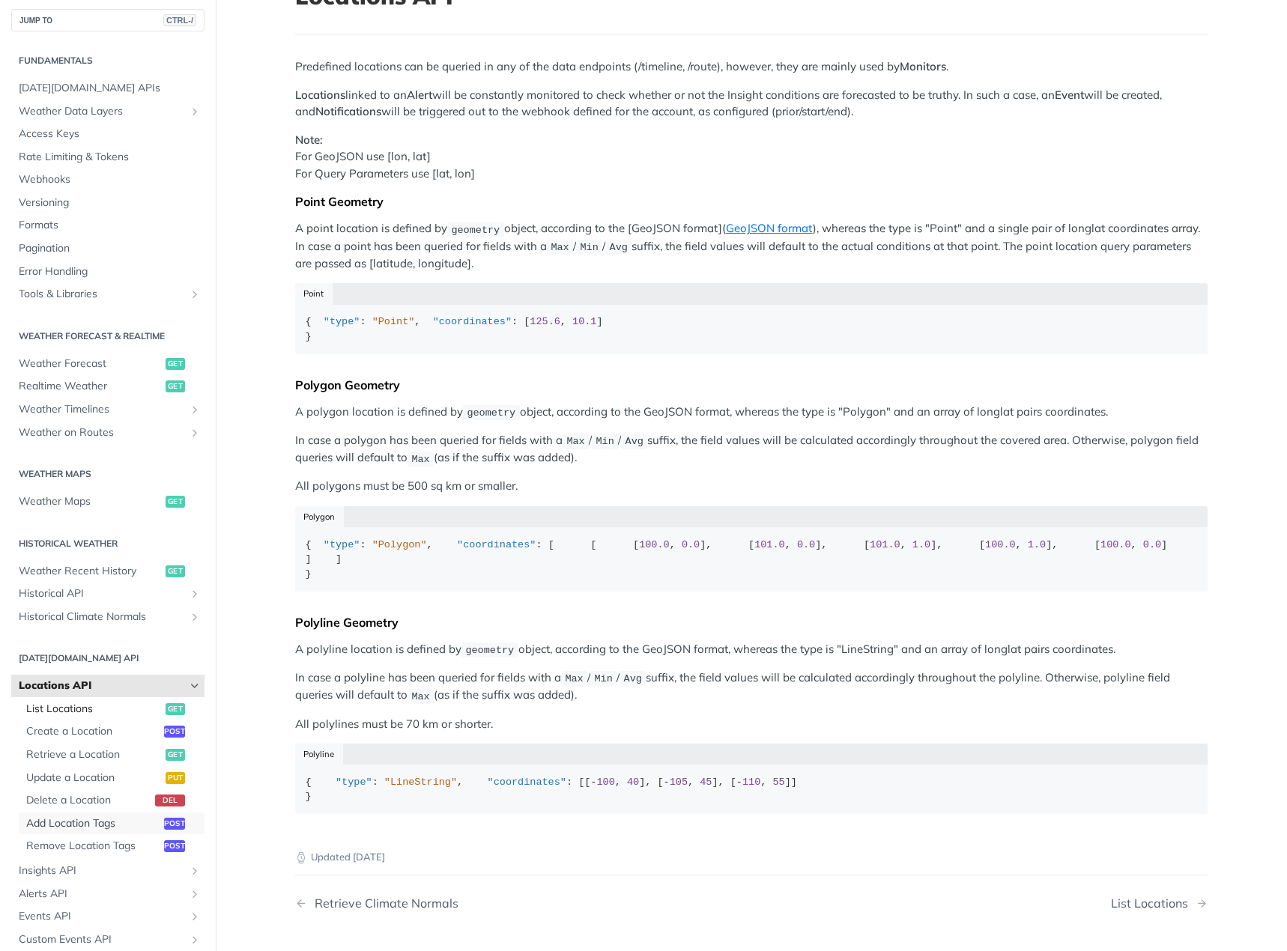
click at [105, 700] on ul "List Locations get Create a Location post Retrieve a Location get Update a Loca…" at bounding box center [112, 777] width 186 height 160
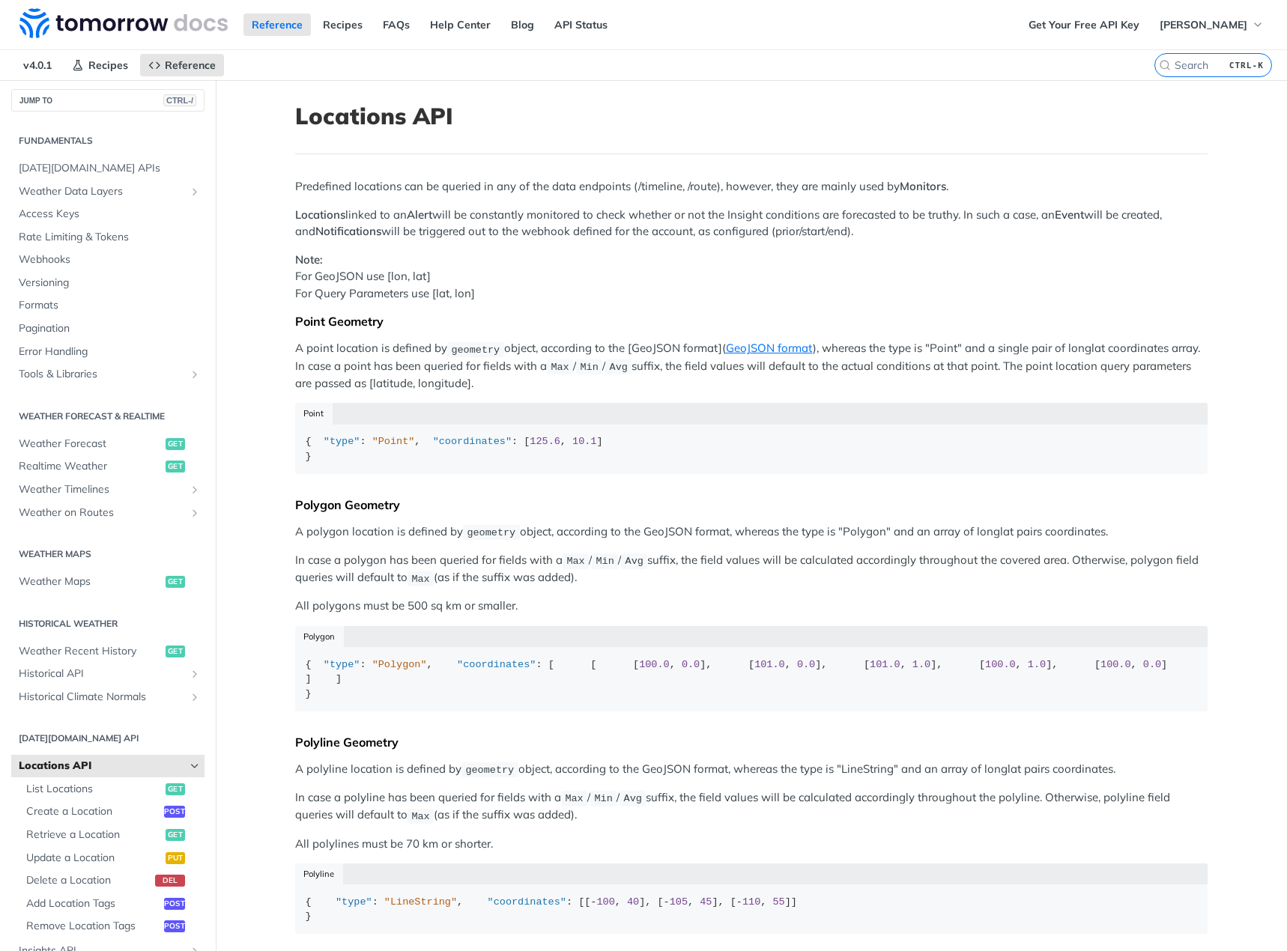
click at [518, 377] on p "A point location is defined by geometry object, according to the [GeoJSON forma…" at bounding box center [751, 366] width 912 height 52
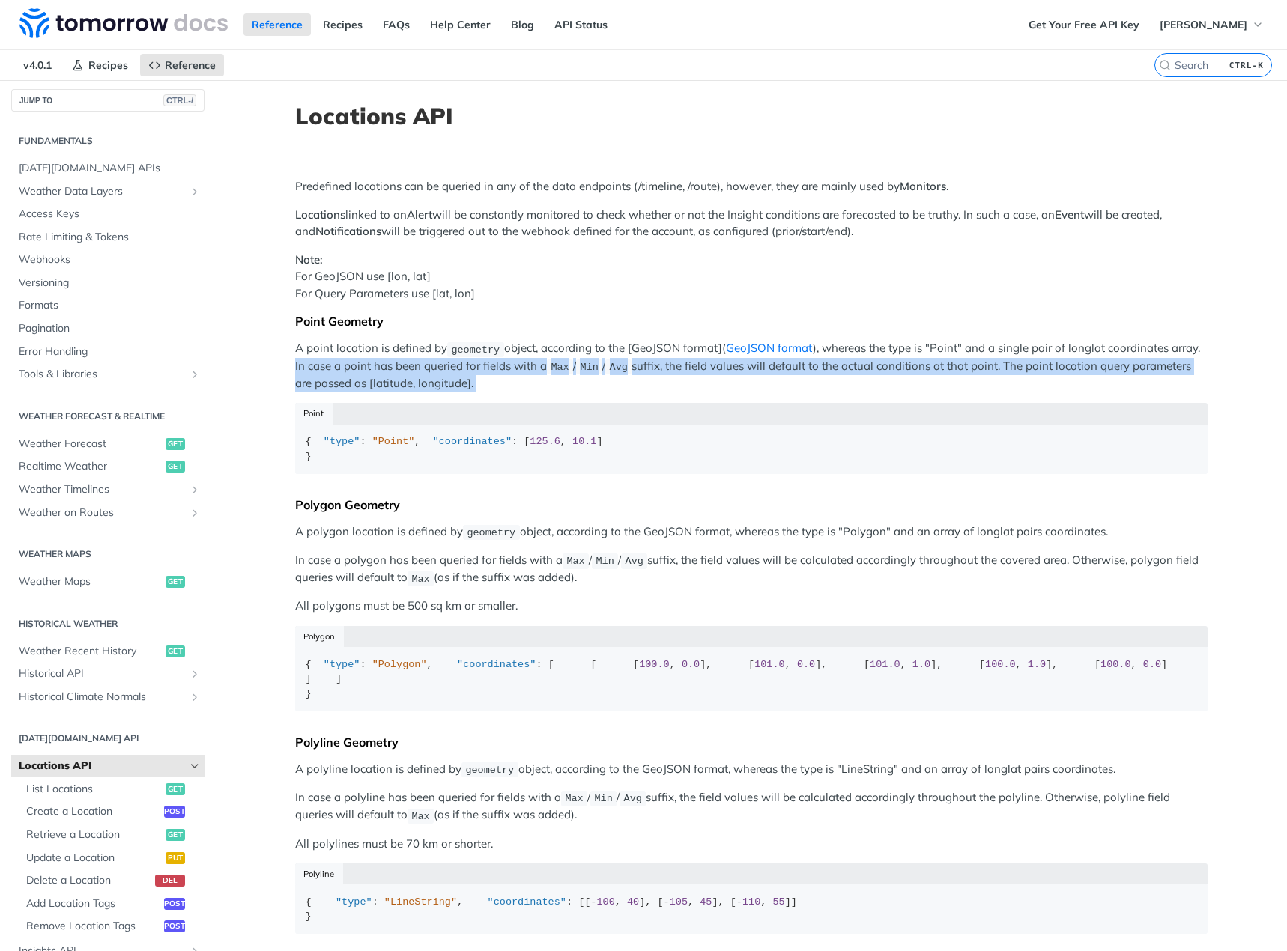
click at [518, 377] on p "A point location is defined by geometry object, according to the [GeoJSON forma…" at bounding box center [751, 366] width 912 height 52
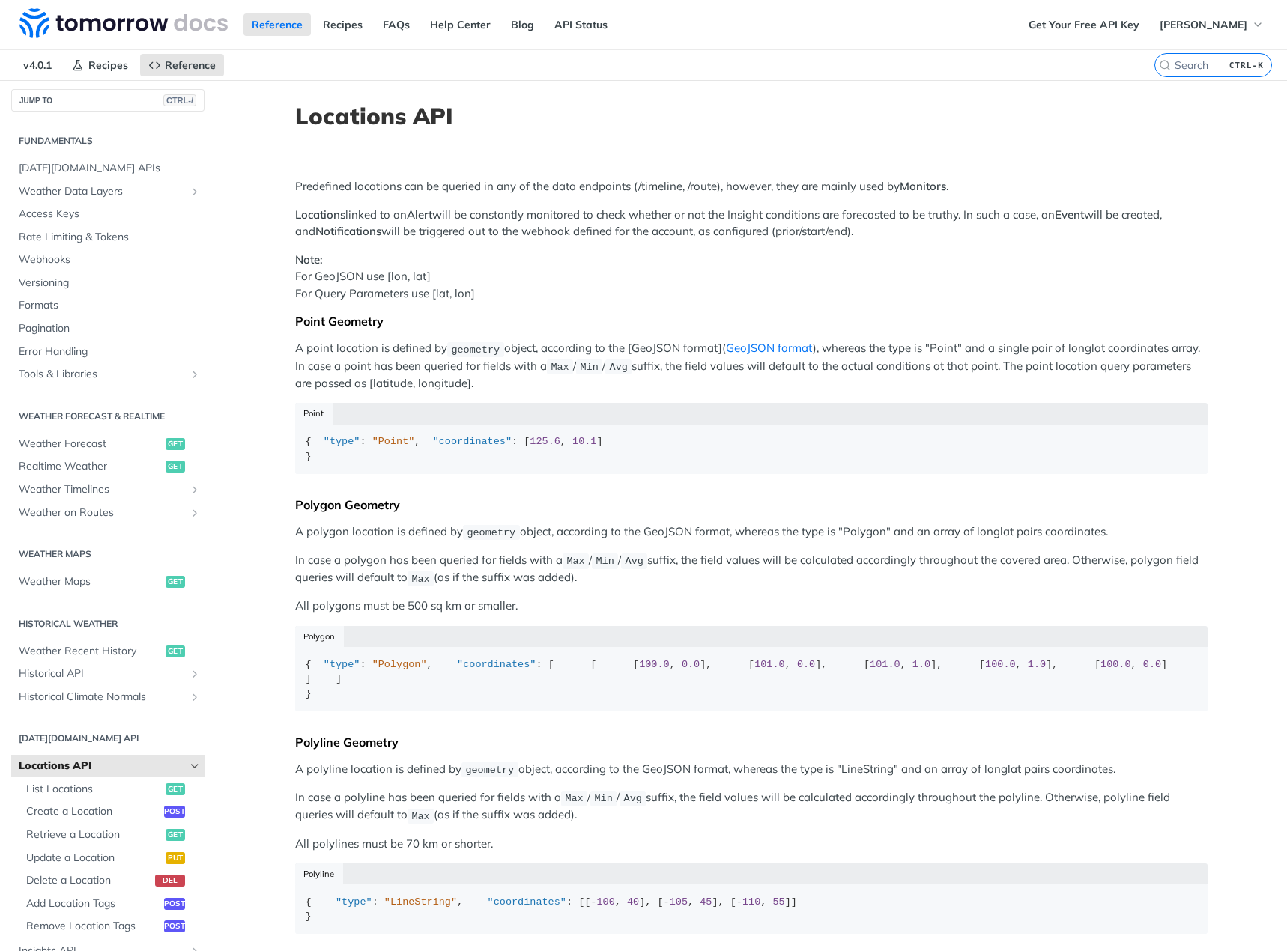
click at [519, 383] on p "A point location is defined by geometry object, according to the [GeoJSON forma…" at bounding box center [751, 366] width 912 height 52
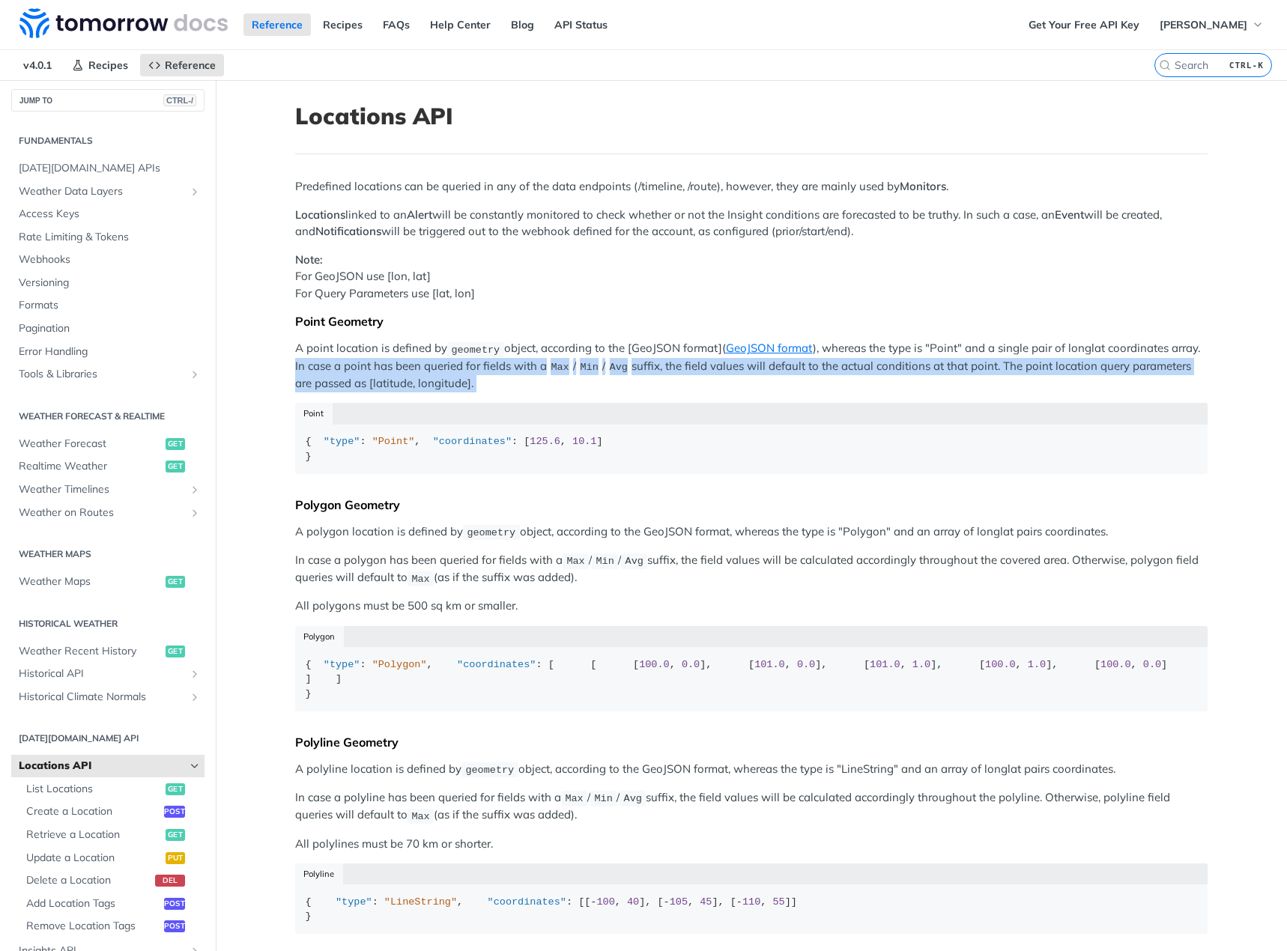
click at [519, 383] on p "A point location is defined by geometry object, according to the [GeoJSON forma…" at bounding box center [751, 366] width 912 height 52
click at [520, 383] on p "A point location is defined by geometry object, according to the [GeoJSON forma…" at bounding box center [751, 366] width 912 height 52
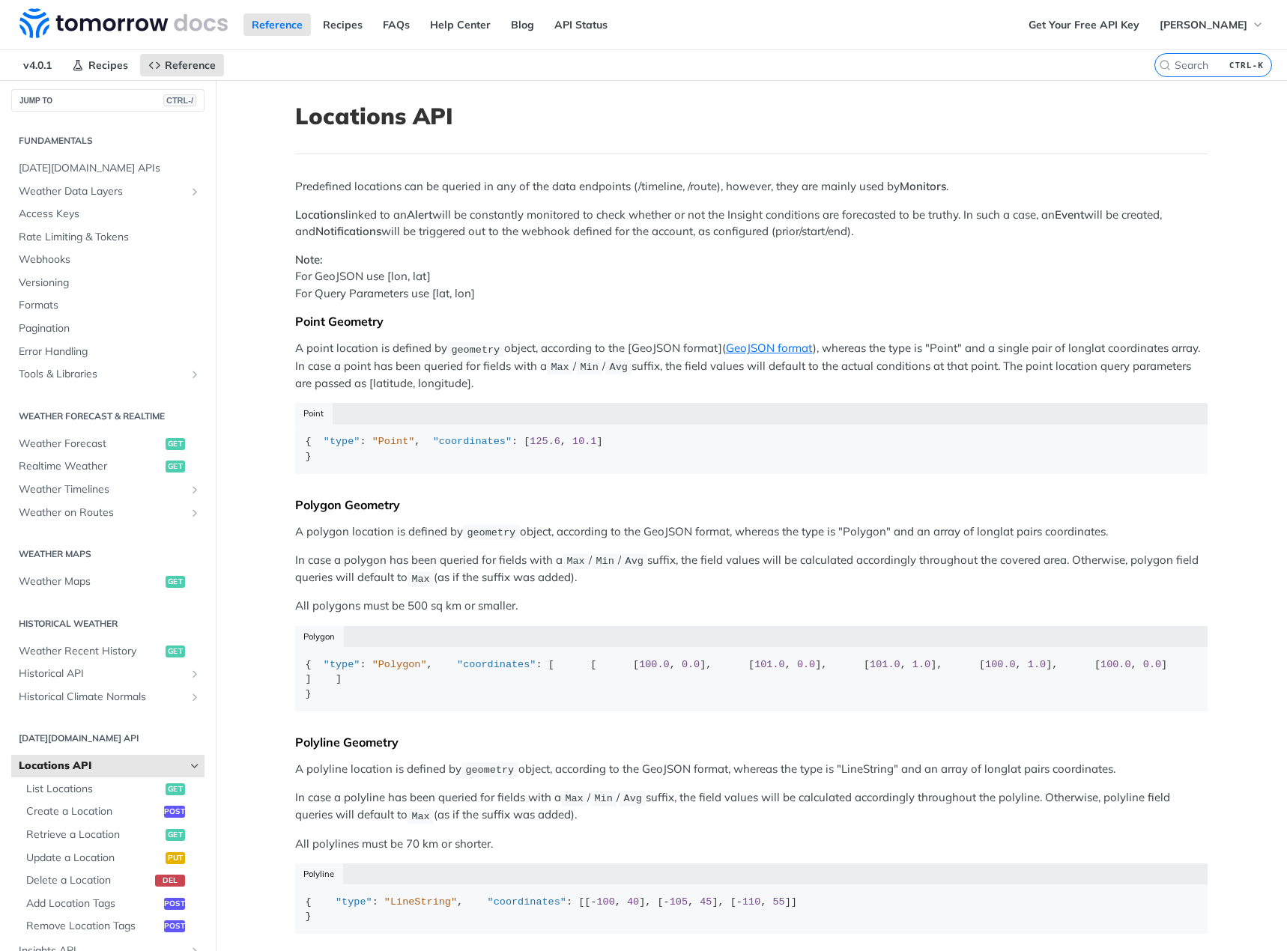
click at [635, 382] on p "A point location is defined by geometry object, according to the [GeoJSON forma…" at bounding box center [751, 366] width 912 height 52
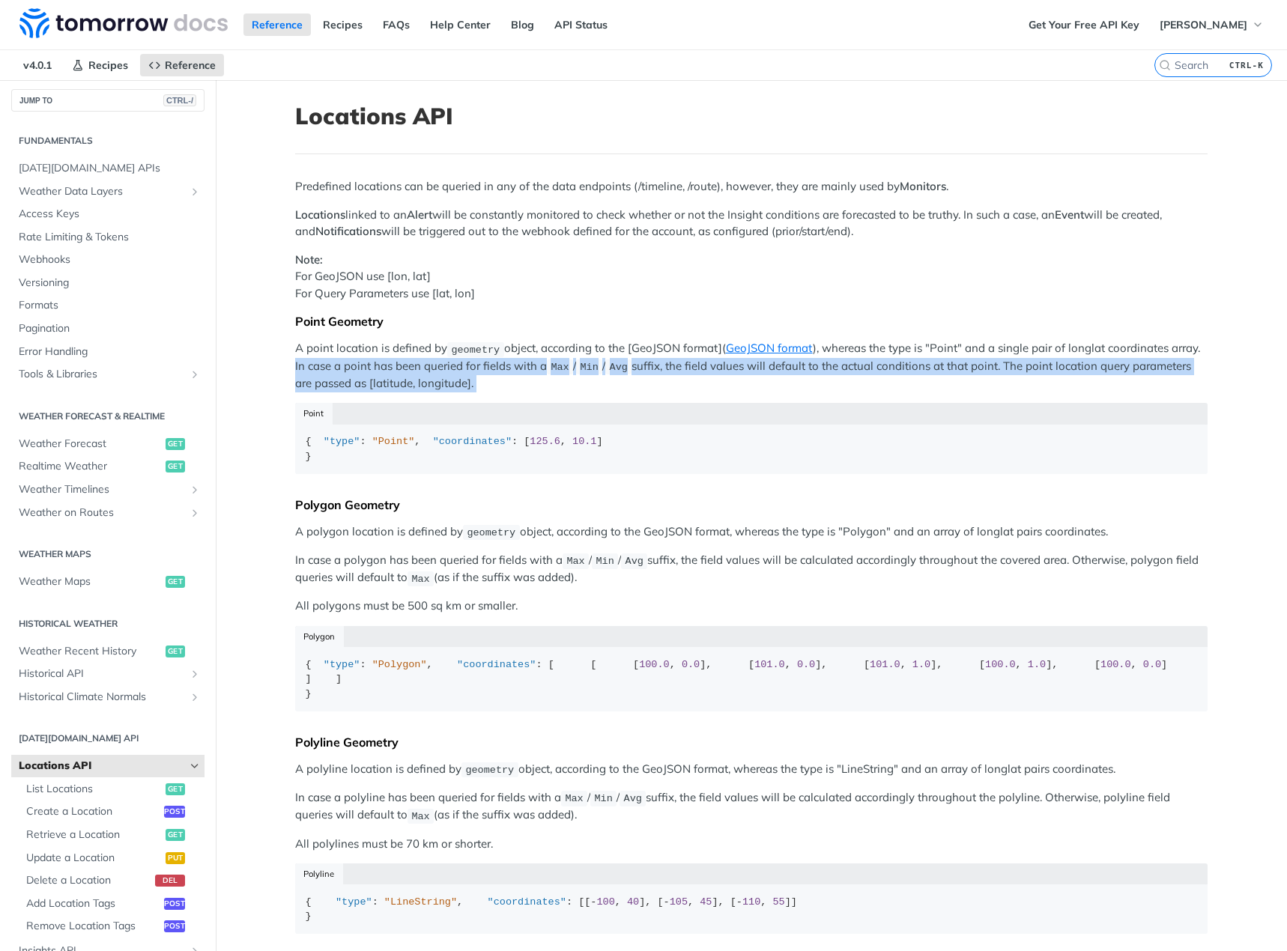
click at [635, 382] on p "A point location is defined by geometry object, according to the [GeoJSON forma…" at bounding box center [751, 366] width 912 height 52
click at [635, 381] on p "A point location is defined by geometry object, according to the [GeoJSON forma…" at bounding box center [751, 366] width 912 height 52
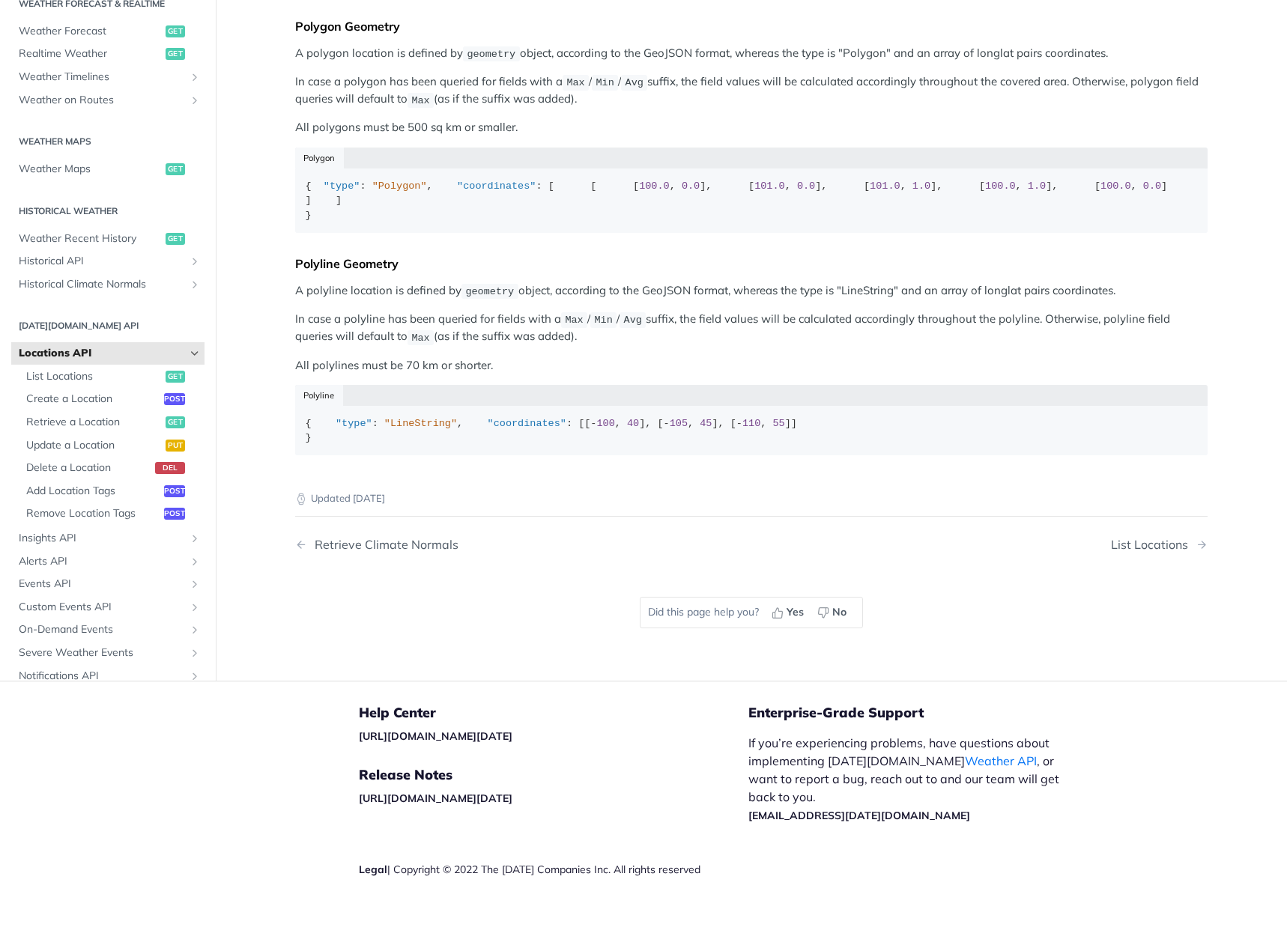
scroll to position [206, 0]
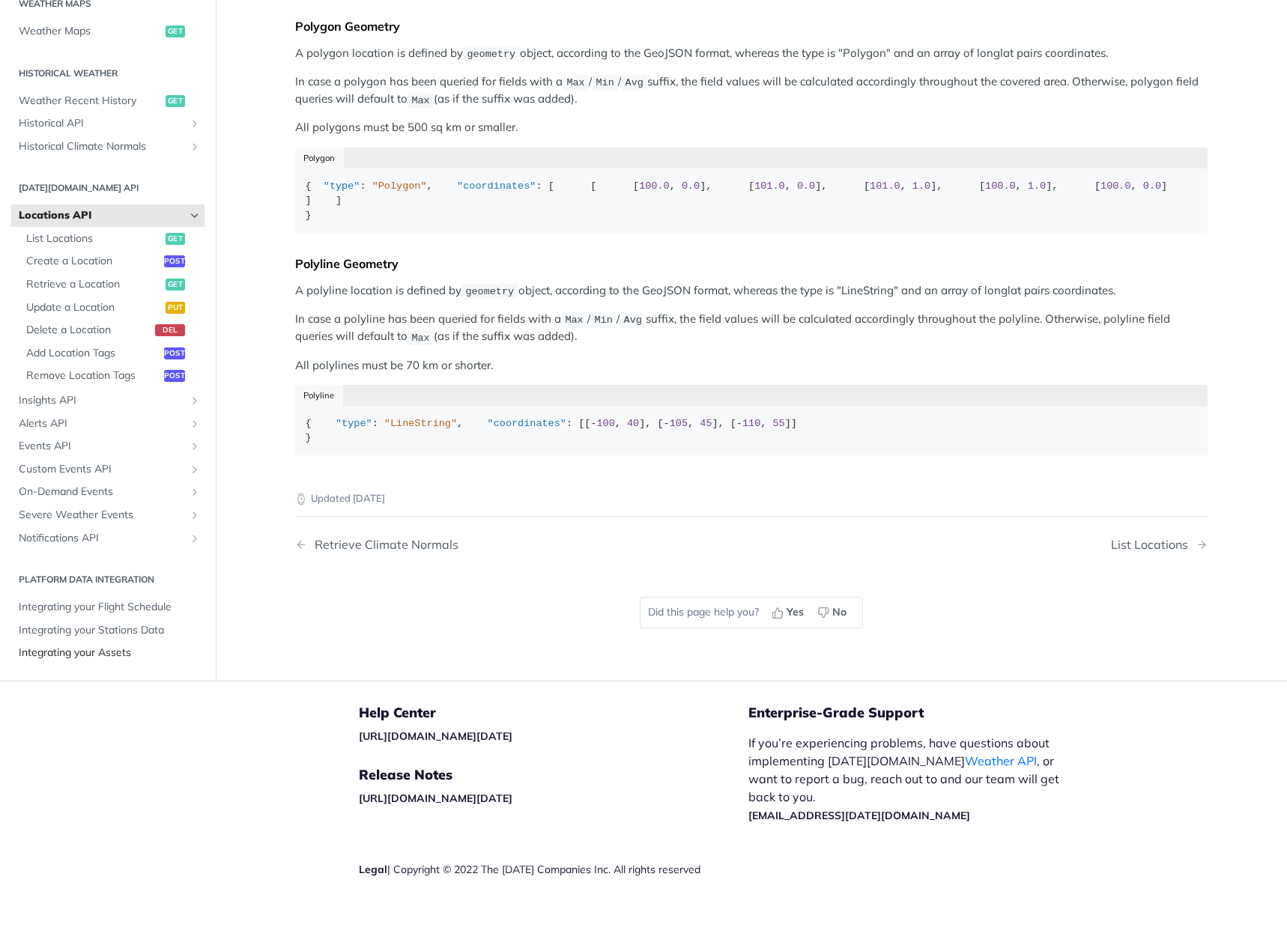
click at [110, 660] on span "Integrating your Assets" at bounding box center [110, 652] width 182 height 15
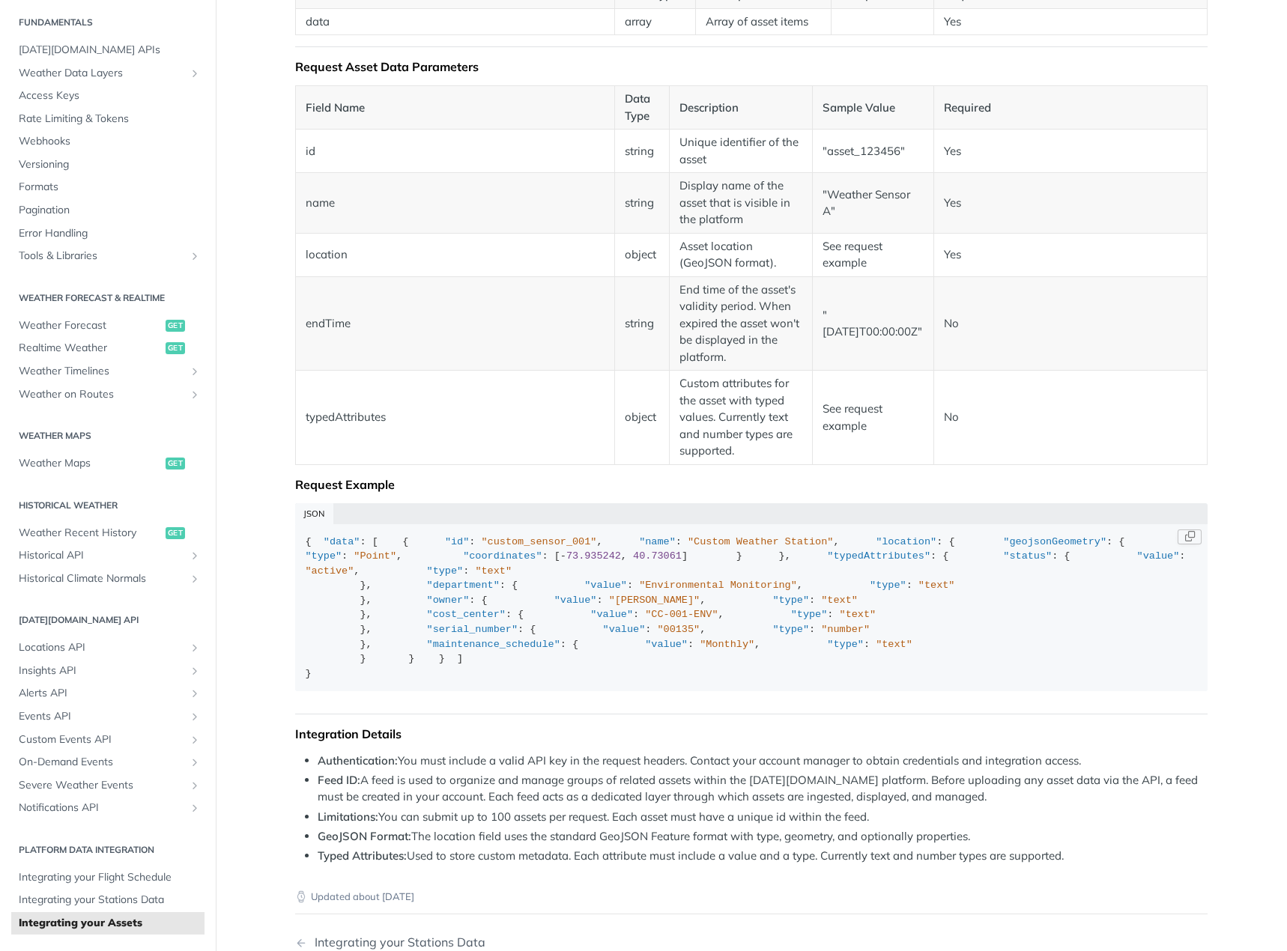
scroll to position [749, 0]
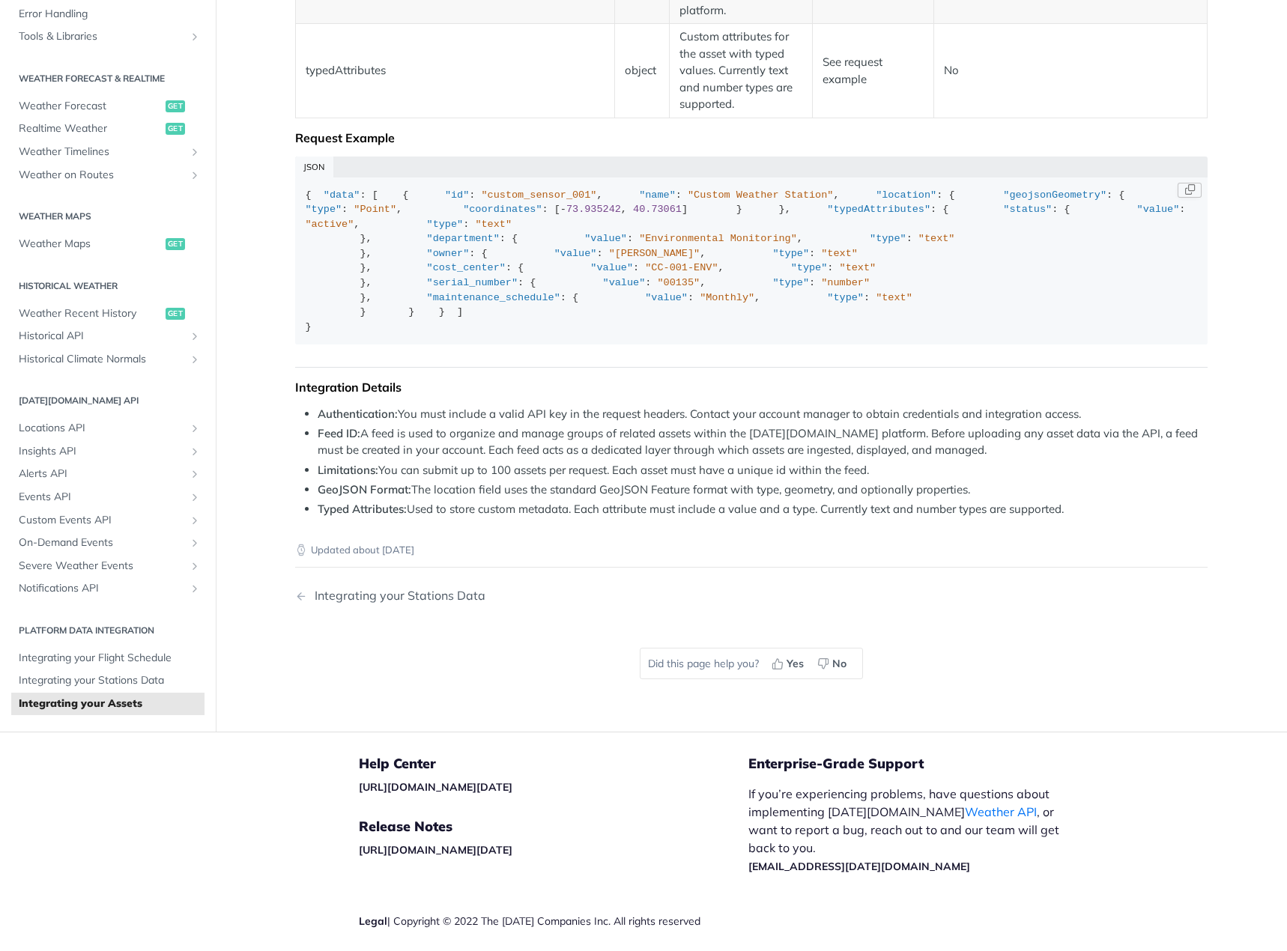
click at [685, 335] on div "{ "data" : [ { "id" : "custom_sensor_001" , "name" : "Custom Weather Station" ,…" at bounding box center [752, 261] width 892 height 147
click at [995, 335] on div "{ "data" : [ { "id" : "custom_sensor_001" , "name" : "Custom Weather Station" ,…" at bounding box center [752, 261] width 892 height 147
click at [786, 335] on div "{ "data" : [ { "id" : "custom_sensor_001" , "name" : "Custom Weather Station" ,…" at bounding box center [752, 261] width 892 height 147
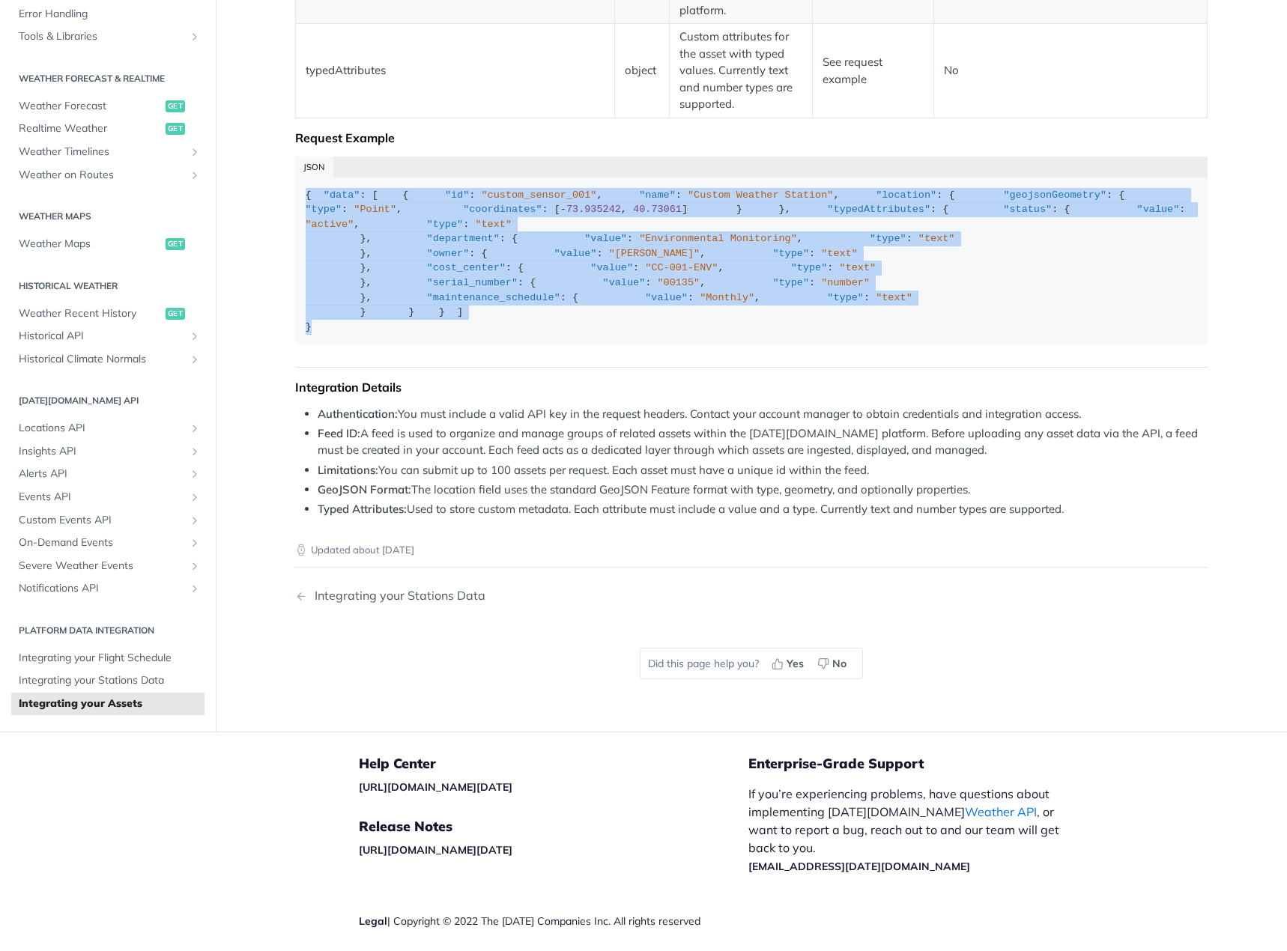
drag, startPoint x: 668, startPoint y: 810, endPoint x: 267, endPoint y: 207, distance: 723.8
click at [272, 207] on article "Integrating your Assets Overview Integrate your asset information into our plat…" at bounding box center [751, 31] width 959 height 1400
drag, startPoint x: 314, startPoint y: 231, endPoint x: 553, endPoint y: 799, distance: 616.5
click at [553, 732] on article "Integrating your Assets Overview Integrate your asset information into our plat…" at bounding box center [751, 31] width 959 height 1400
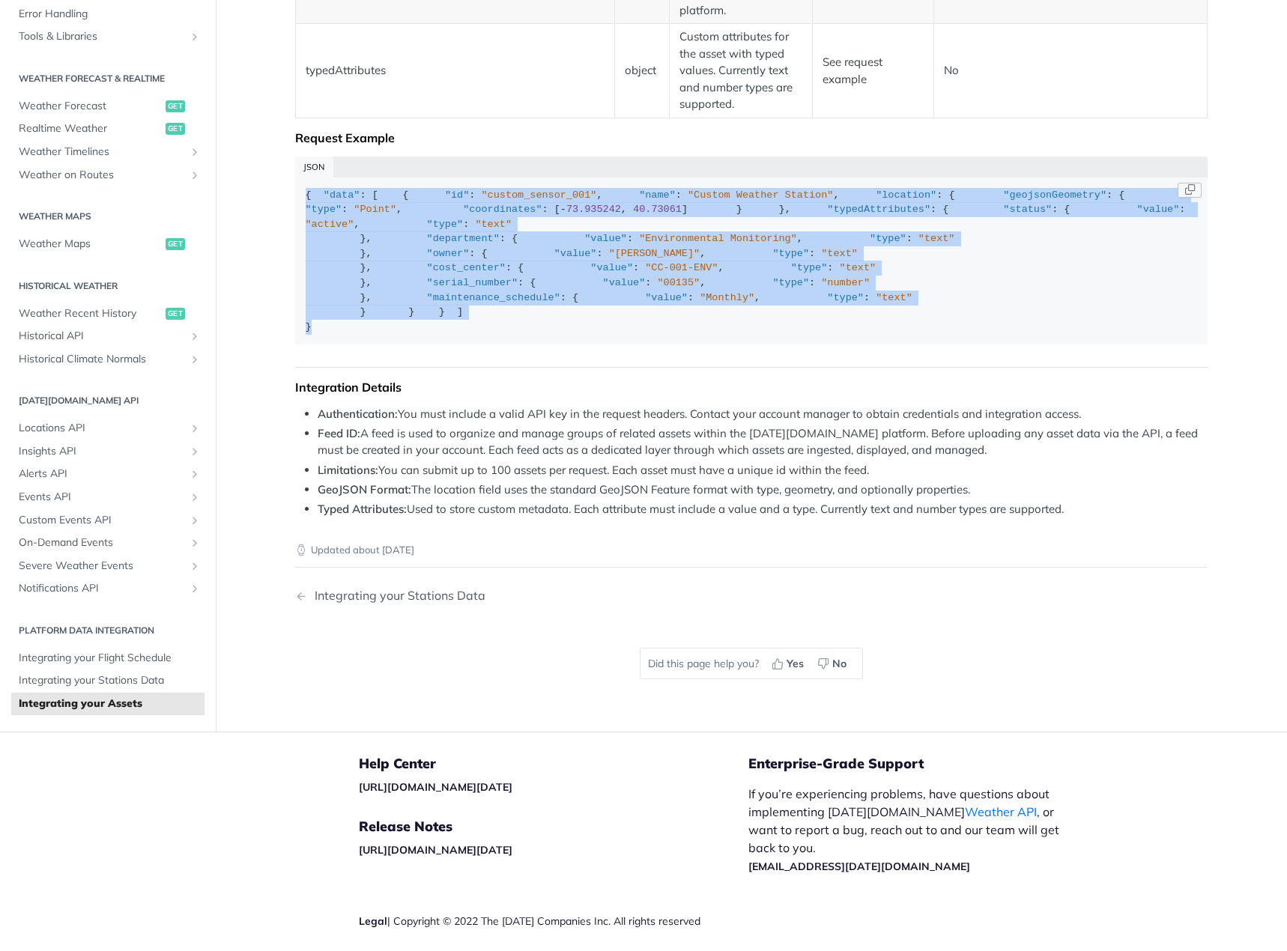
click at [553, 344] on code "{ "data" : [ { "id" : "custom_sensor_001" , "name" : "Custom Weather Station" ,…" at bounding box center [751, 260] width 912 height 167
drag, startPoint x: 553, startPoint y: 799, endPoint x: 265, endPoint y: 211, distance: 654.4
click at [265, 211] on main "JUMP TO CTRL-/ Fundamentals [DATE][DOMAIN_NAME] APIs Weather Data Layers Core P…" at bounding box center [643, 31] width 1287 height 1400
drag, startPoint x: 286, startPoint y: 211, endPoint x: 463, endPoint y: 820, distance: 633.9
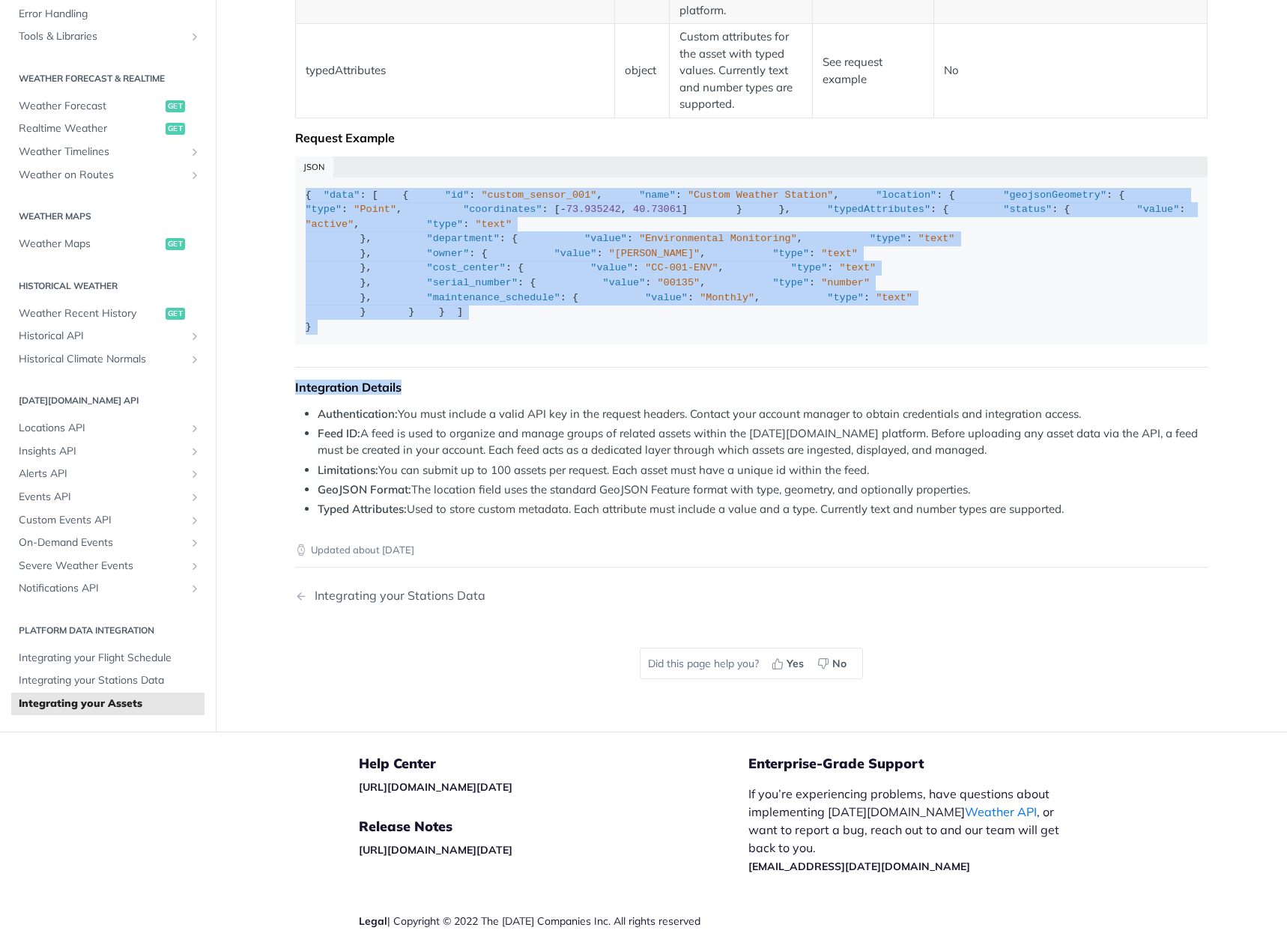
click at [458, 732] on article "Integrating your Assets Overview Integrate your asset information into our plat…" at bounding box center [751, 31] width 959 height 1400
click at [476, 356] on div "JSON { "data" : [ { "id" : "custom_sensor_001" , "name" : "Custom Weather Stati…" at bounding box center [751, 256] width 912 height 199
drag, startPoint x: 502, startPoint y: 792, endPoint x: 298, endPoint y: 216, distance: 611.1
click at [298, 216] on code "{ "data" : [ { "id" : "custom_sensor_001" , "name" : "Custom Weather Station" ,…" at bounding box center [751, 260] width 912 height 167
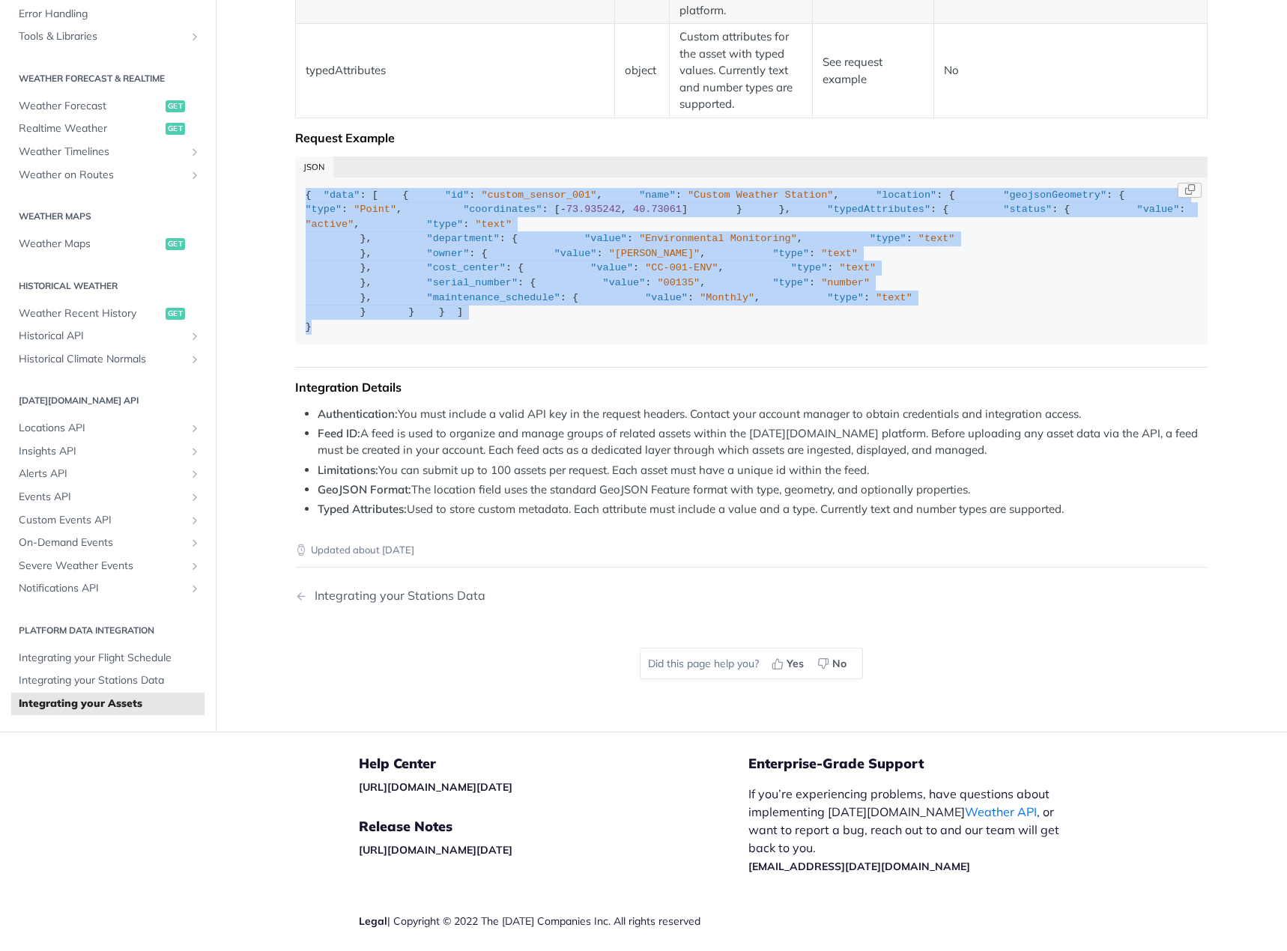
drag, startPoint x: 298, startPoint y: 213, endPoint x: 459, endPoint y: 801, distance: 610.2
click at [459, 344] on code "{ "data" : [ { "id" : "custom_sensor_001" , "name" : "Custom Weather Station" ,…" at bounding box center [751, 260] width 912 height 167
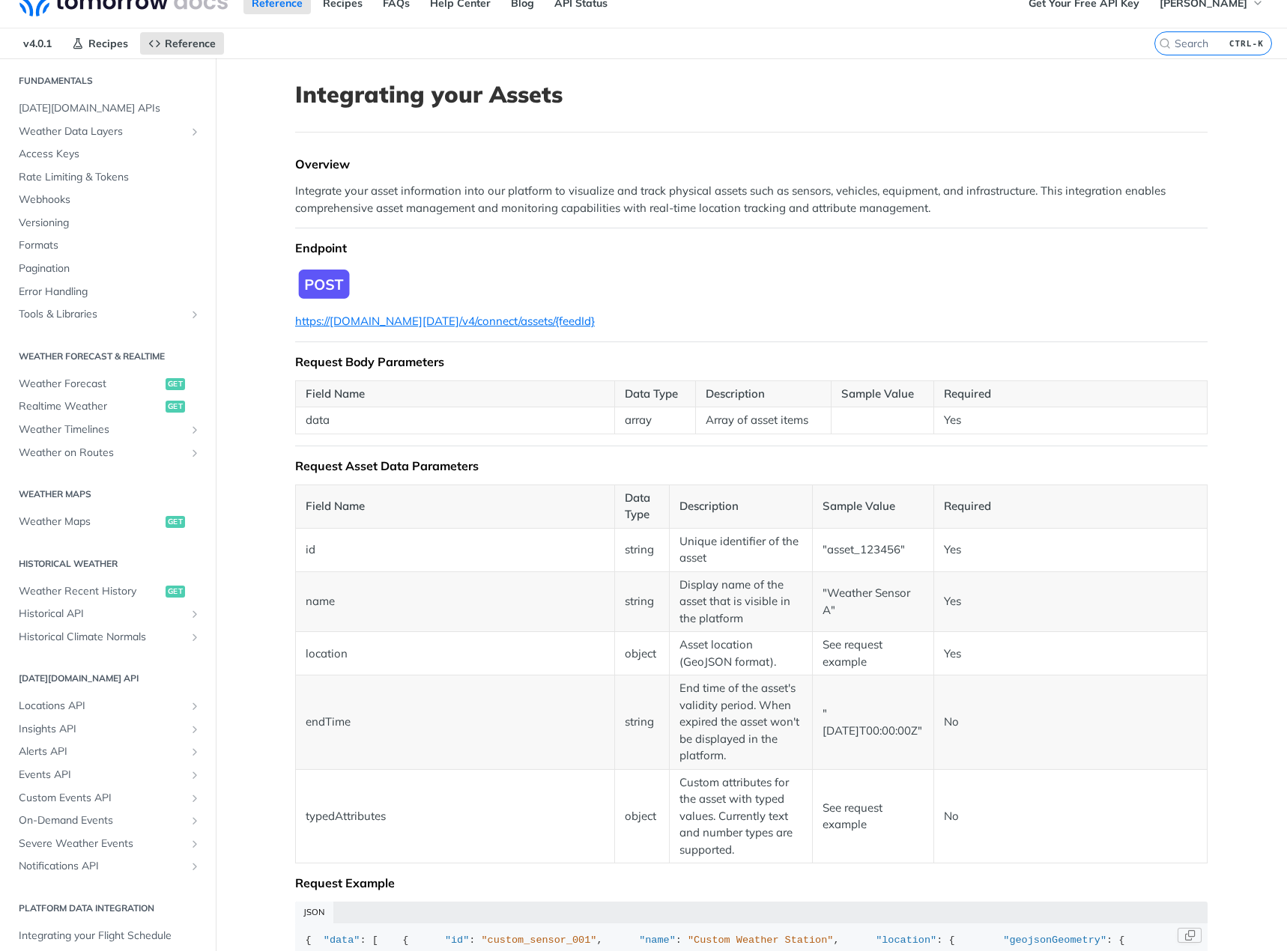
scroll to position [0, 0]
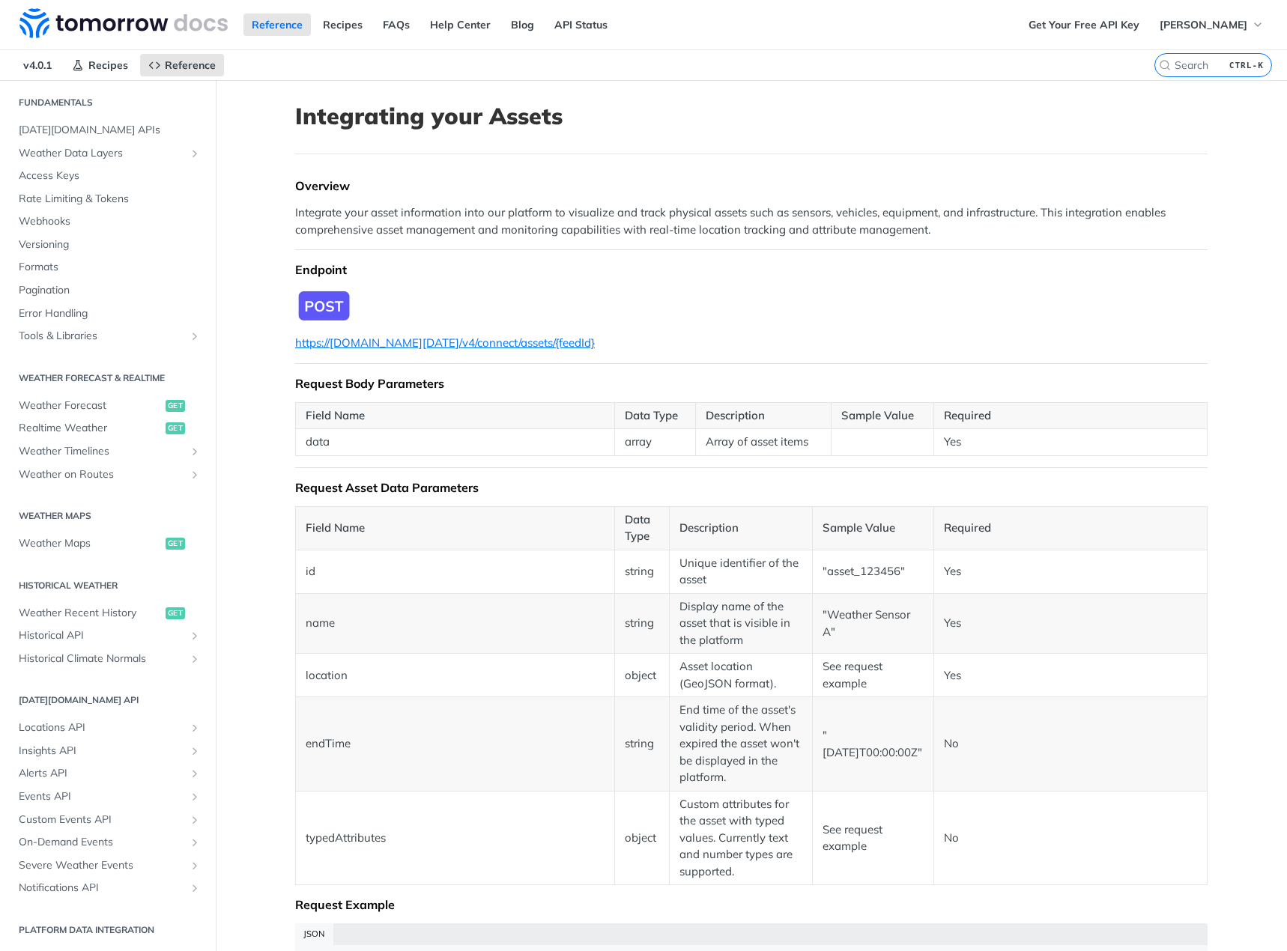
click at [886, 626] on td ""Weather Sensor A"" at bounding box center [872, 623] width 121 height 61
click at [885, 689] on td "See request example" at bounding box center [872, 675] width 121 height 43
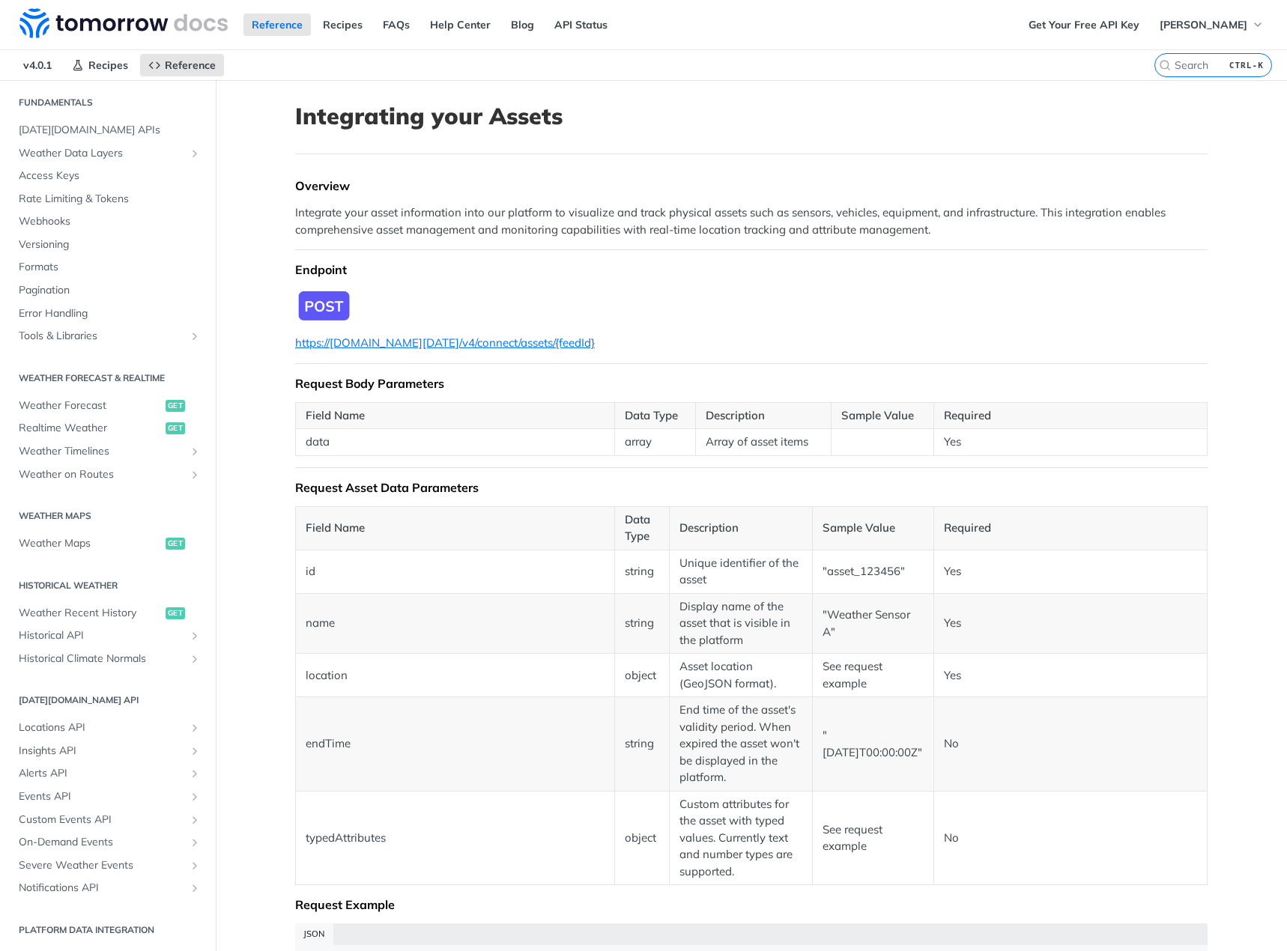
click at [539, 231] on p "Integrate your asset information into our platform to visualize and track physi…" at bounding box center [751, 221] width 912 height 34
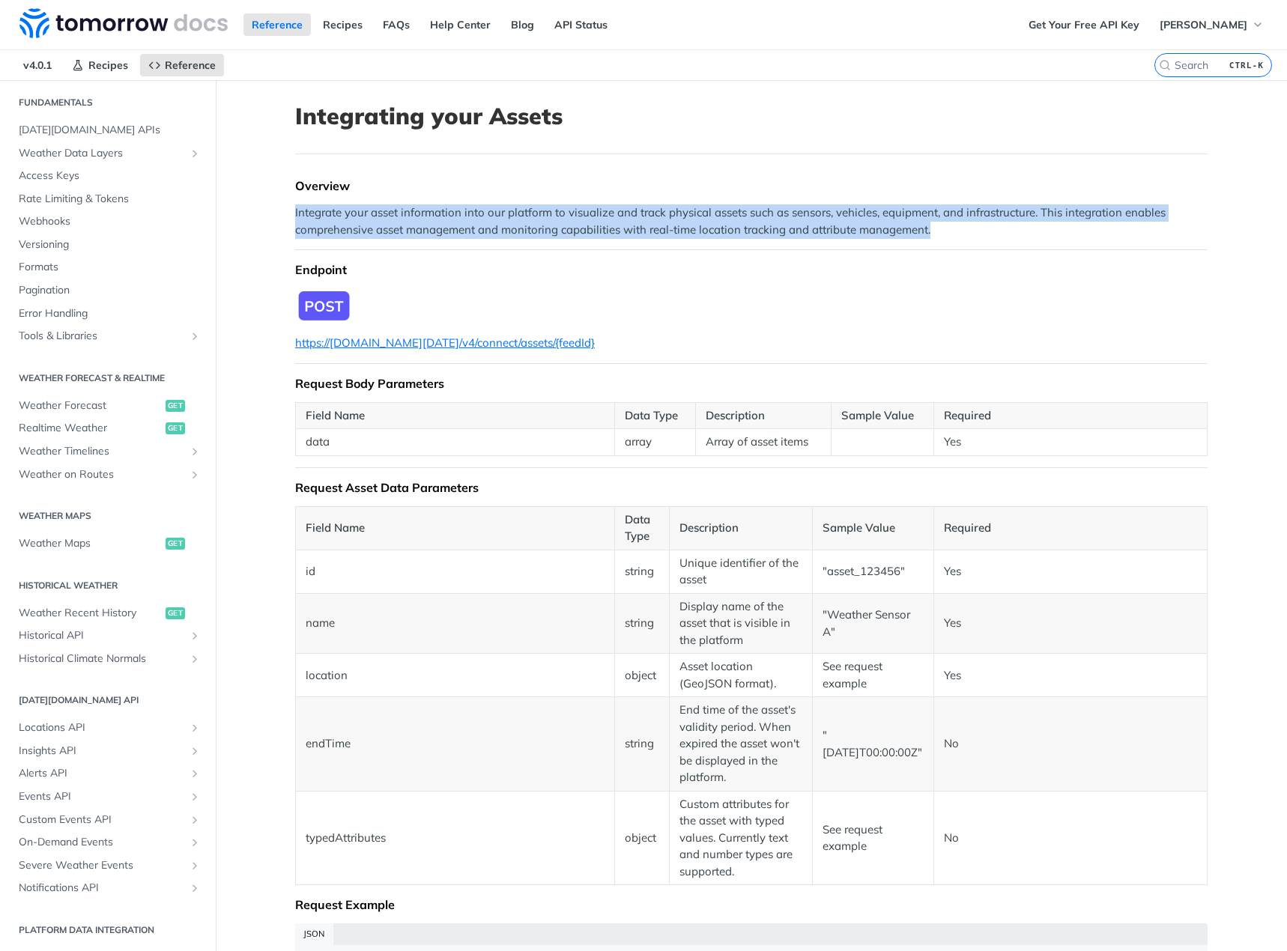
click at [539, 231] on p "Integrate your asset information into our platform to visualize and track physi…" at bounding box center [751, 221] width 912 height 34
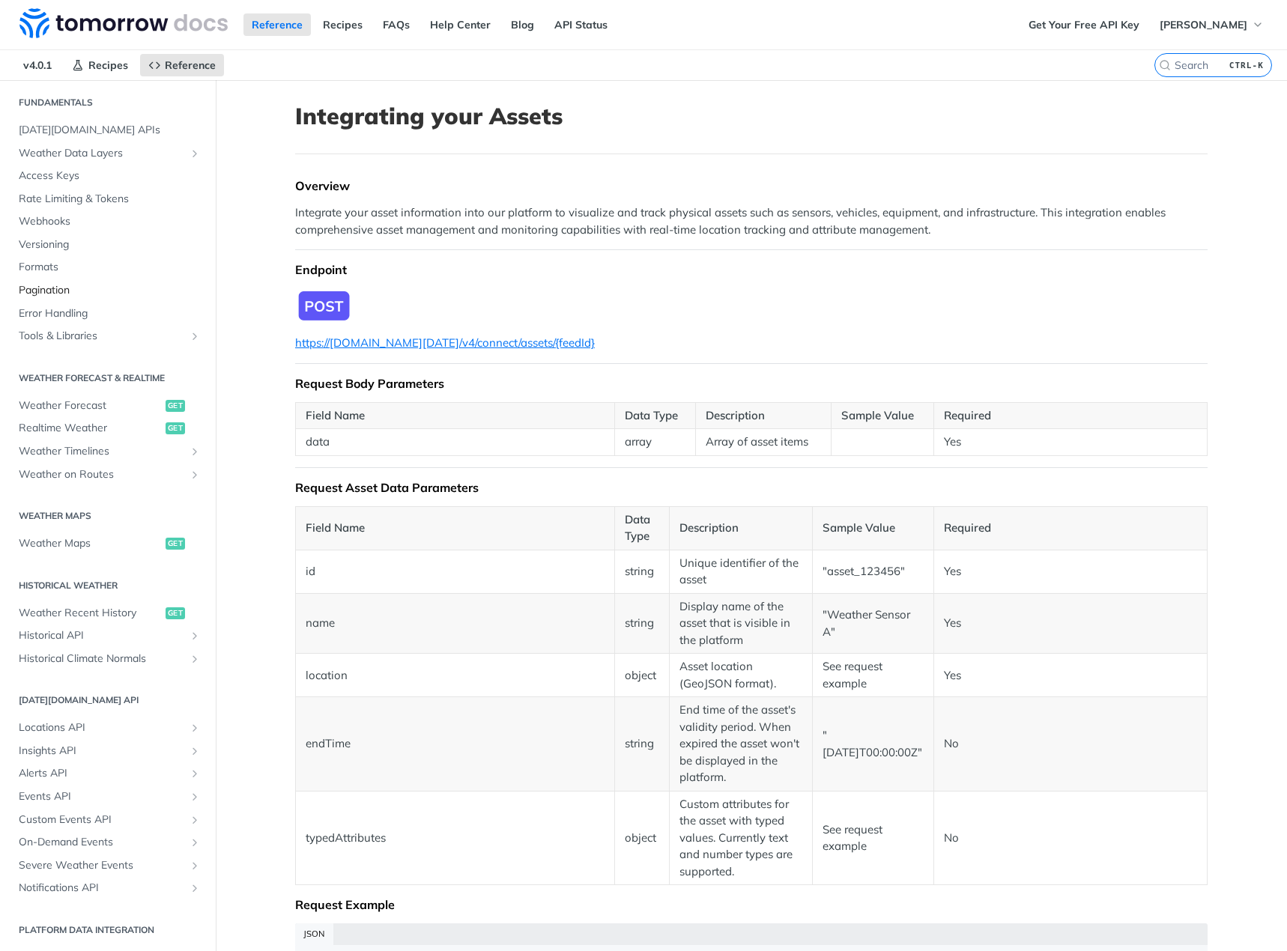
click at [113, 283] on span "Pagination" at bounding box center [110, 290] width 182 height 15
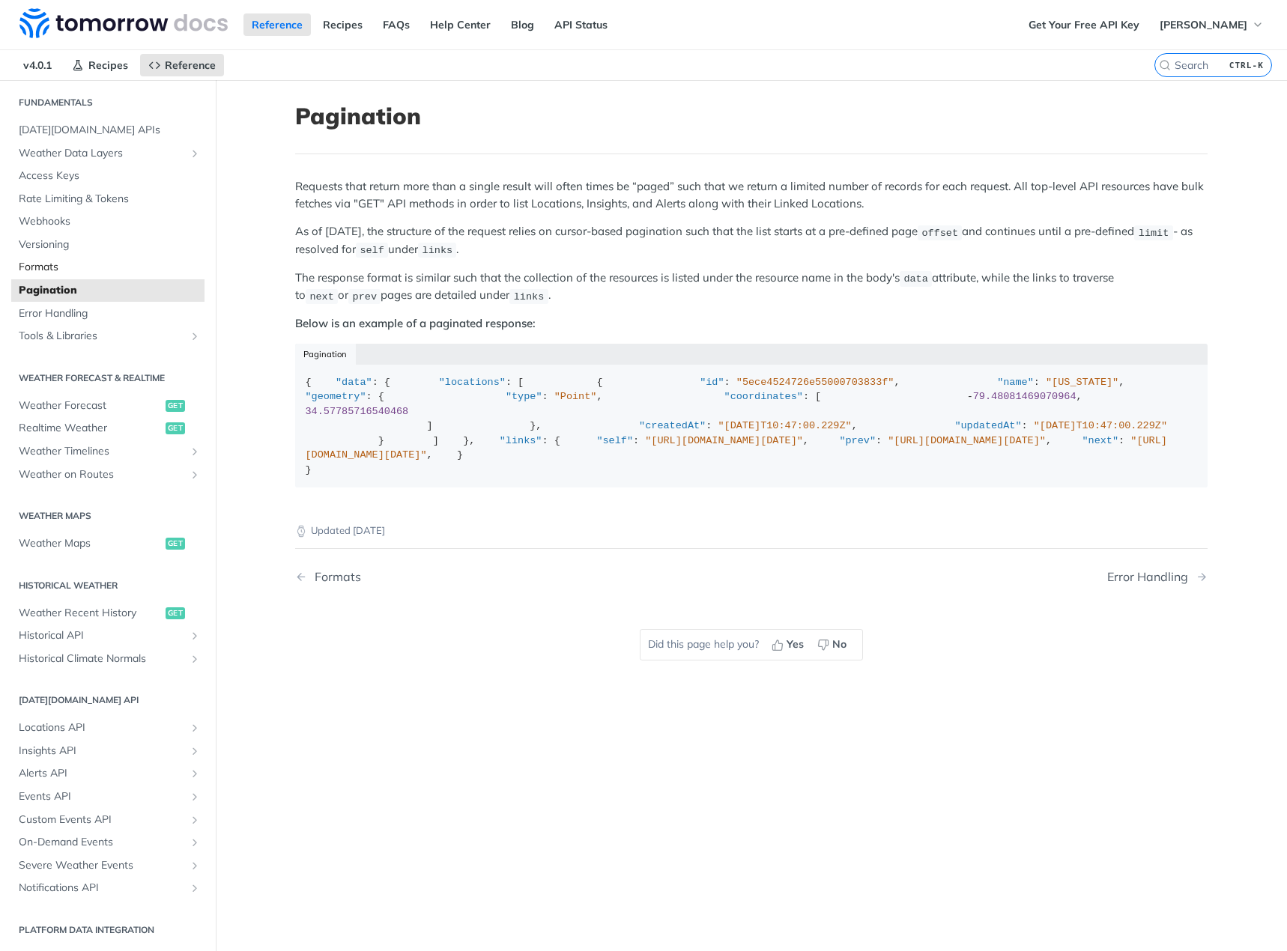
click at [112, 272] on span "Formats" at bounding box center [110, 267] width 182 height 15
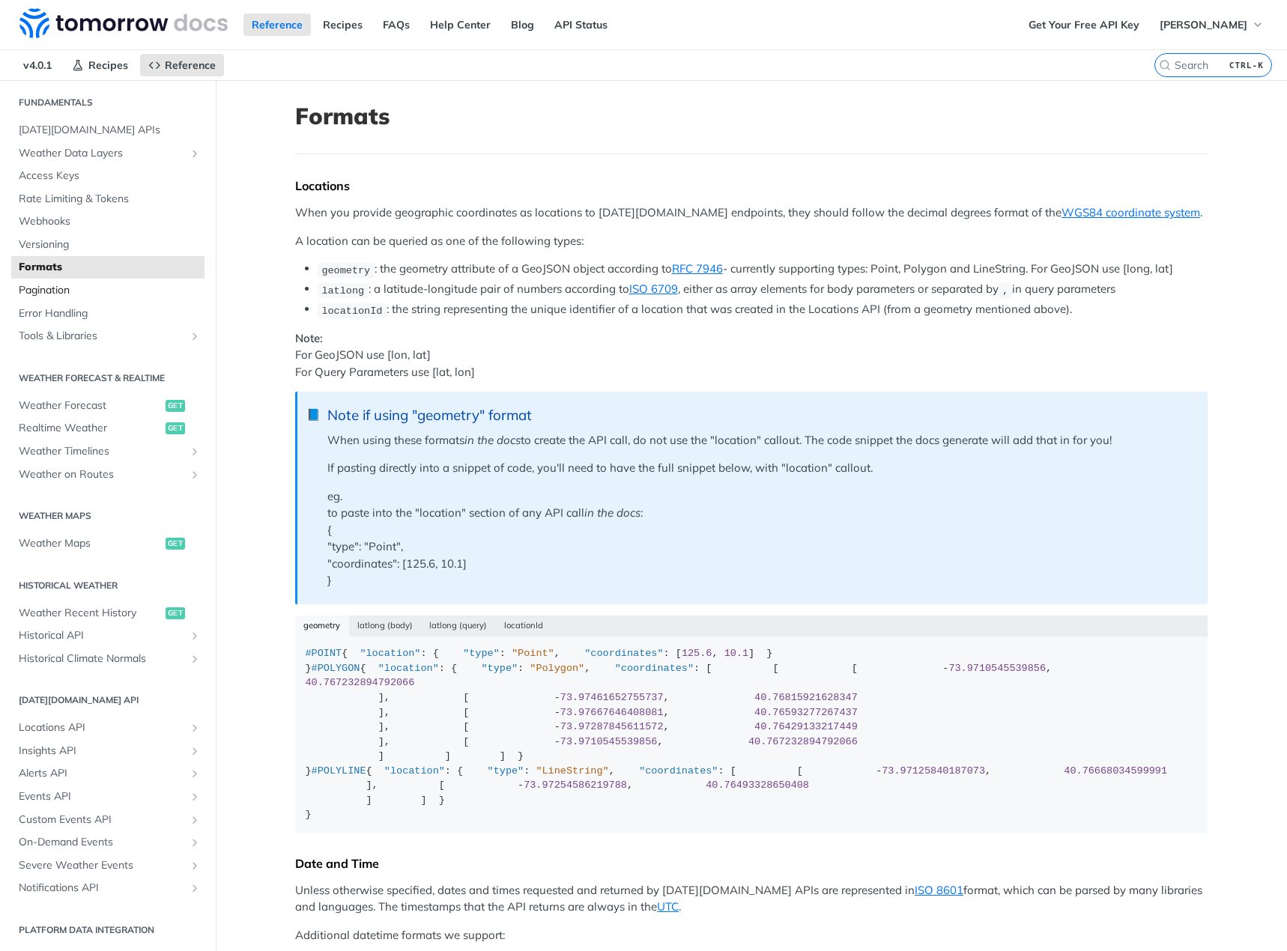
click at [112, 297] on span "Pagination" at bounding box center [110, 290] width 182 height 15
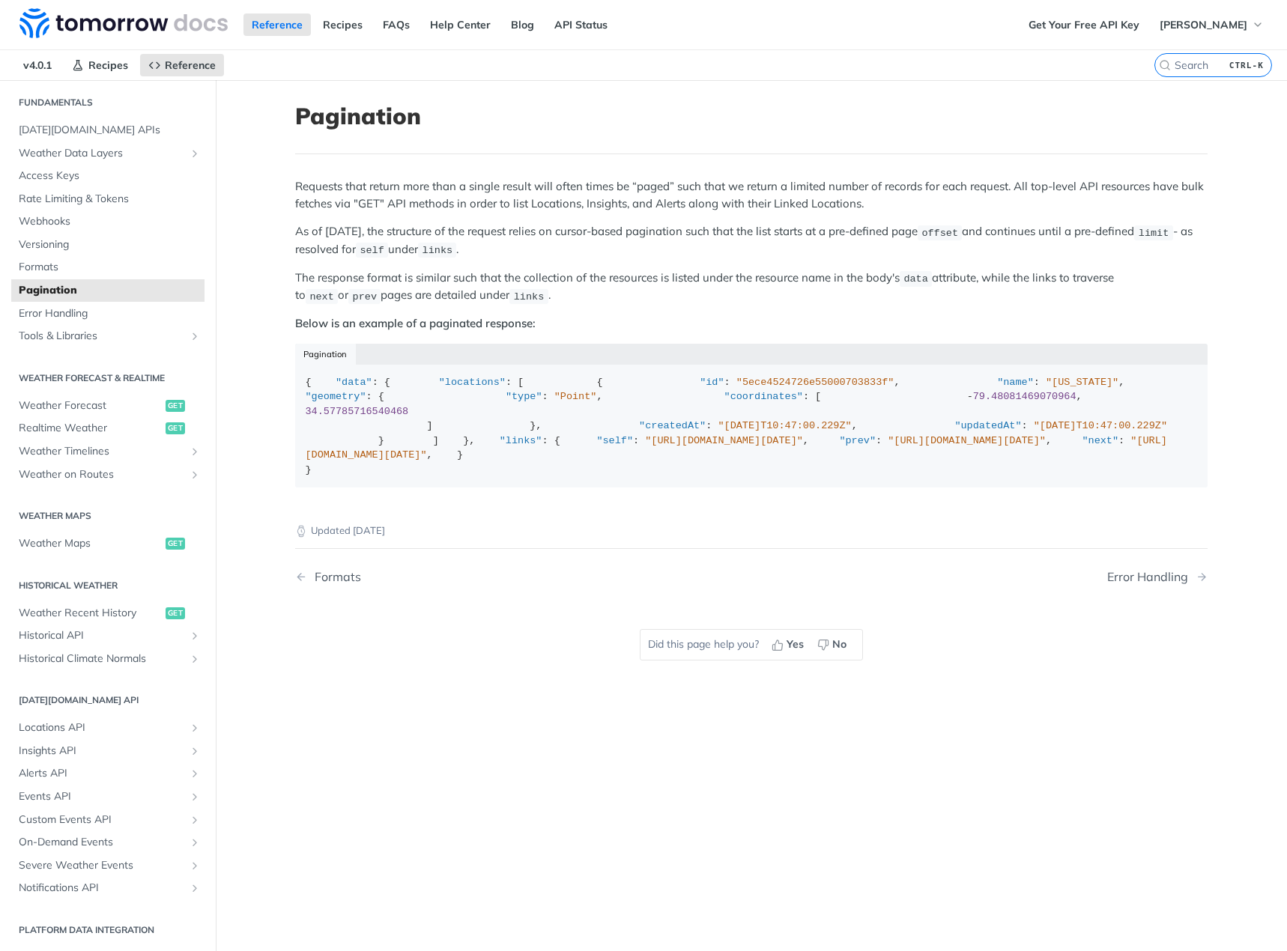
click at [590, 253] on p "As of [DATE], the structure of the request relies on cursor-based pagination su…" at bounding box center [751, 240] width 912 height 35
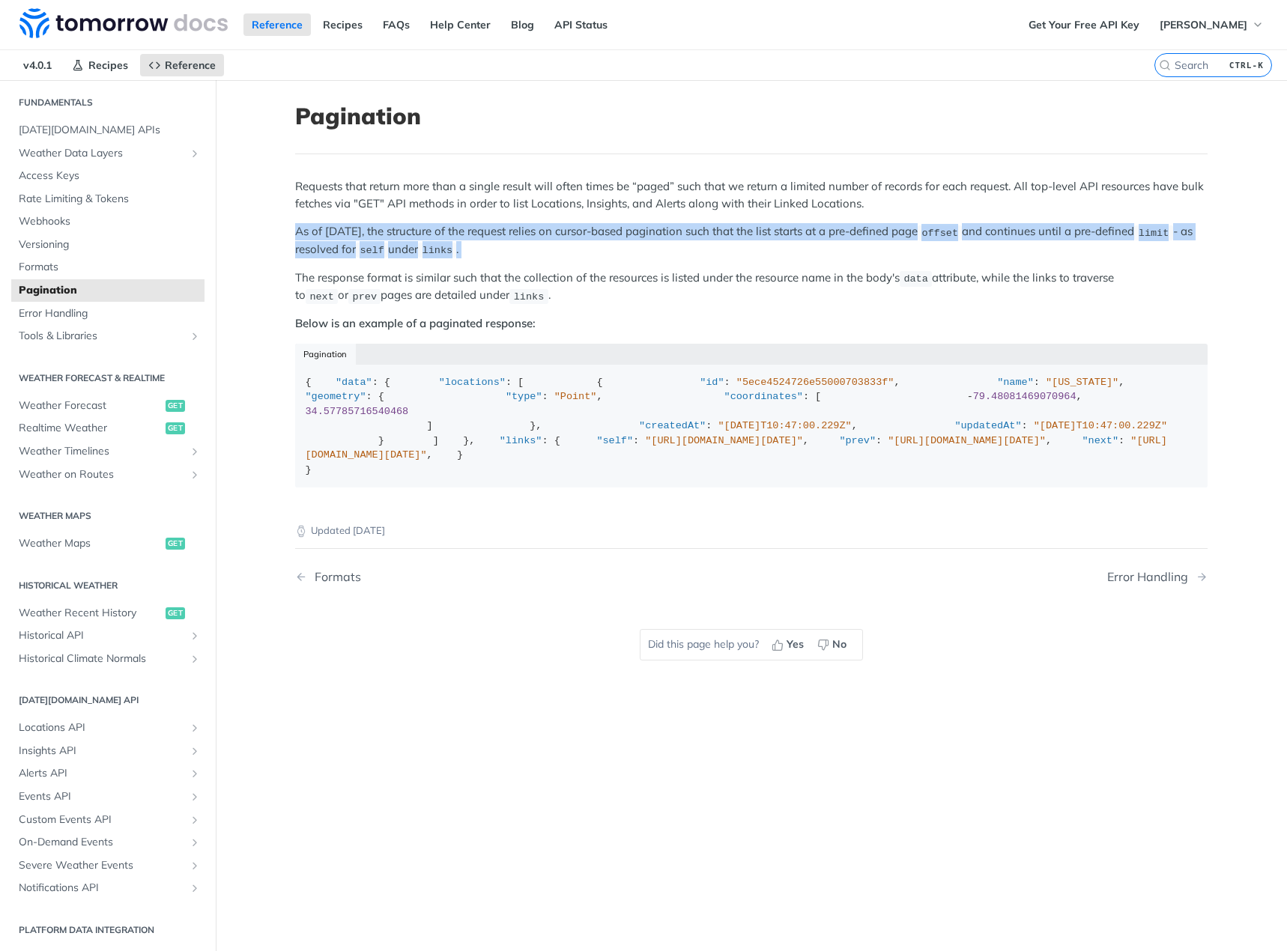
click at [590, 253] on p "As of [DATE], the structure of the request relies on cursor-based pagination su…" at bounding box center [751, 240] width 912 height 35
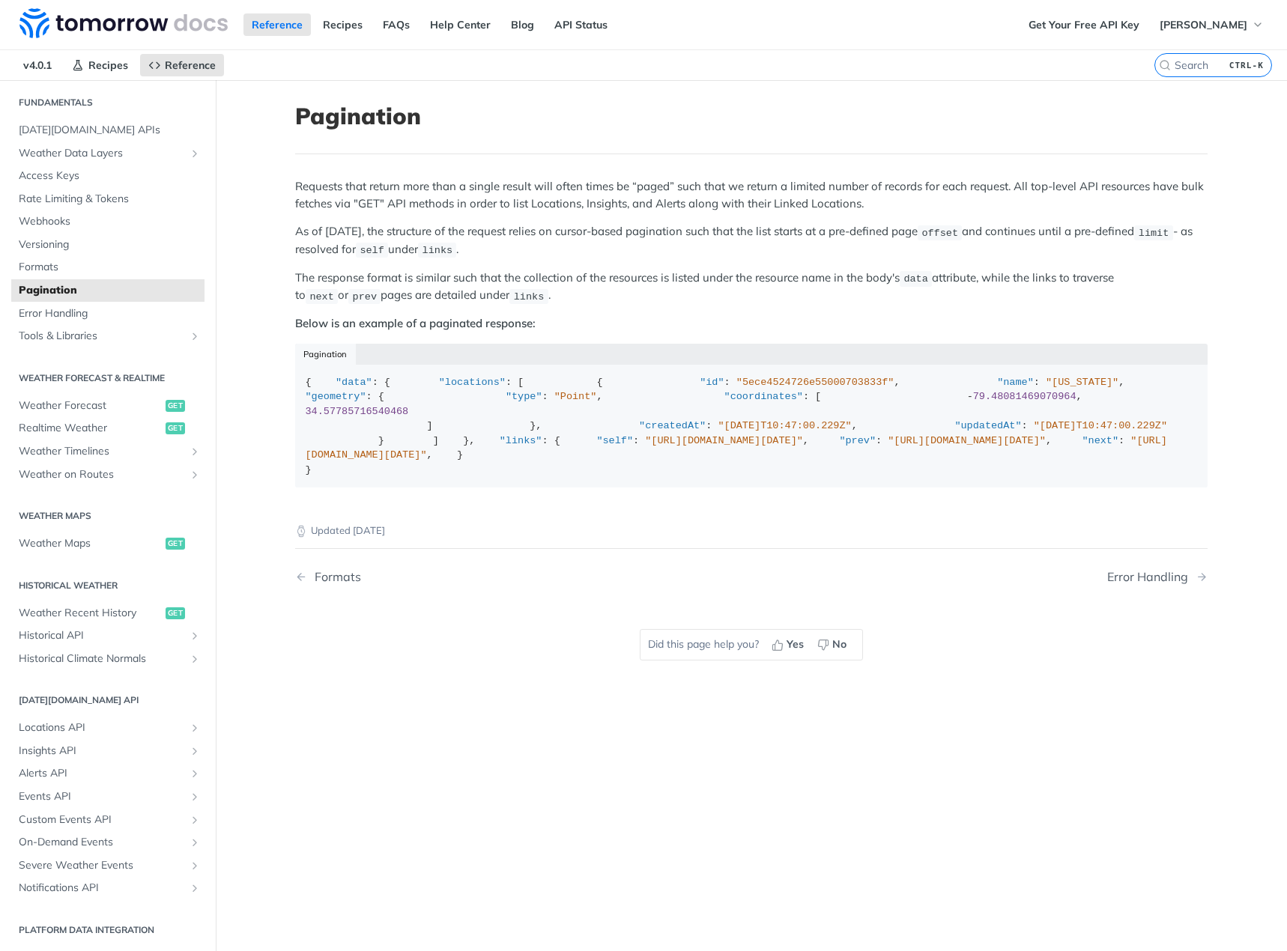
click at [590, 318] on p "Below is an example of a paginated response:" at bounding box center [751, 323] width 912 height 17
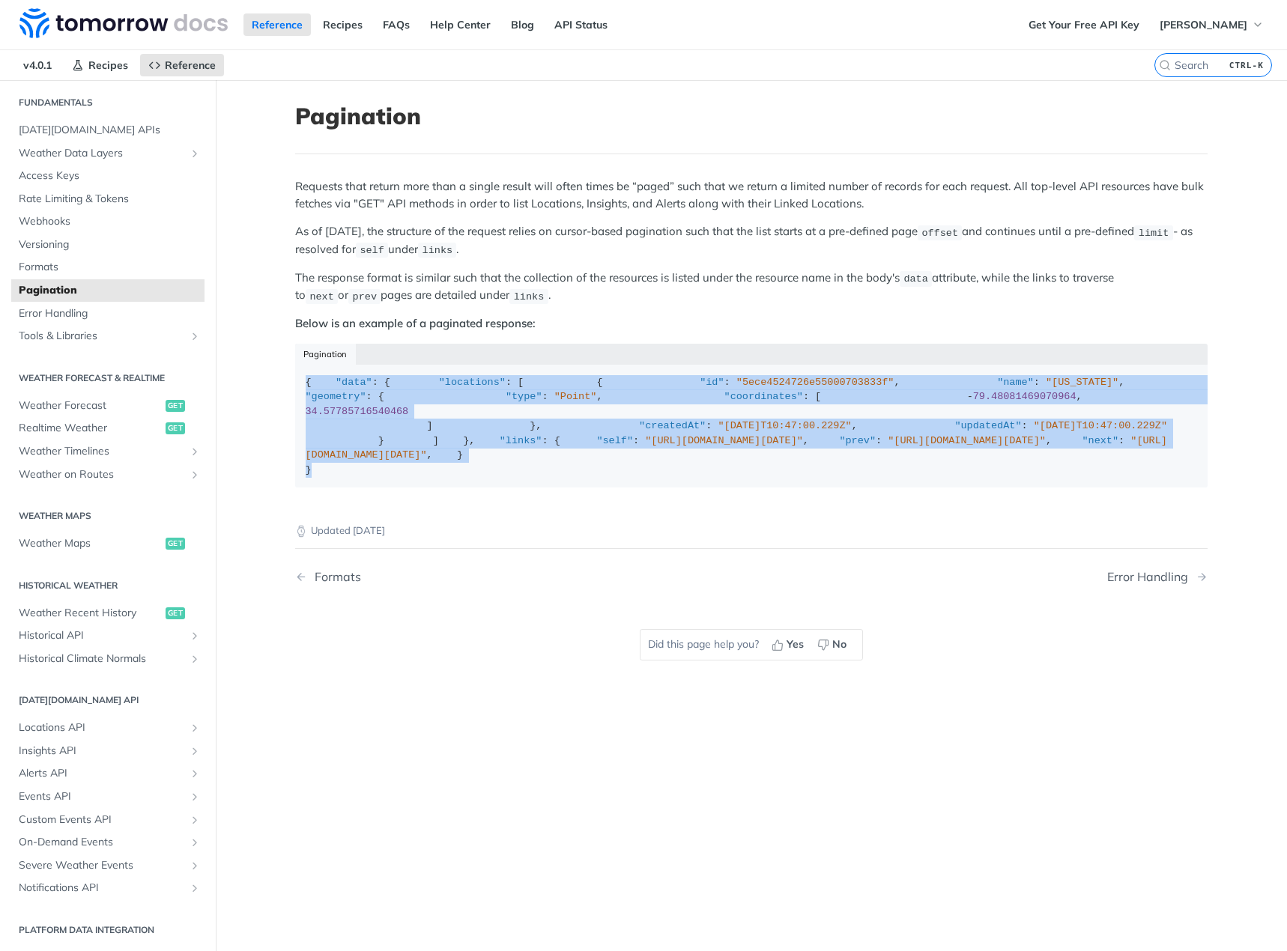
drag, startPoint x: 771, startPoint y: 721, endPoint x: 282, endPoint y: 375, distance: 598.4
click at [282, 375] on article "Pagination Requests that return more than a single result will often times be “…" at bounding box center [751, 555] width 959 height 951
drag, startPoint x: 294, startPoint y: 377, endPoint x: 786, endPoint y: 717, distance: 598.2
click at [786, 717] on article "Pagination Requests that return more than a single result will often times be “…" at bounding box center [751, 555] width 959 height 951
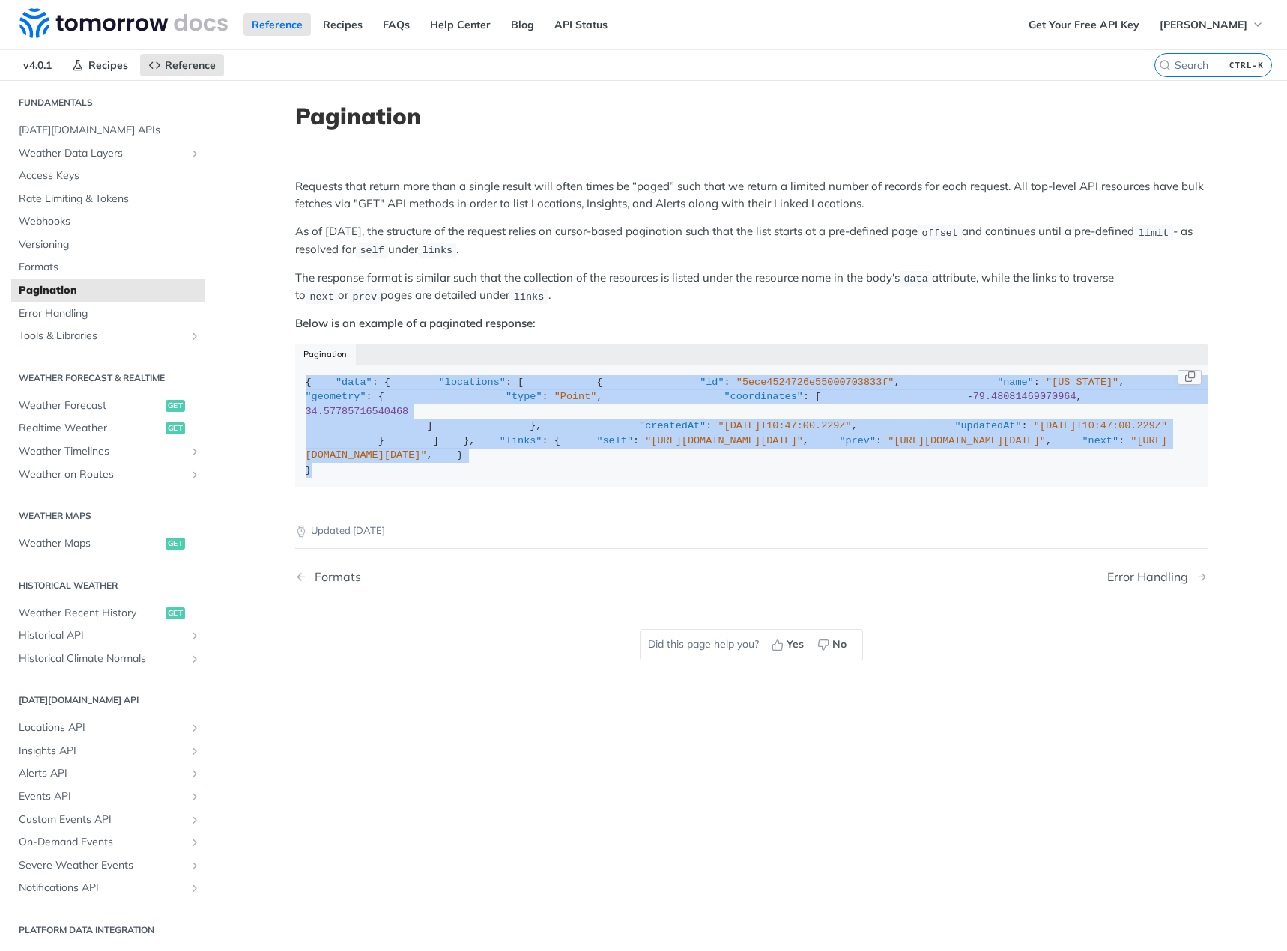
click at [787, 478] on div "{ "data" : { "locations" : [ { "id" : "5ece4524726e55000703833f" , "name" : "[U…" at bounding box center [752, 426] width 892 height 103
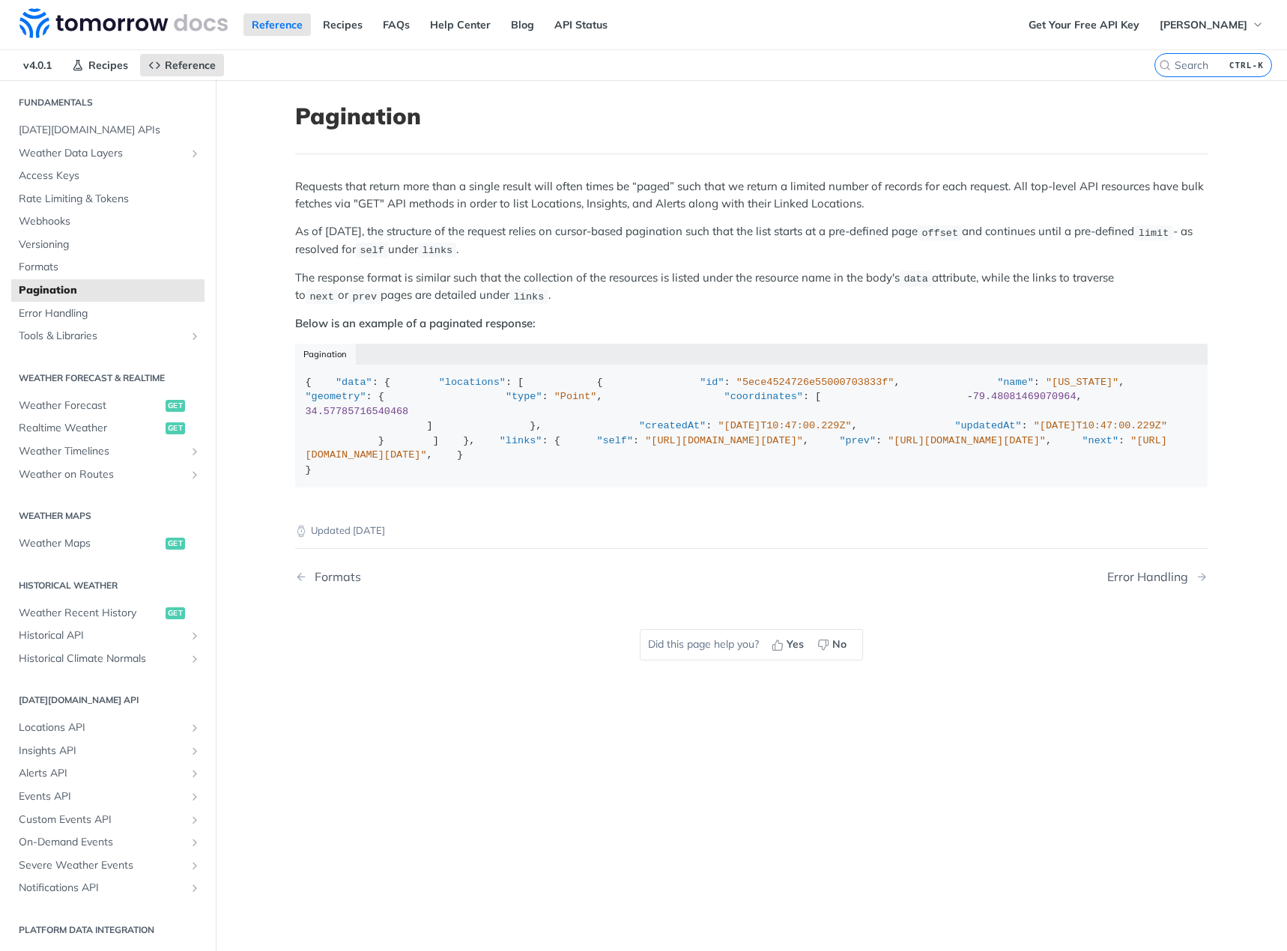
click at [706, 210] on p "Requests that return more than a single result will often times be “paged” such…" at bounding box center [751, 195] width 912 height 34
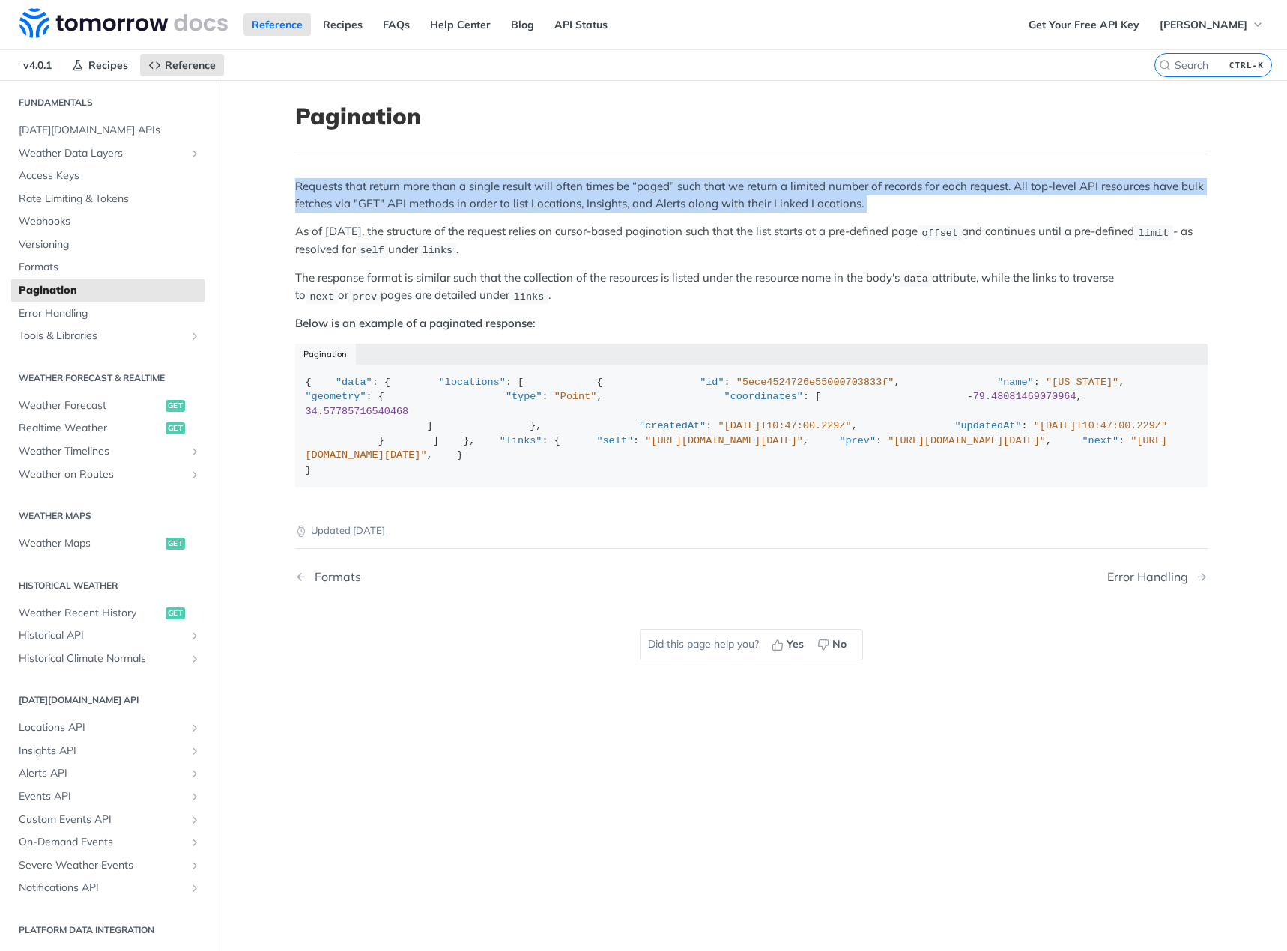
click at [706, 210] on p "Requests that return more than a single result will often times be “paged” such…" at bounding box center [751, 195] width 912 height 34
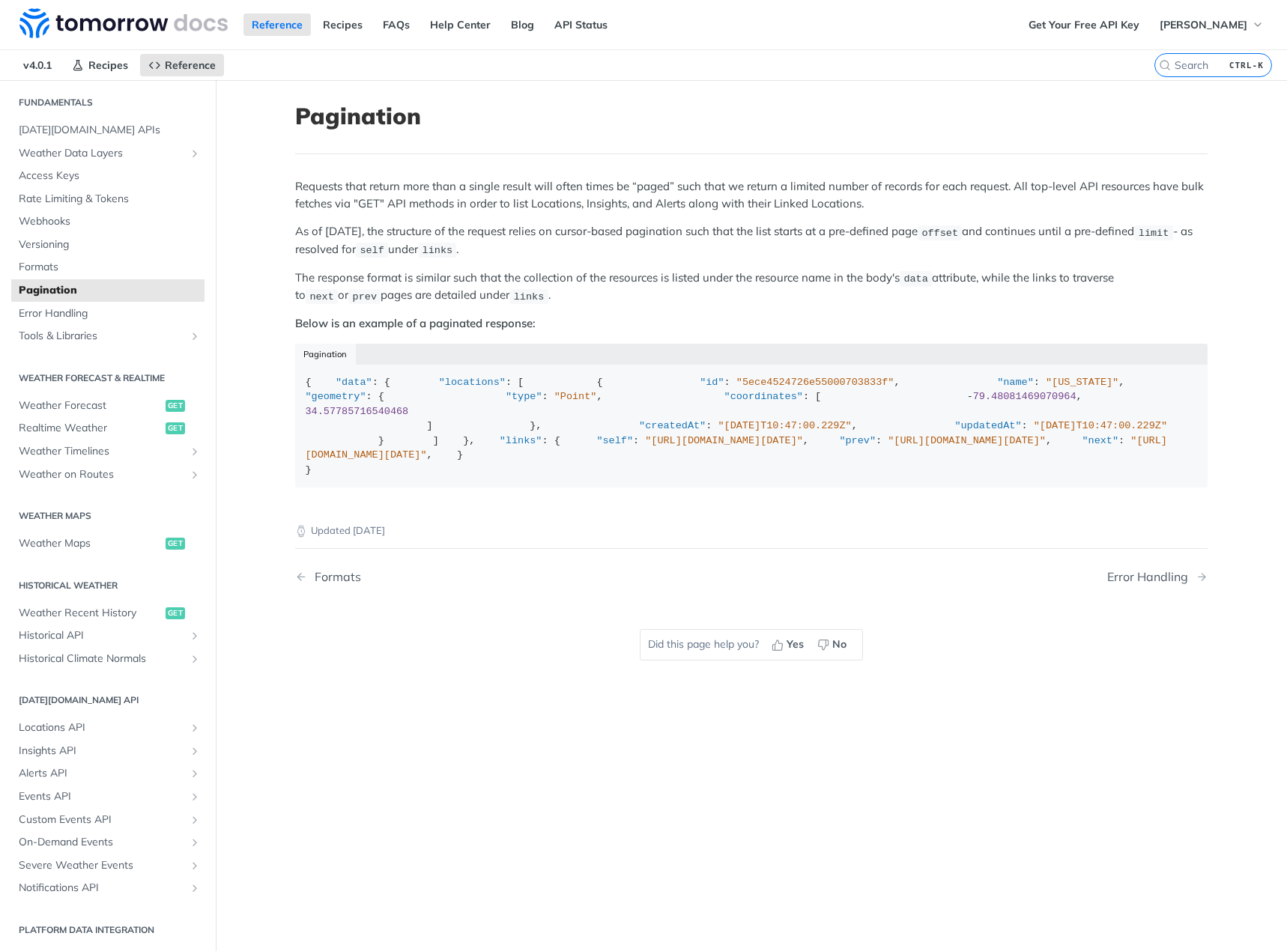
click at [697, 234] on p "As of [DATE], the structure of the request relies on cursor-based pagination su…" at bounding box center [751, 240] width 912 height 35
click at [685, 289] on p "The response format is similar such that the collection of the resources is lis…" at bounding box center [751, 287] width 912 height 35
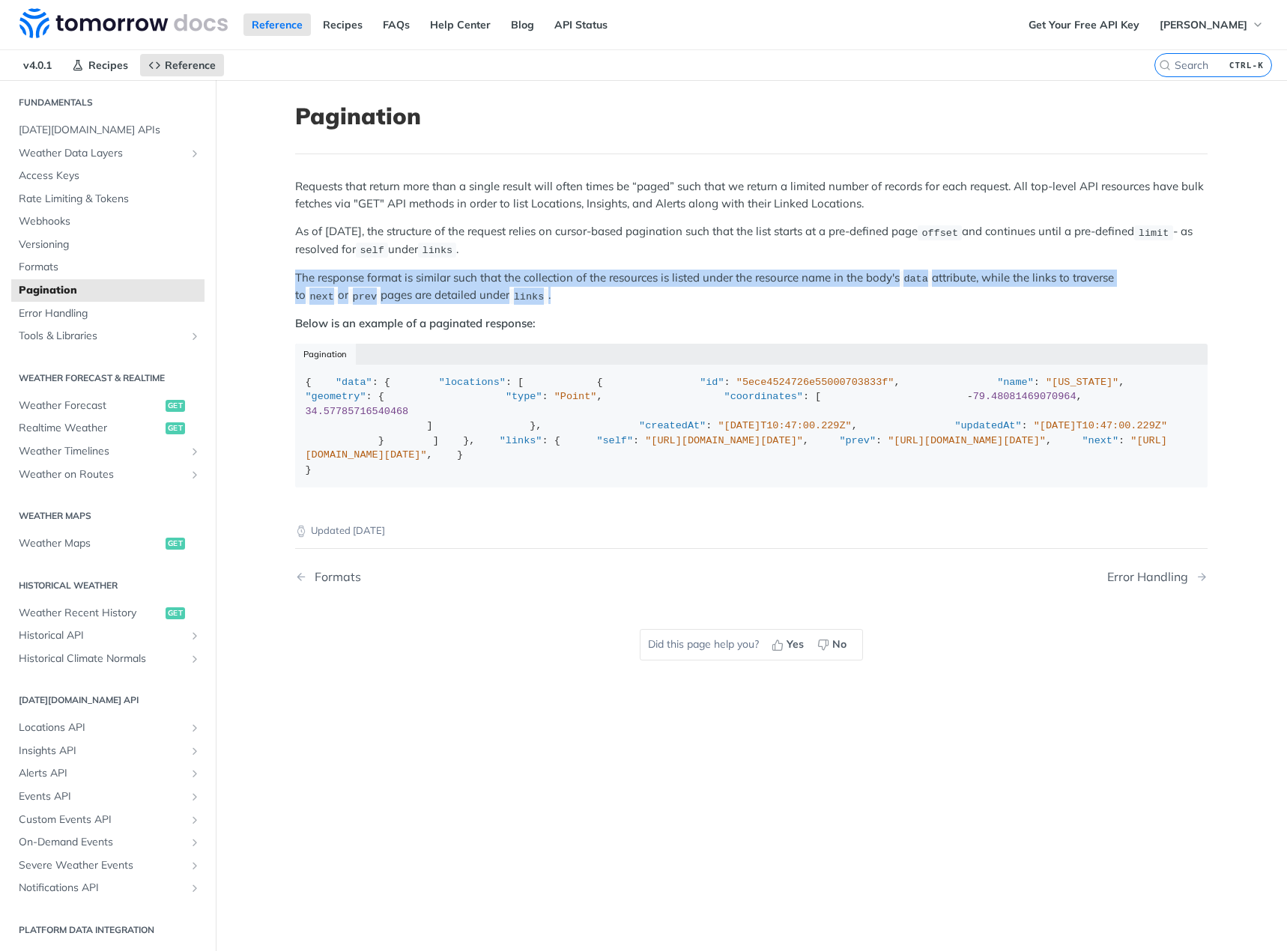
click at [685, 289] on p "The response format is similar such that the collection of the resources is lis…" at bounding box center [751, 287] width 912 height 35
click at [685, 291] on p "The response format is similar such that the collection of the resources is lis…" at bounding box center [751, 287] width 912 height 35
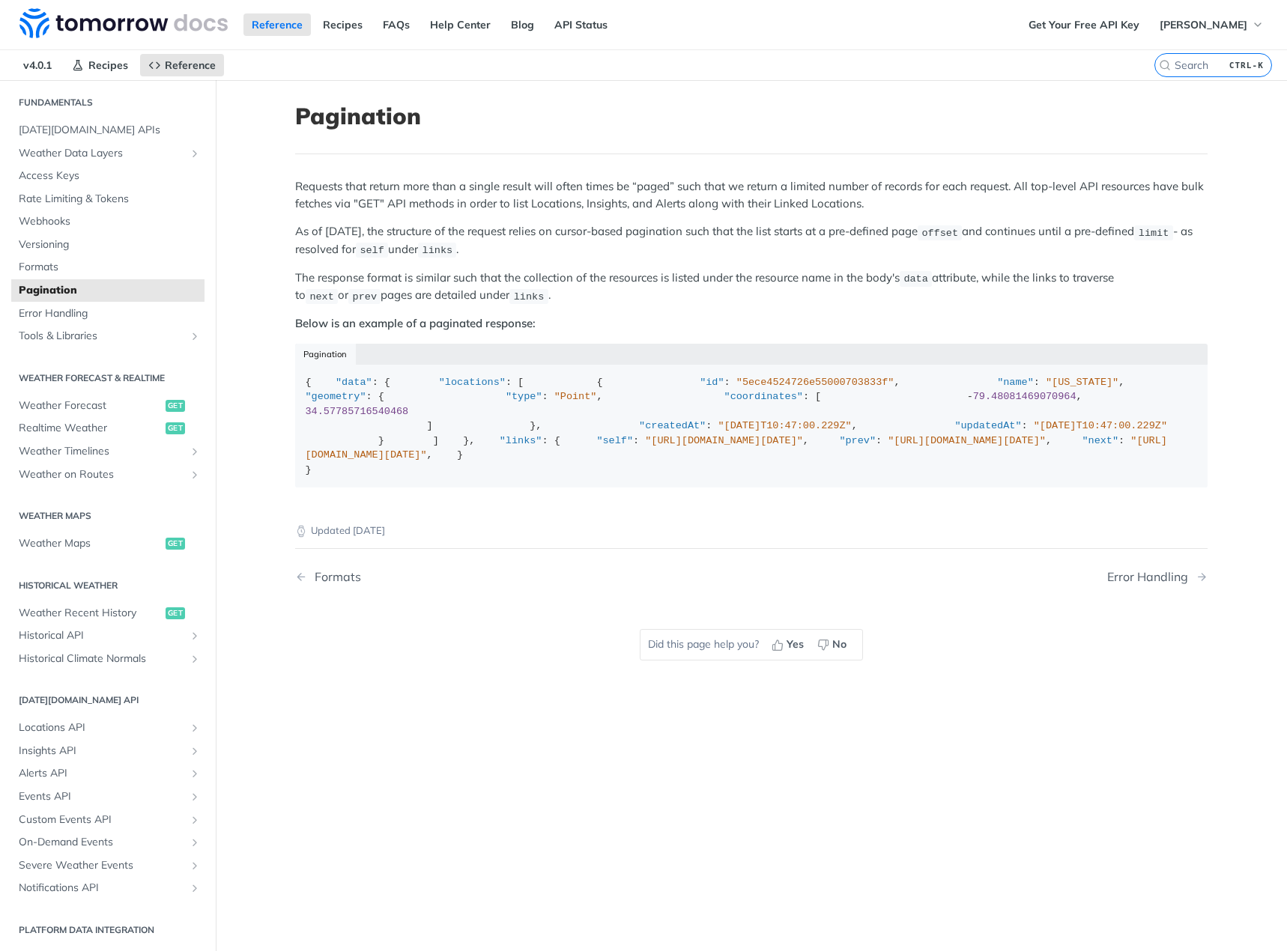
click at [685, 291] on p "The response format is similar such that the collection of the resources is lis…" at bounding box center [751, 287] width 912 height 35
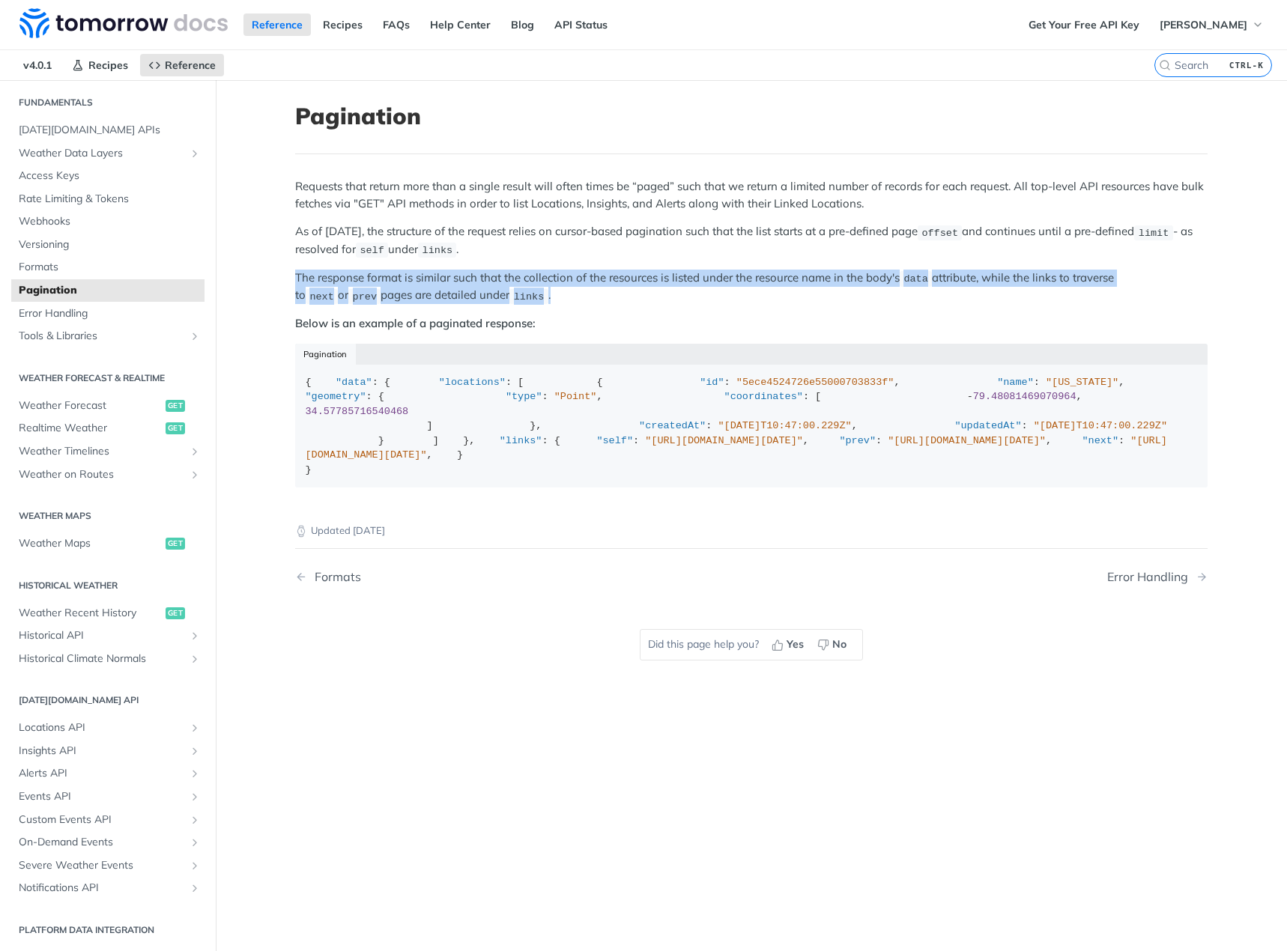
click at [685, 291] on p "The response format is similar such that the collection of the resources is lis…" at bounding box center [751, 287] width 912 height 35
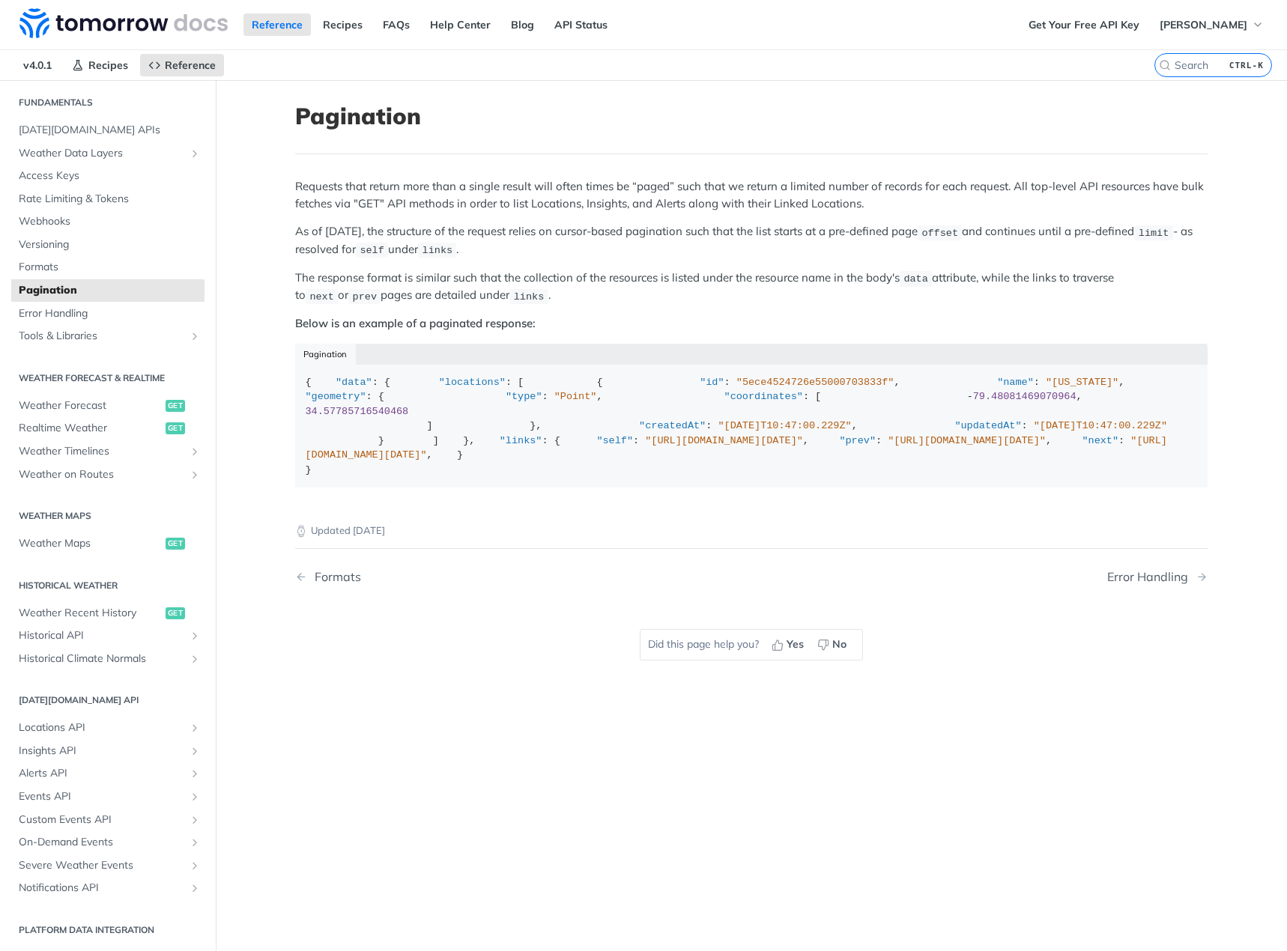
click at [685, 315] on p "Below is an example of a paginated response:" at bounding box center [751, 323] width 912 height 17
click at [76, 309] on span "Error Handling" at bounding box center [110, 313] width 182 height 15
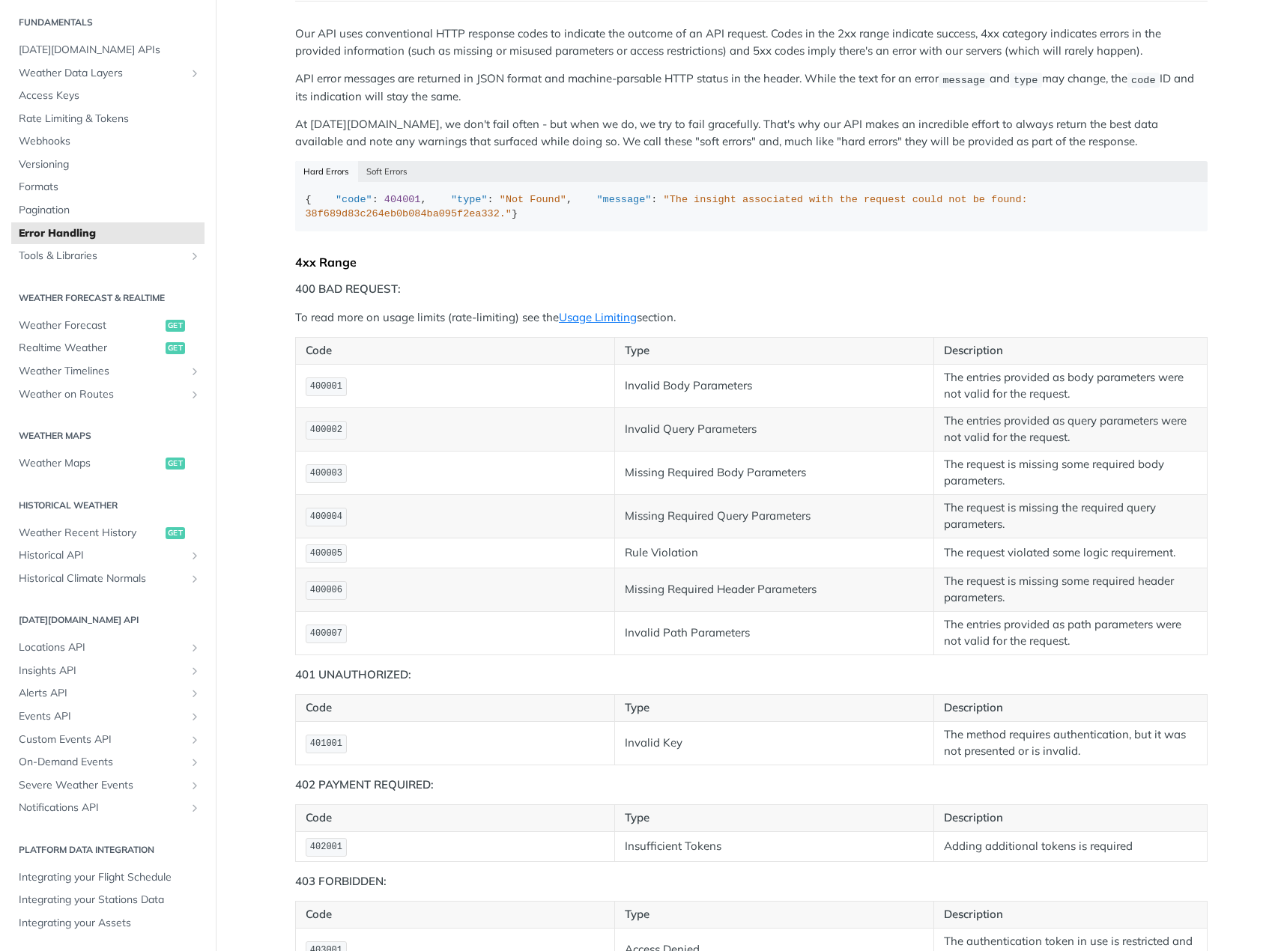
scroll to position [150, 0]
click at [400, 183] on button "Soft Errors" at bounding box center [387, 174] width 58 height 21
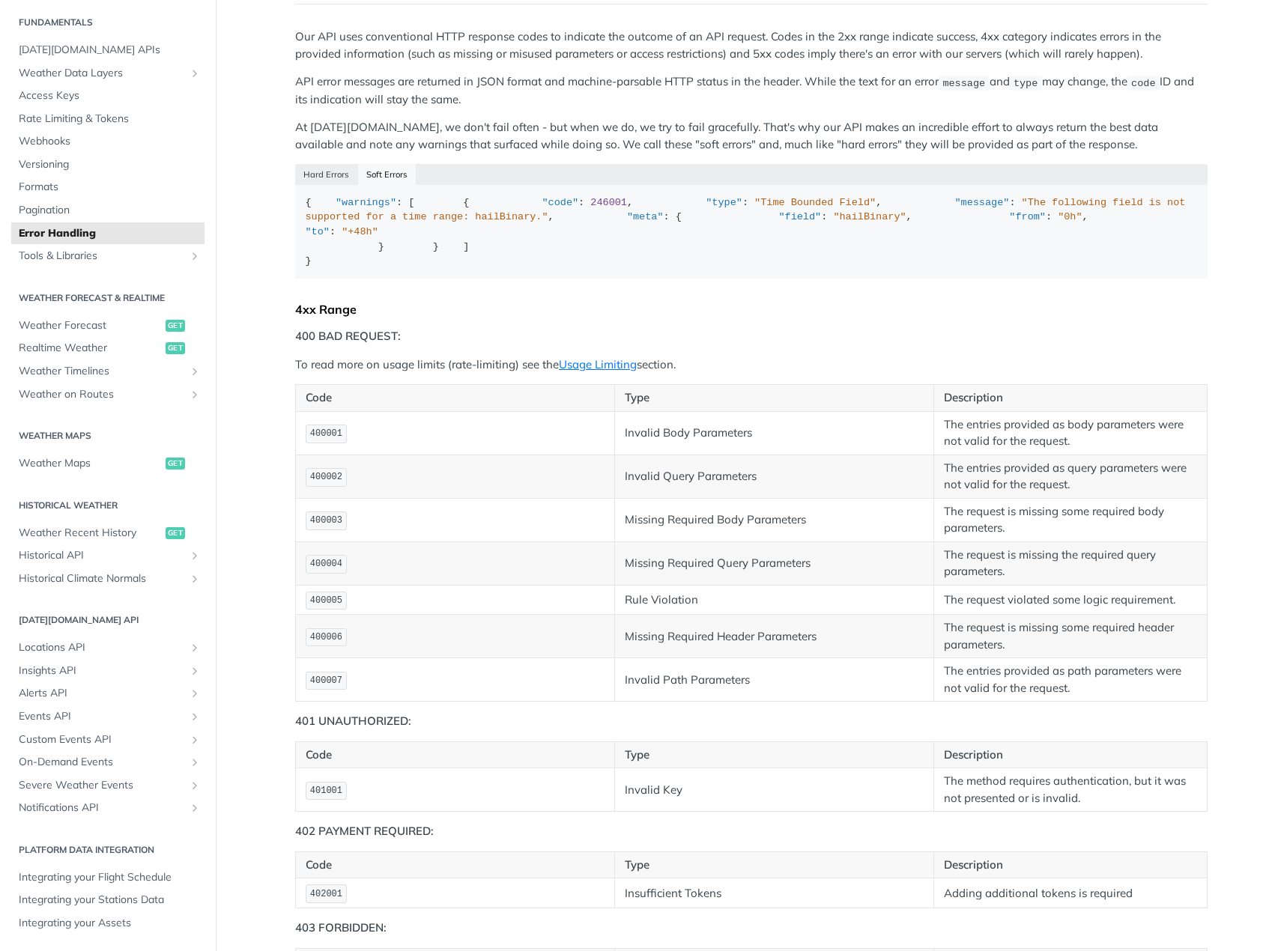
click at [397, 183] on div "Hard Errors Soft Errors" at bounding box center [751, 174] width 912 height 21
click at [108, 195] on span "Formats" at bounding box center [110, 187] width 182 height 15
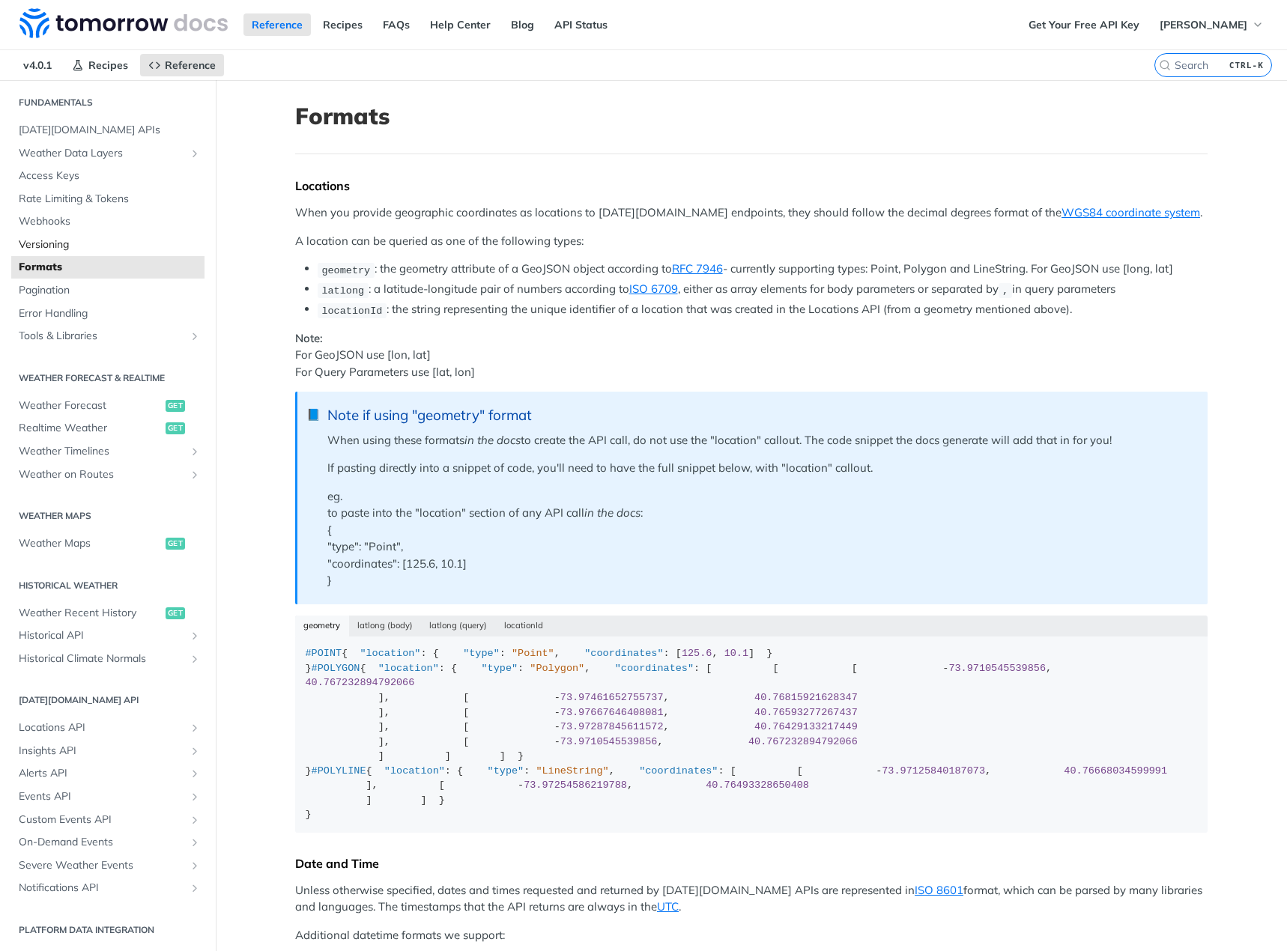
click at [91, 251] on span "Versioning" at bounding box center [110, 244] width 182 height 15
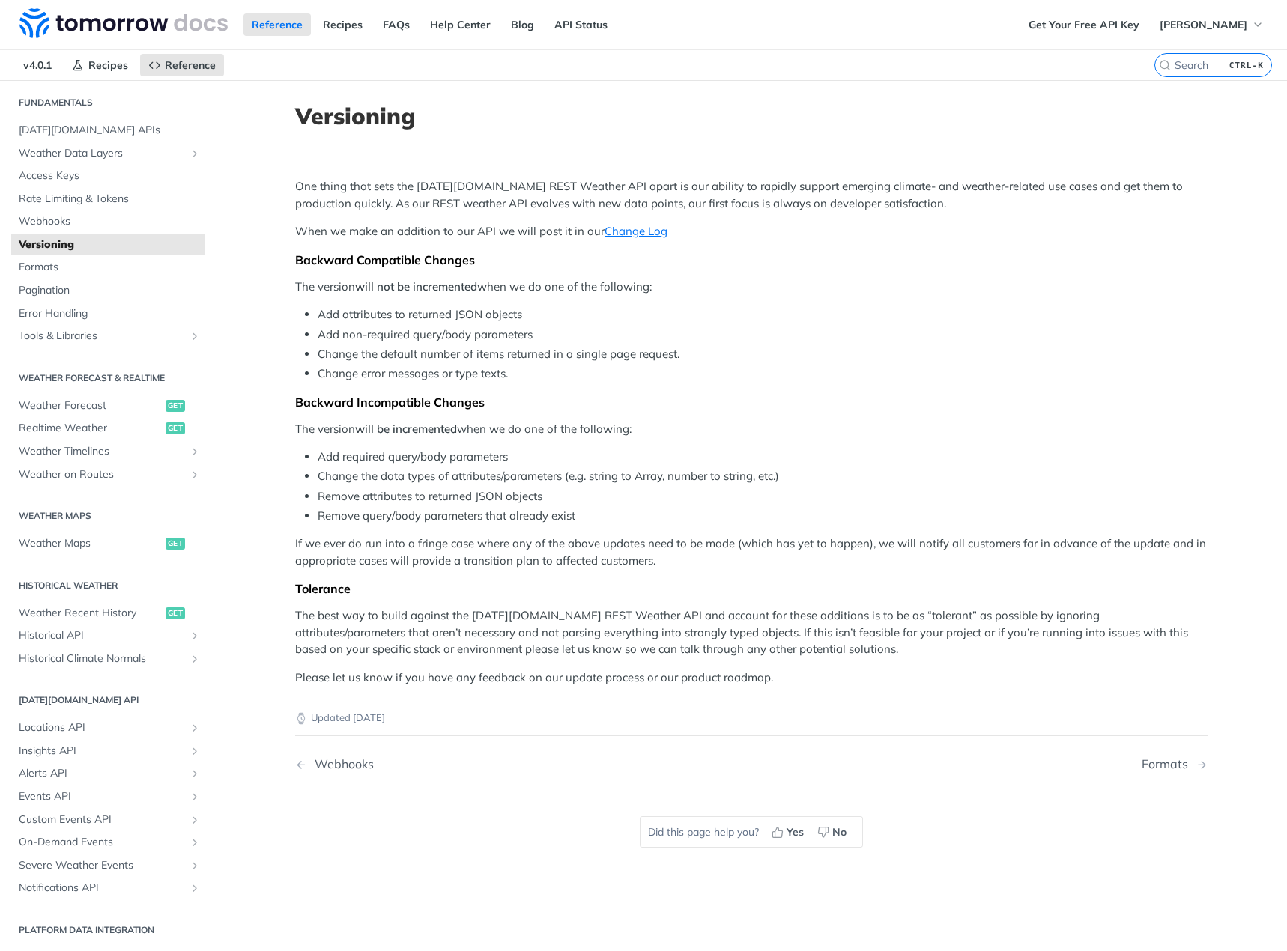
click at [482, 300] on div "One thing that sets the [DATE][DOMAIN_NAME] REST Weather API apart is our abili…" at bounding box center [751, 432] width 912 height 508
click at [493, 326] on li "Add non-required query/body parameters" at bounding box center [763, 334] width 890 height 17
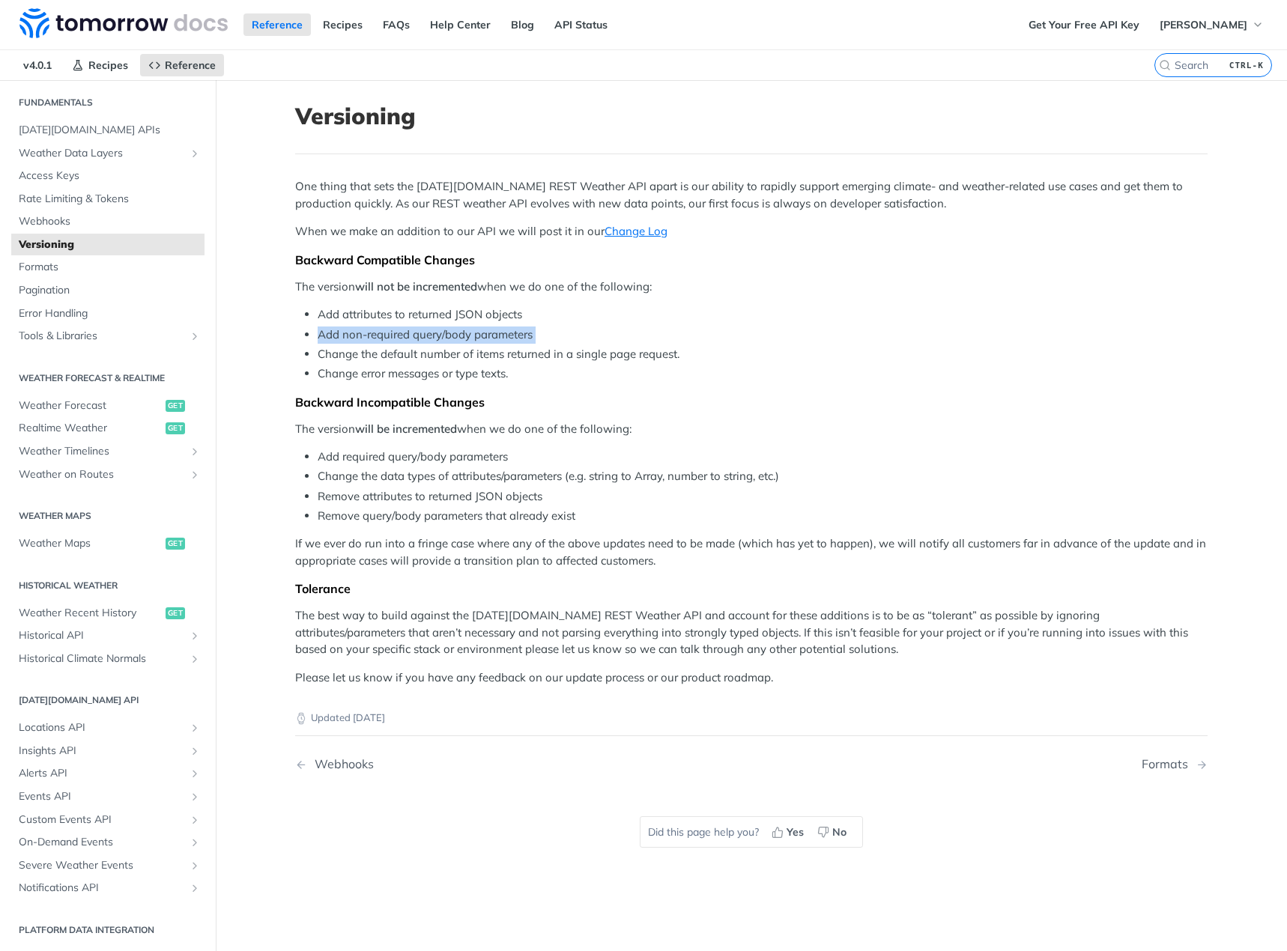
click at [493, 326] on li "Add non-required query/body parameters" at bounding box center [763, 334] width 890 height 17
click at [573, 353] on li "Change the default number of items returned in a single page request." at bounding box center [763, 354] width 890 height 17
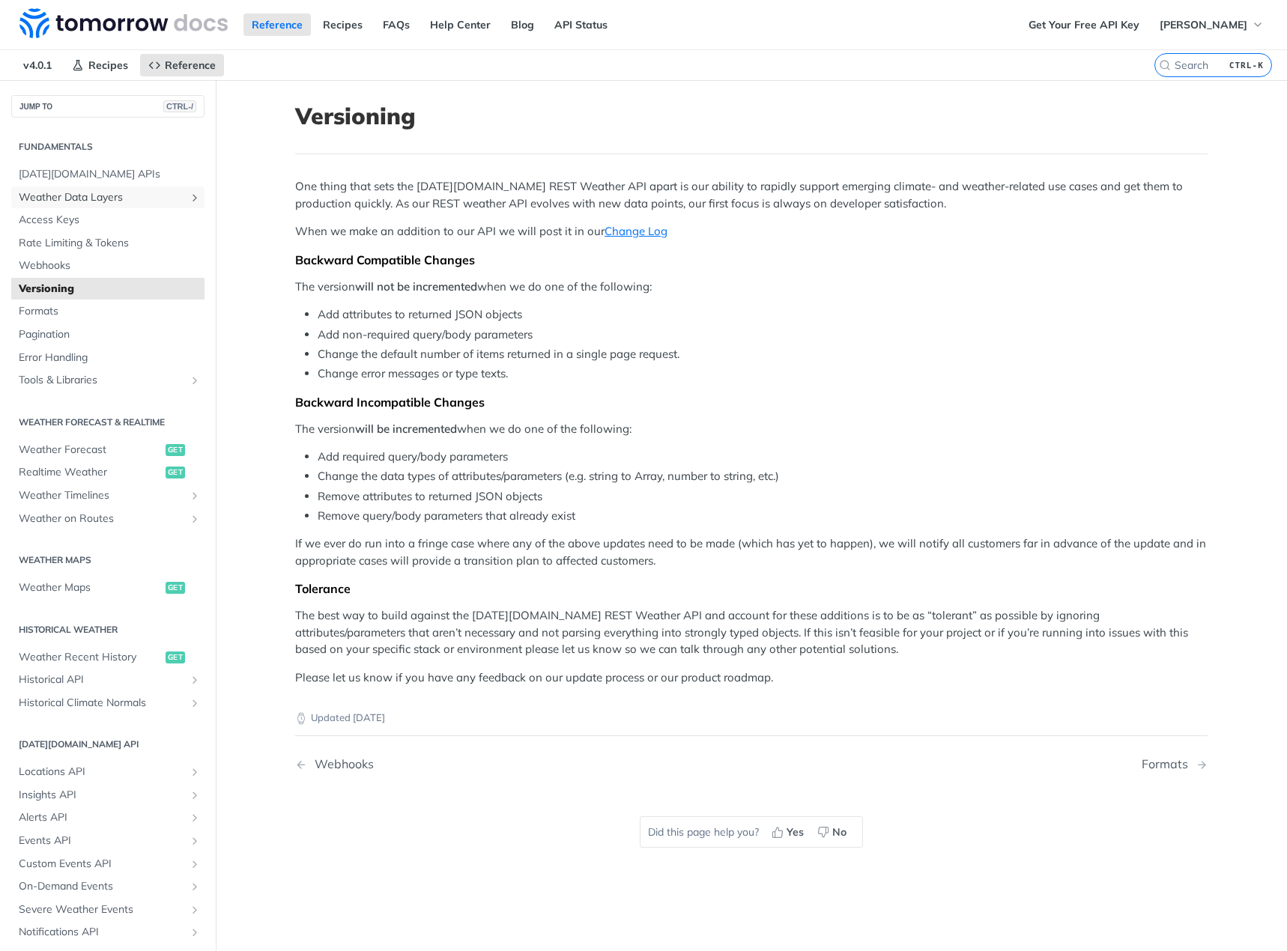
drag, startPoint x: 174, startPoint y: 192, endPoint x: 250, endPoint y: 225, distance: 82.5
click at [174, 192] on link "Weather Data Layers" at bounding box center [107, 197] width 193 height 22
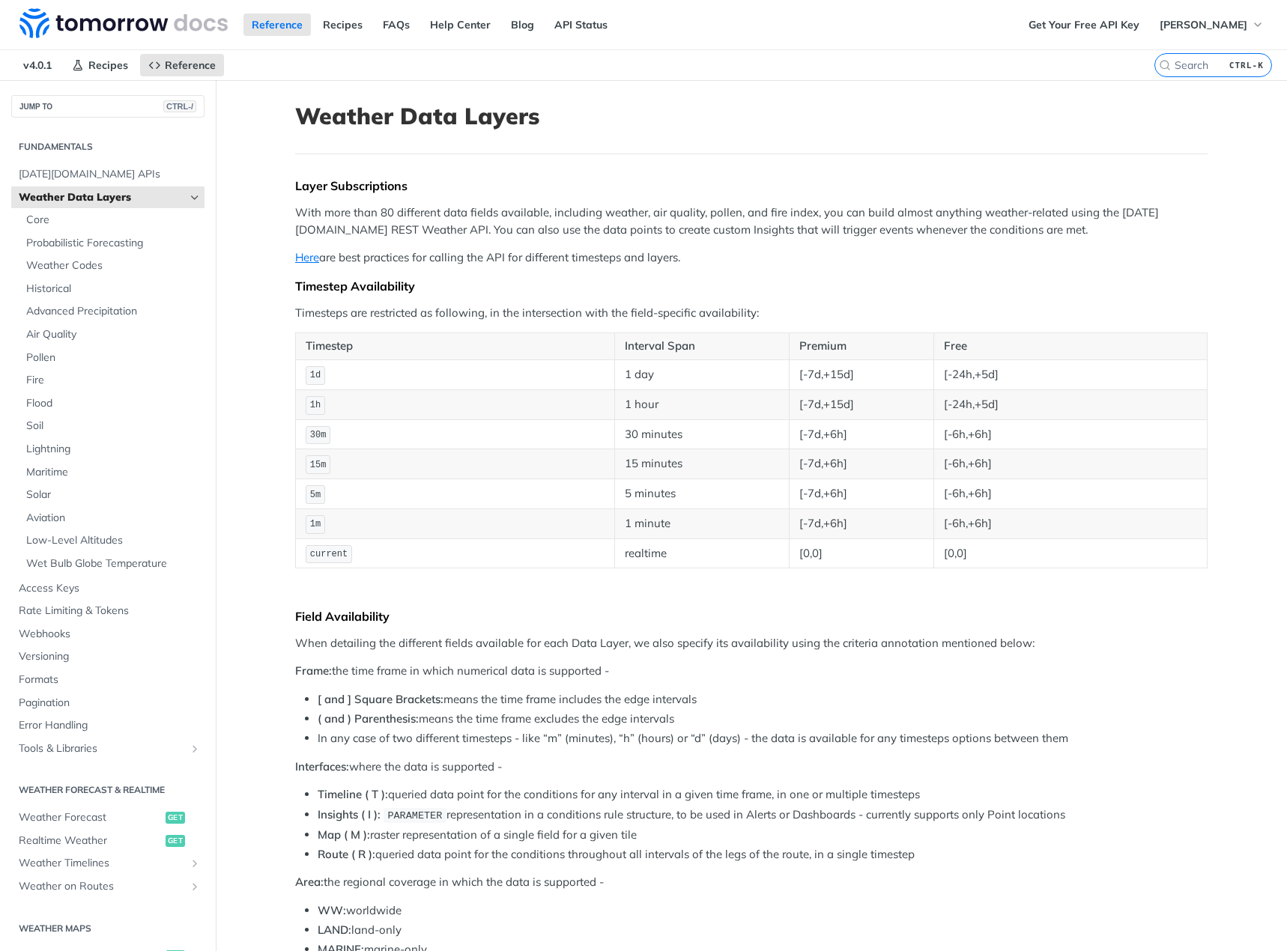
click at [644, 7] on div "Reference Recipes FAQs Help Center Blog API Status" at bounding box center [510, 24] width 1020 height 49
click at [295, 251] on link "Here" at bounding box center [307, 257] width 24 height 14
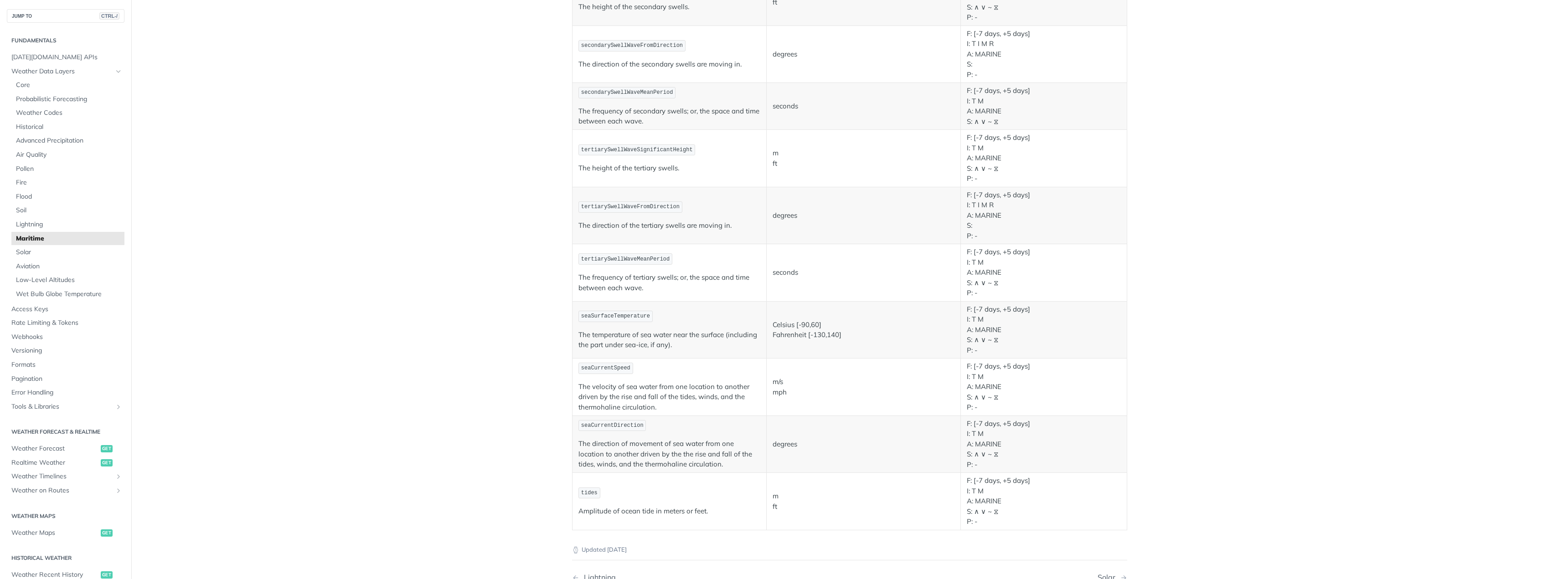
scroll to position [729, 0]
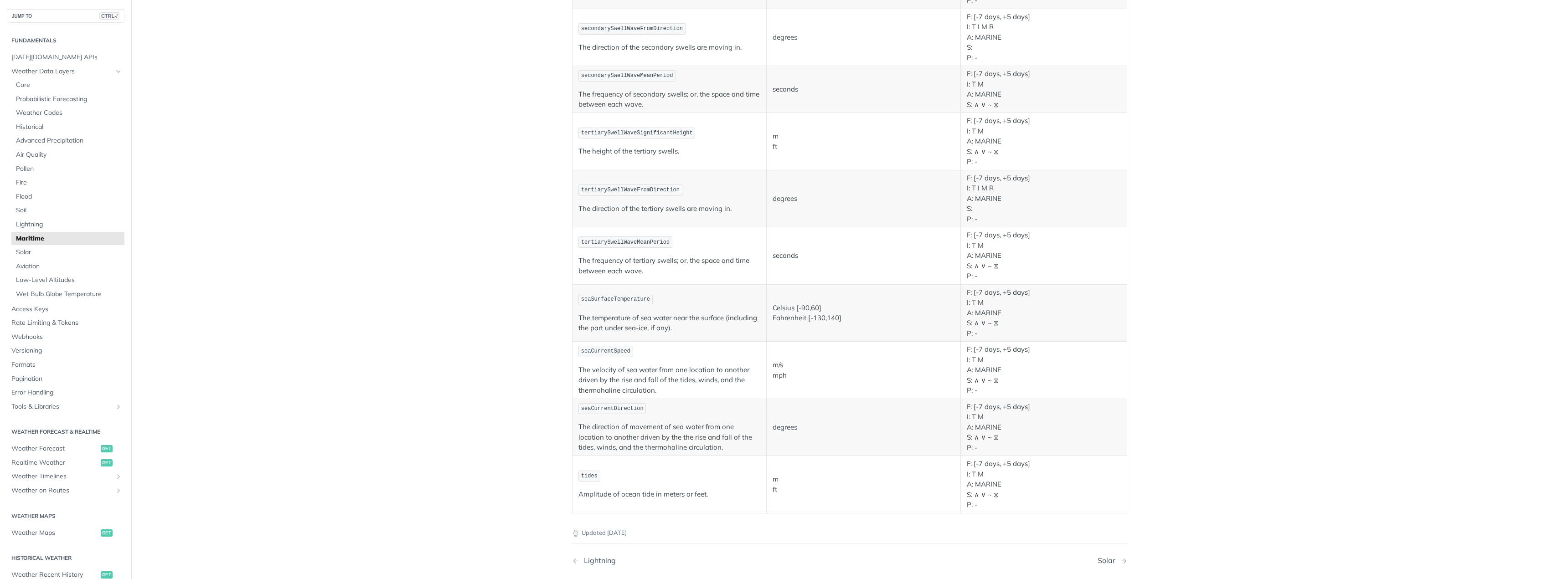
click at [711, 327] on p "The temperature of sea water near the surface (including the part under sea-ice…" at bounding box center [669, 323] width 182 height 21
click at [708, 364] on td "seaCurrentSpeed The velocity of sea water from one location to another driven b…" at bounding box center [670, 370] width 194 height 57
click at [708, 373] on p "The velocity of sea water from one location to another driven by the rise and f…" at bounding box center [669, 380] width 182 height 31
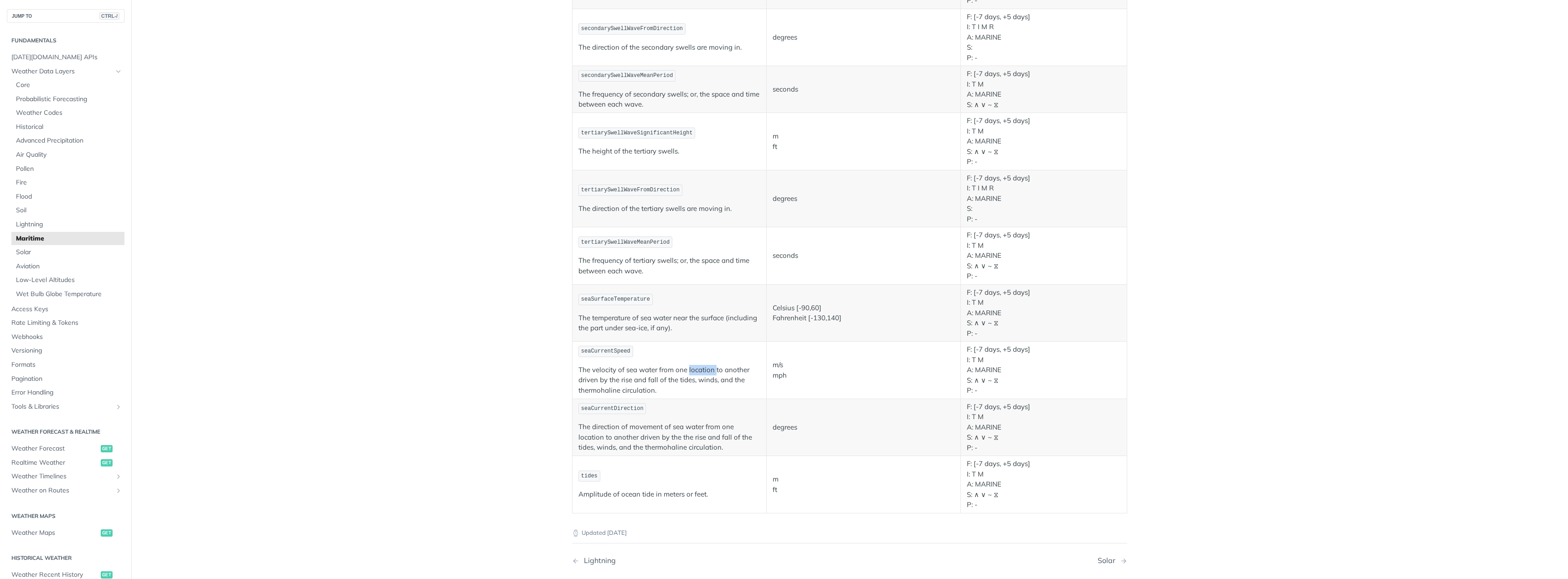
click at [708, 373] on p "The velocity of sea water from one location to another driven by the rise and f…" at bounding box center [669, 380] width 182 height 31
